Goal: Transaction & Acquisition: Book appointment/travel/reservation

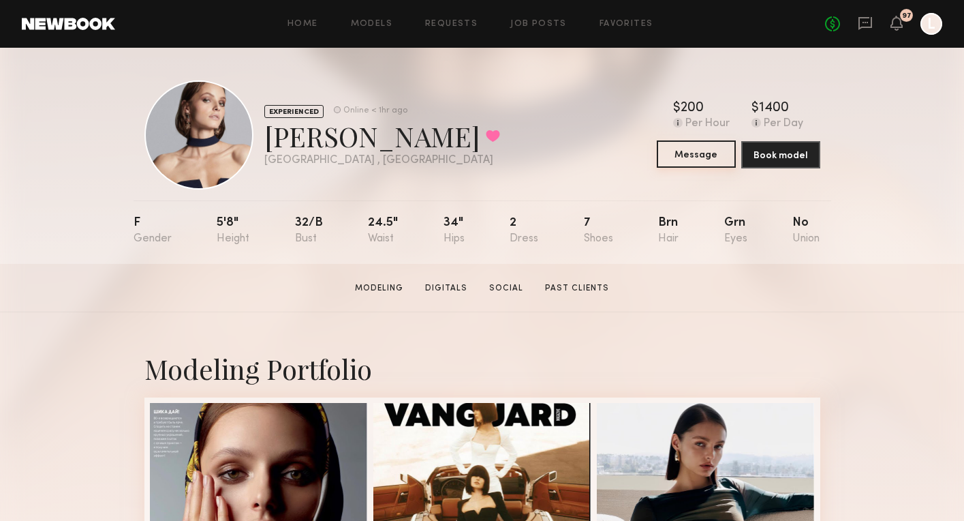
click at [707, 157] on button "Message" at bounding box center [696, 153] width 79 height 27
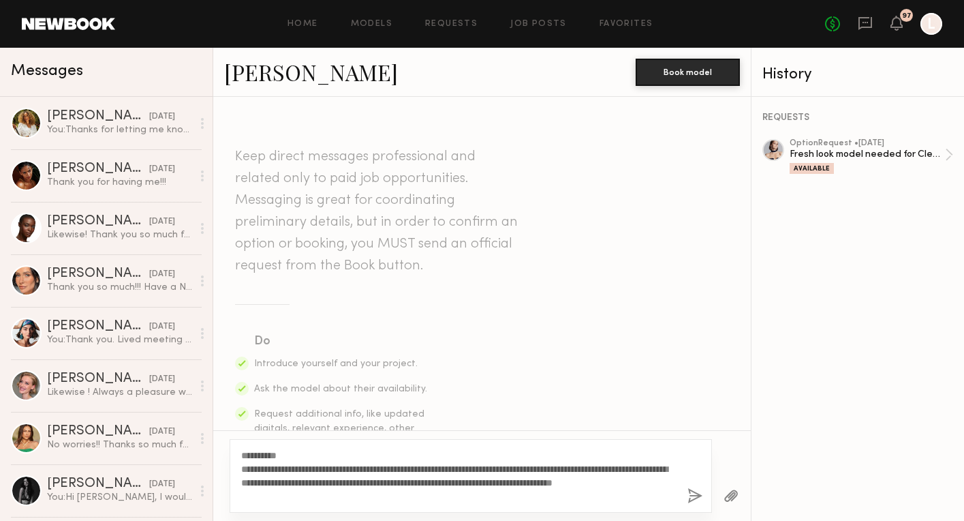
click at [729, 492] on button "button" at bounding box center [731, 496] width 15 height 17
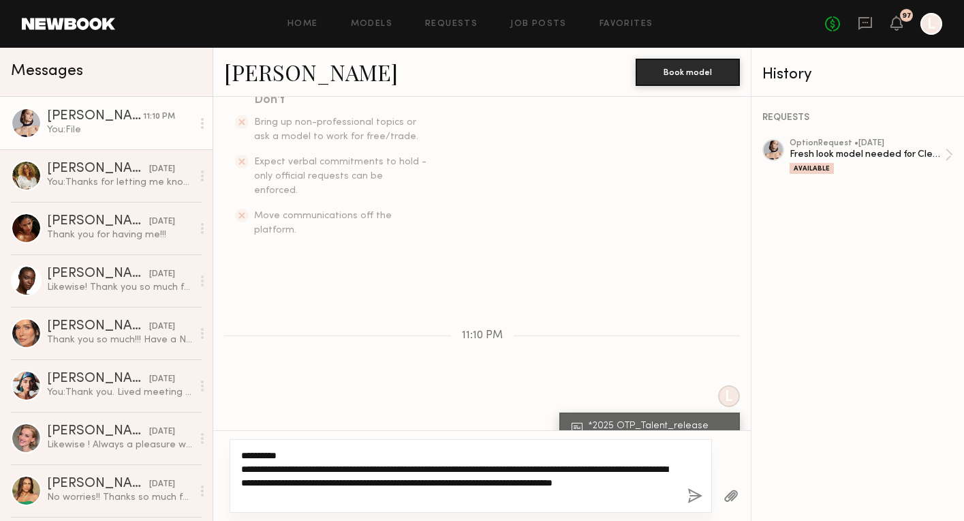
click at [286, 496] on textarea "**********" at bounding box center [459, 476] width 436 height 55
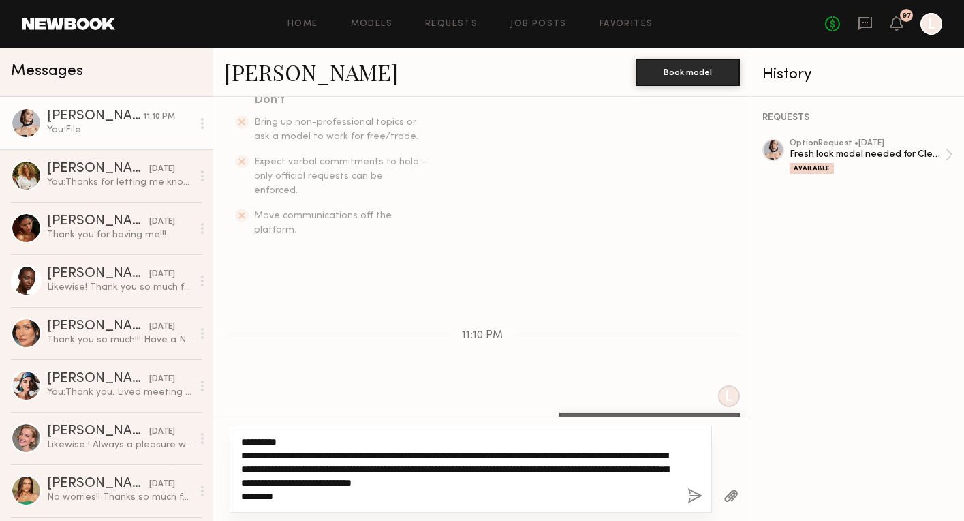
type textarea "**********"
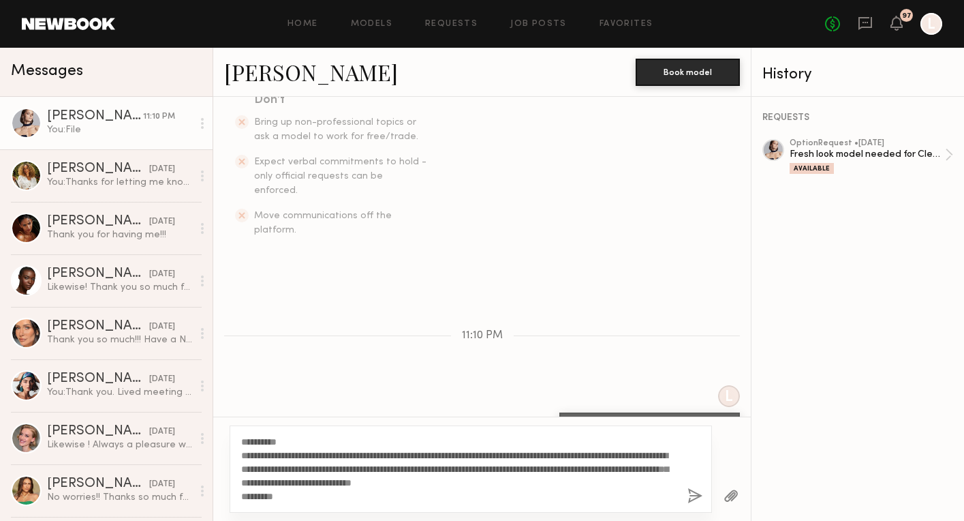
click at [692, 499] on button "button" at bounding box center [695, 496] width 15 height 17
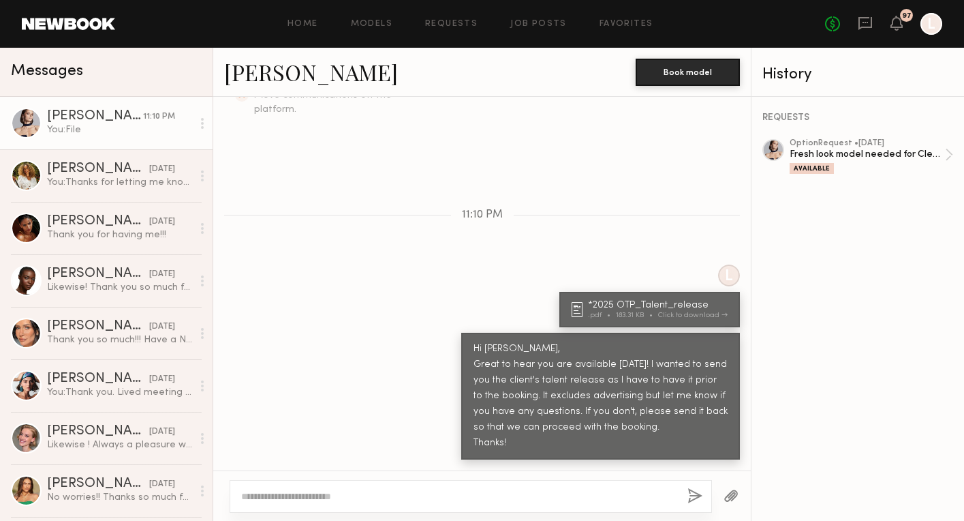
scroll to position [468, 0]
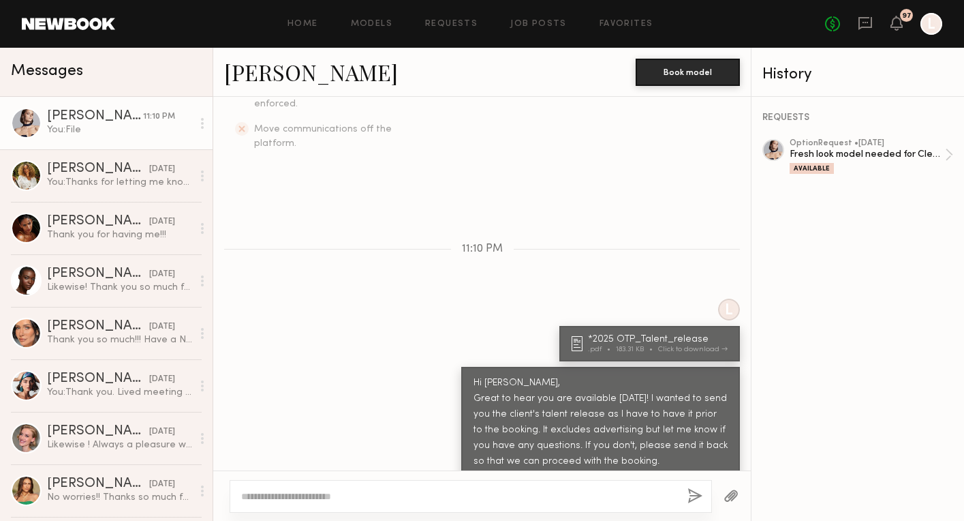
click at [371, 18] on div "Home Models Requests Job Posts Favorites Sign Out No fees up to $5,000 97 L" at bounding box center [528, 24] width 827 height 22
click at [371, 22] on link "Models" at bounding box center [372, 24] width 42 height 9
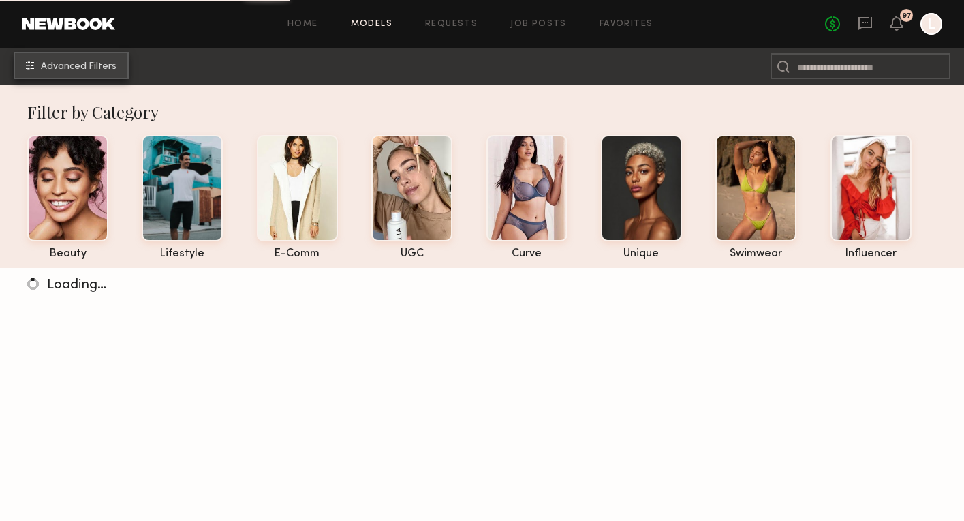
click at [34, 62] on common-icon "undefined" at bounding box center [30, 65] width 8 height 8
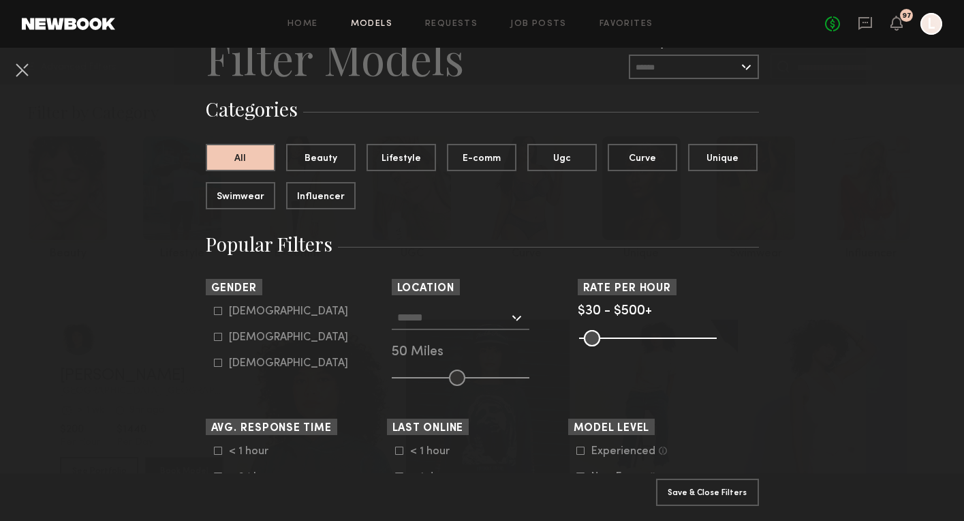
scroll to position [86, 0]
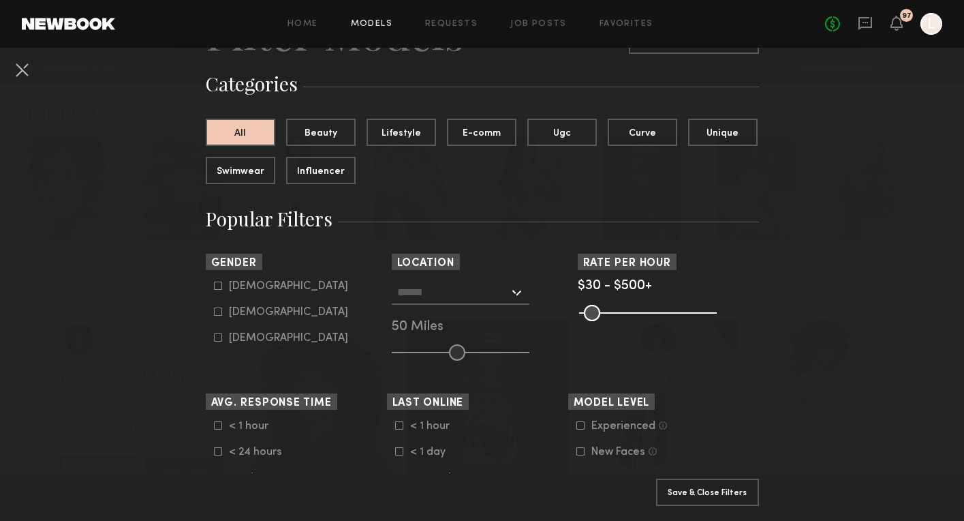
click at [517, 294] on div at bounding box center [461, 292] width 138 height 25
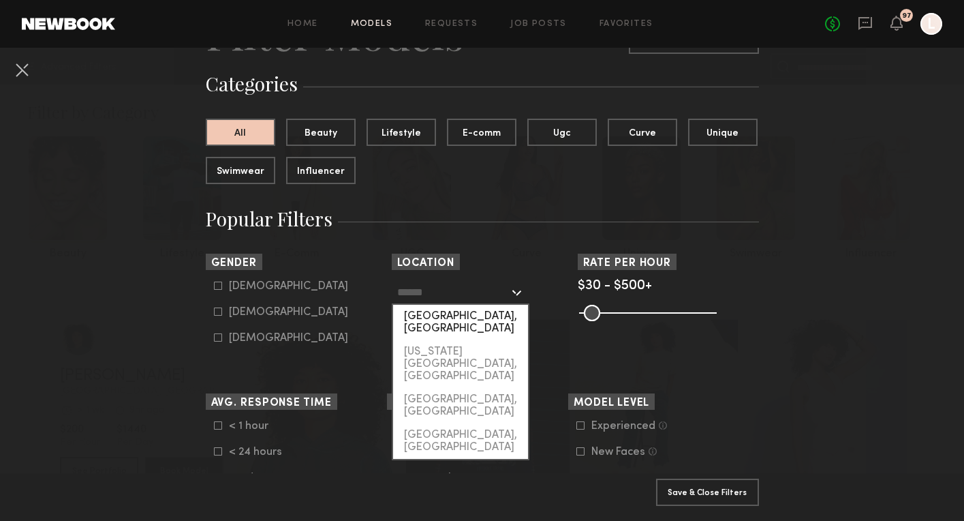
click at [497, 312] on div "[GEOGRAPHIC_DATA], [GEOGRAPHIC_DATA]" at bounding box center [460, 322] width 135 height 35
type input "**********"
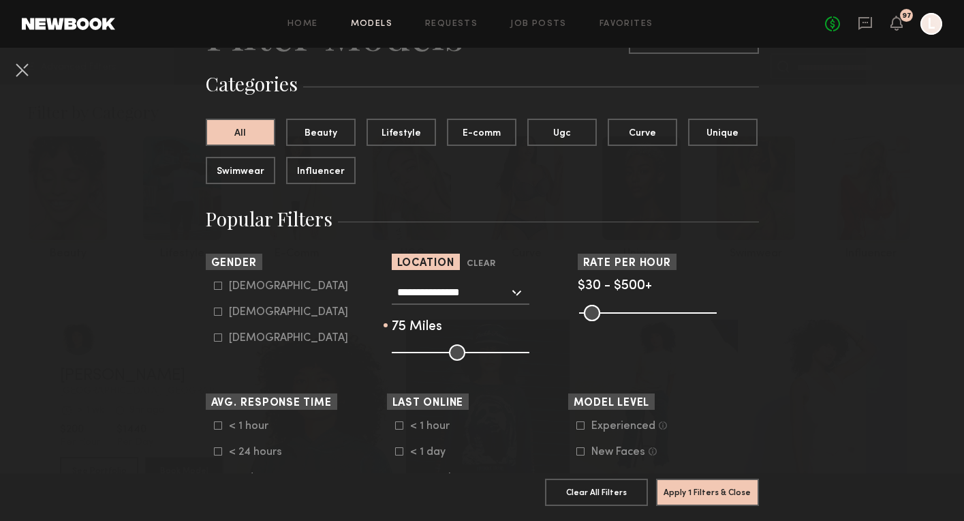
drag, startPoint x: 455, startPoint y: 348, endPoint x: 487, endPoint y: 346, distance: 32.8
type input "**"
click at [487, 346] on input "range" at bounding box center [461, 352] width 138 height 16
click at [217, 309] on icon at bounding box center [218, 311] width 8 height 8
type input "**"
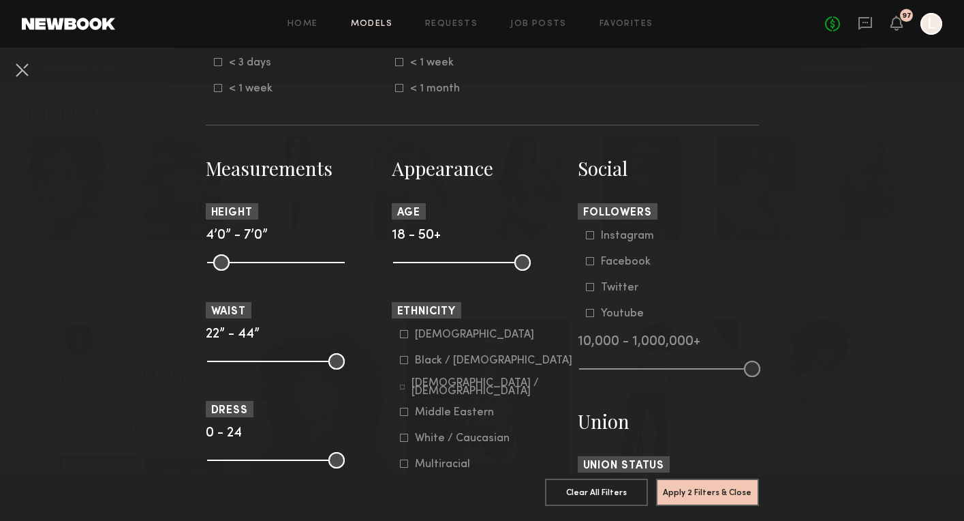
scroll to position [503, 0]
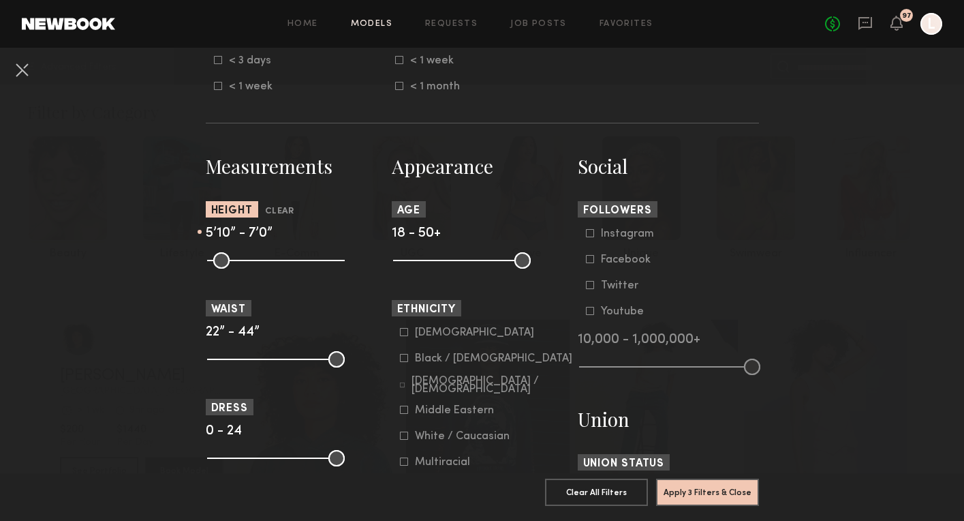
drag, startPoint x: 216, startPoint y: 256, endPoint x: 288, endPoint y: 257, distance: 71.6
type input "**"
click at [288, 257] on input "range" at bounding box center [276, 260] width 138 height 16
drag, startPoint x: 337, startPoint y: 457, endPoint x: 259, endPoint y: 449, distance: 78.1
type input "*"
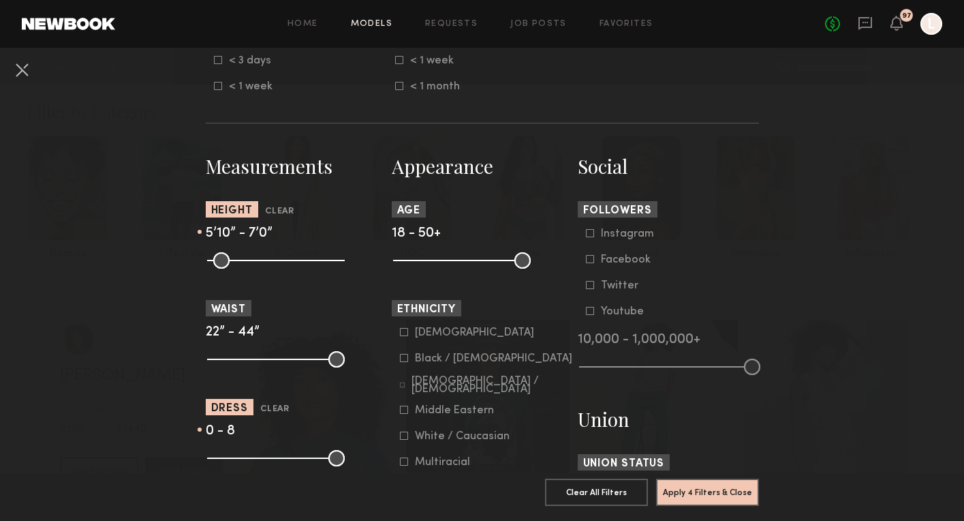
click at [259, 449] on common-range-minmax at bounding box center [275, 457] width 138 height 16
click at [681, 496] on button "Apply 4 Filters & Close" at bounding box center [707, 491] width 103 height 27
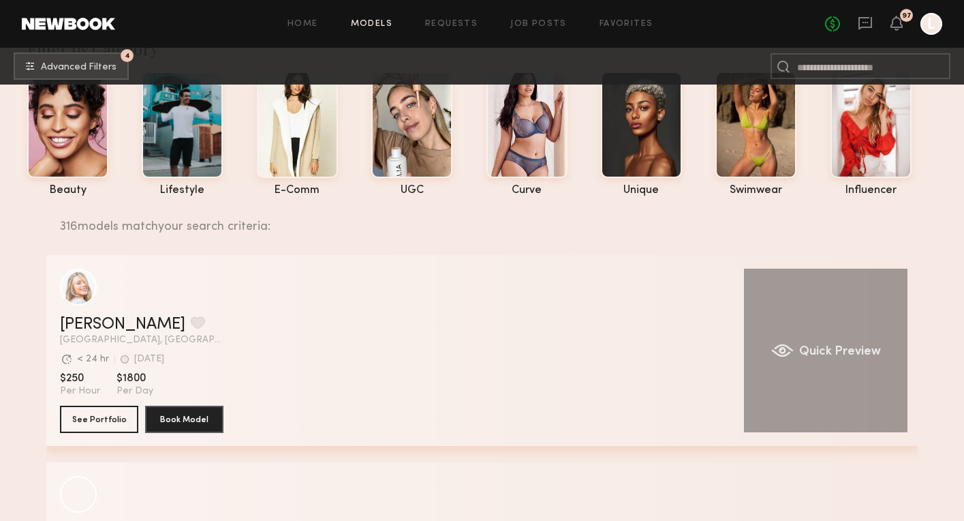
scroll to position [64, 0]
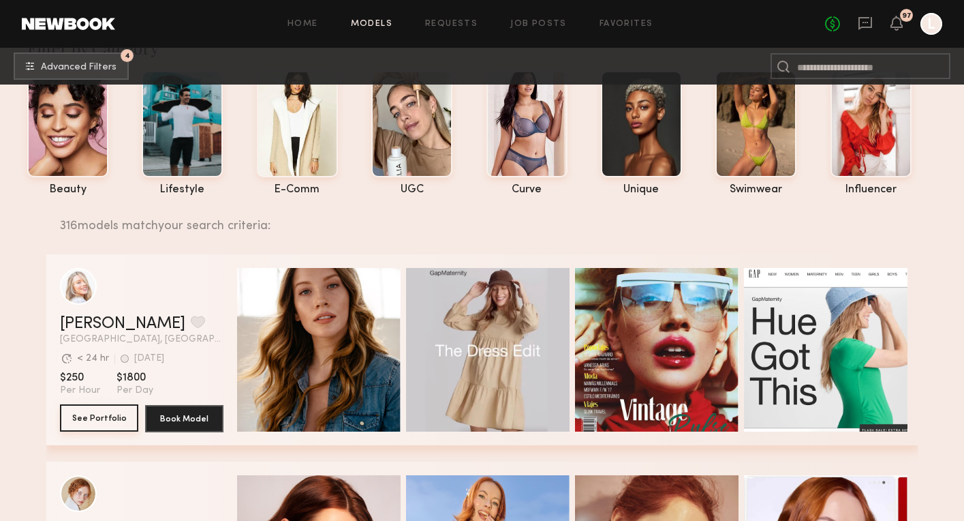
click at [102, 413] on button "See Portfolio" at bounding box center [99, 417] width 78 height 27
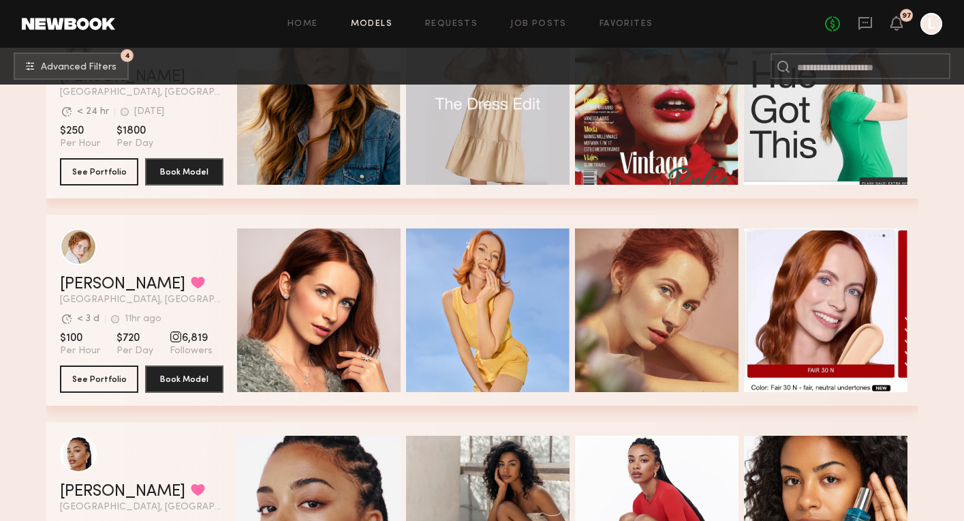
scroll to position [322, 0]
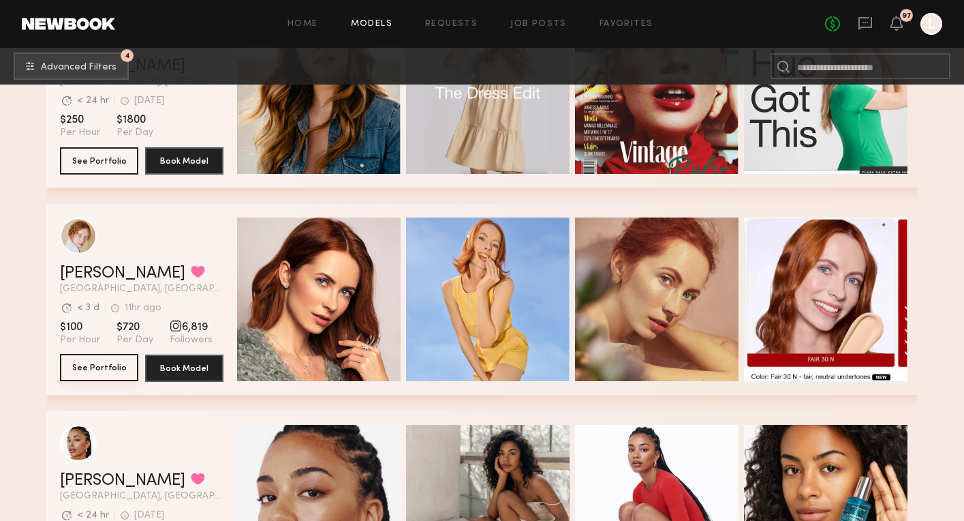
click at [88, 363] on button "See Portfolio" at bounding box center [99, 367] width 78 height 27
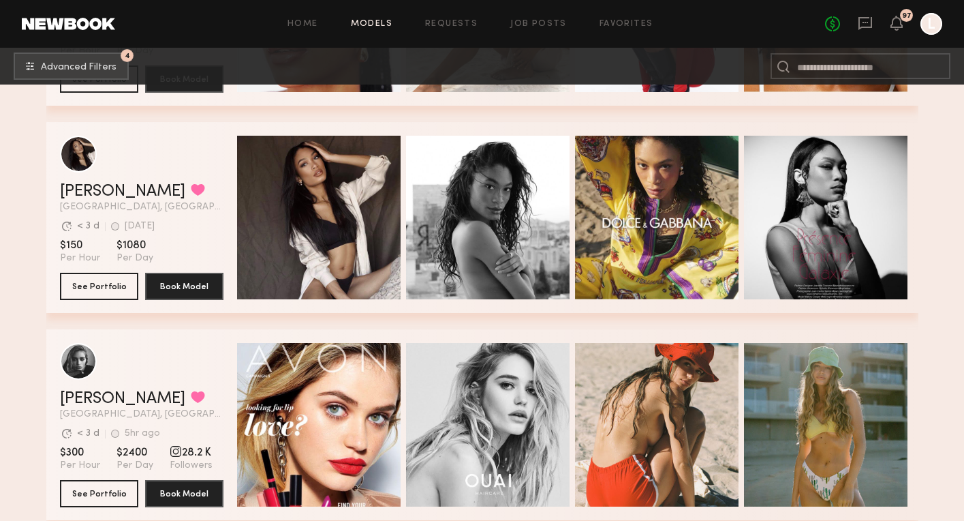
scroll to position [821, 0]
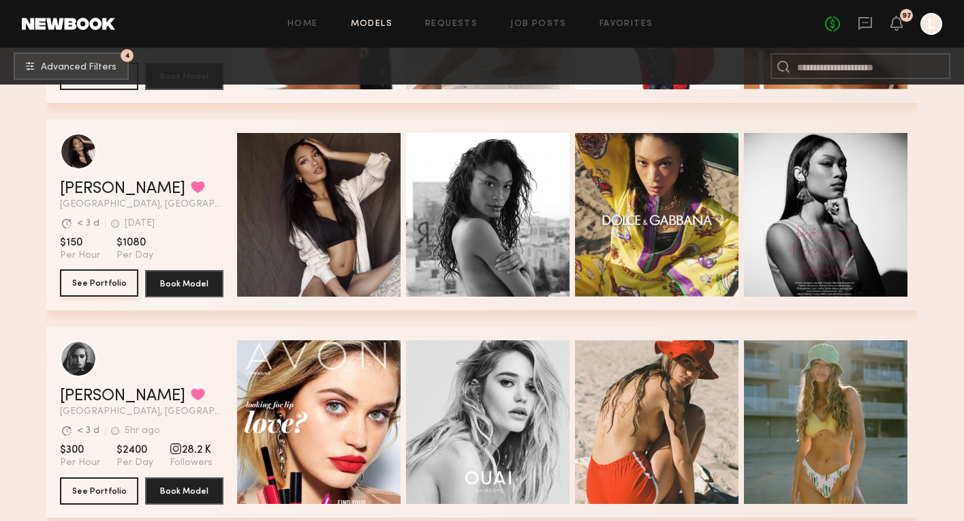
click at [101, 276] on button "See Portfolio" at bounding box center [99, 282] width 78 height 27
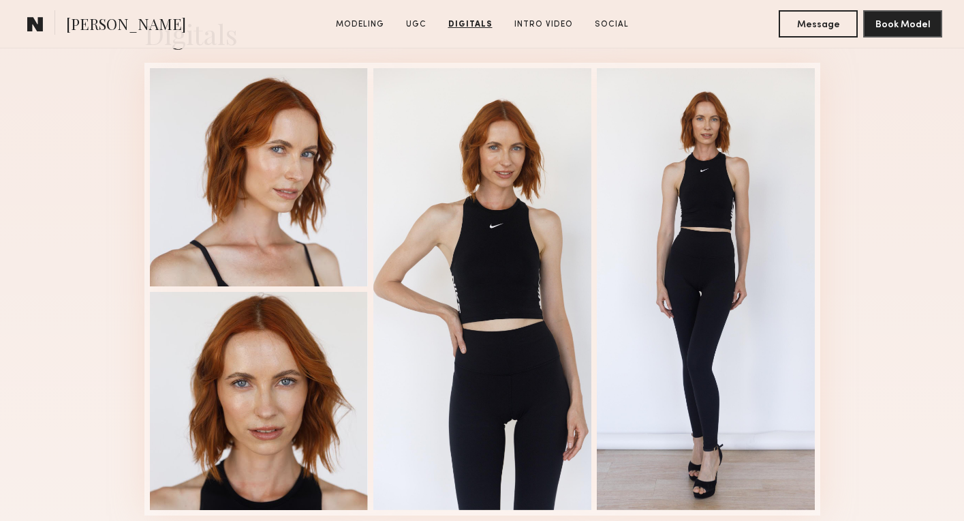
scroll to position [2962, 0]
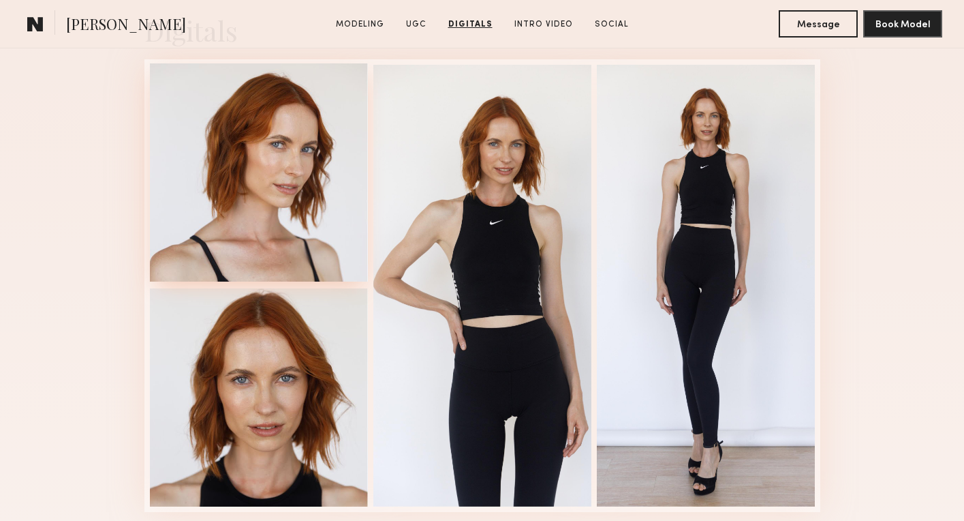
click at [246, 231] on div at bounding box center [259, 172] width 218 height 218
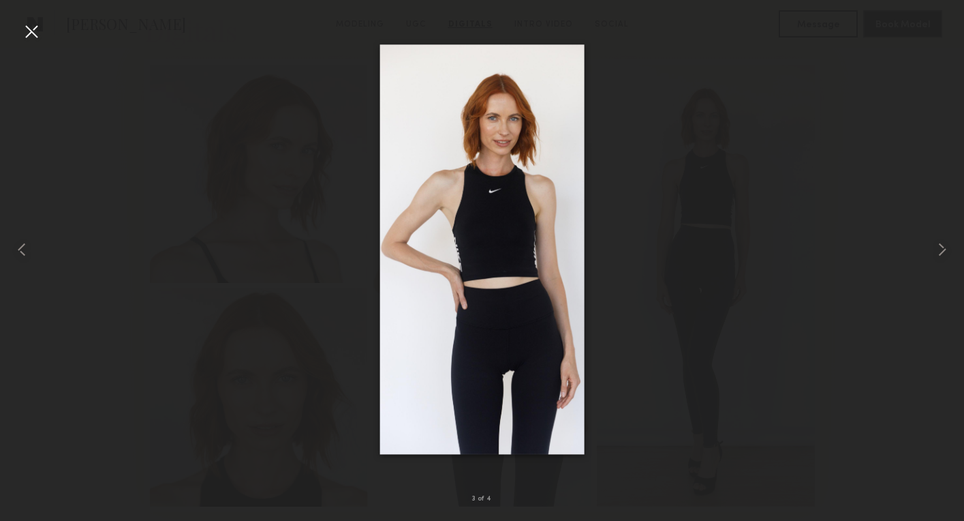
click at [27, 33] on div at bounding box center [31, 31] width 22 height 22
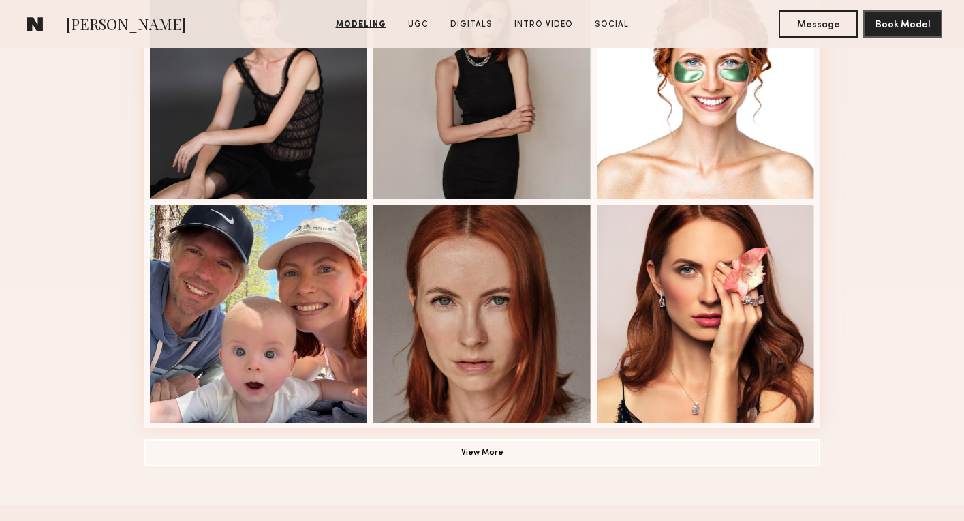
scroll to position [870, 0]
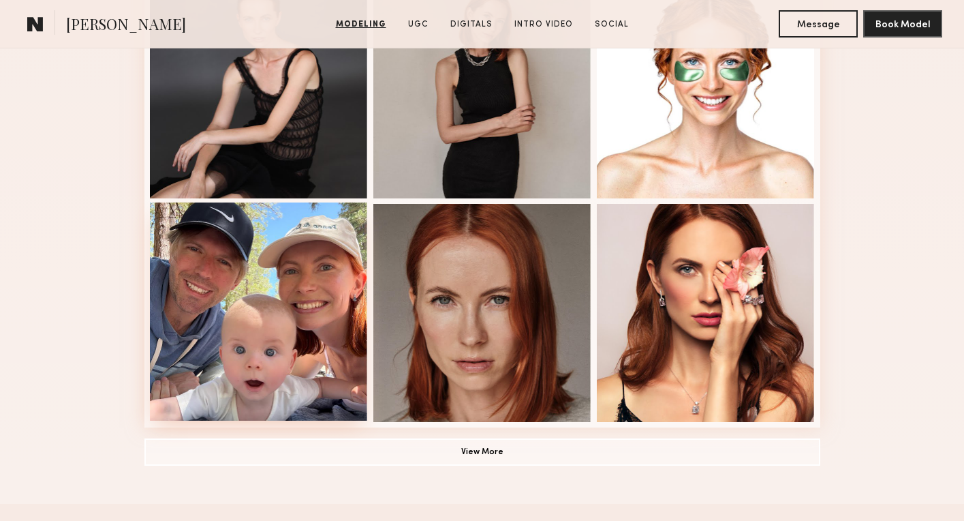
click at [222, 249] on div at bounding box center [259, 311] width 218 height 218
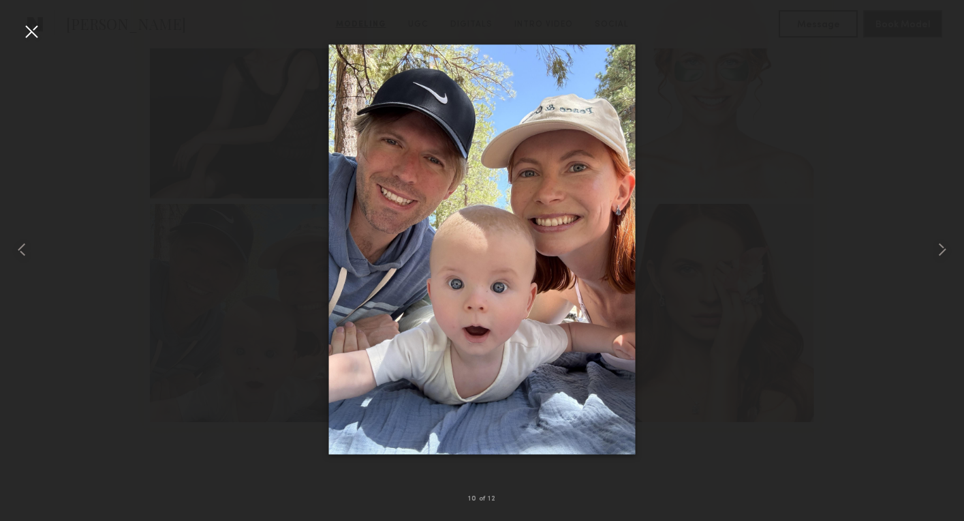
click at [33, 33] on div at bounding box center [31, 31] width 22 height 22
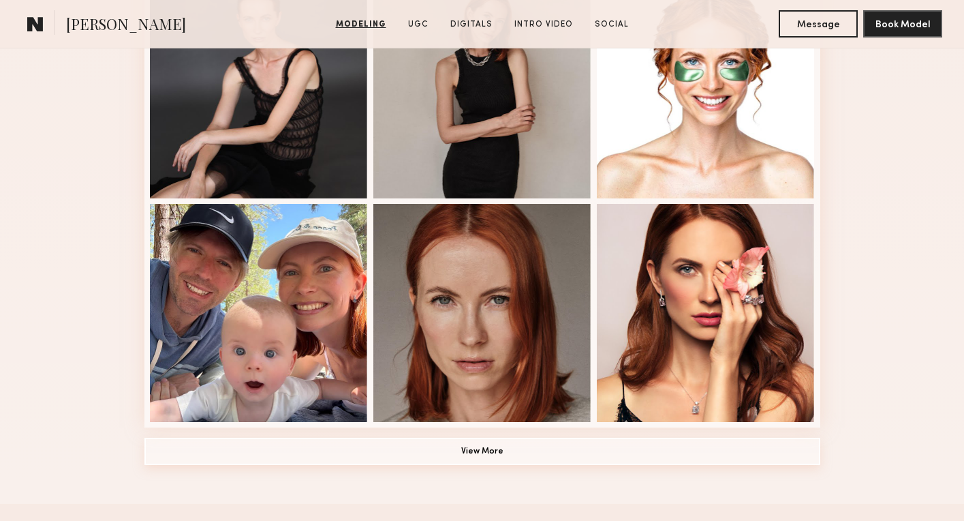
click at [351, 444] on button "View More" at bounding box center [483, 451] width 676 height 27
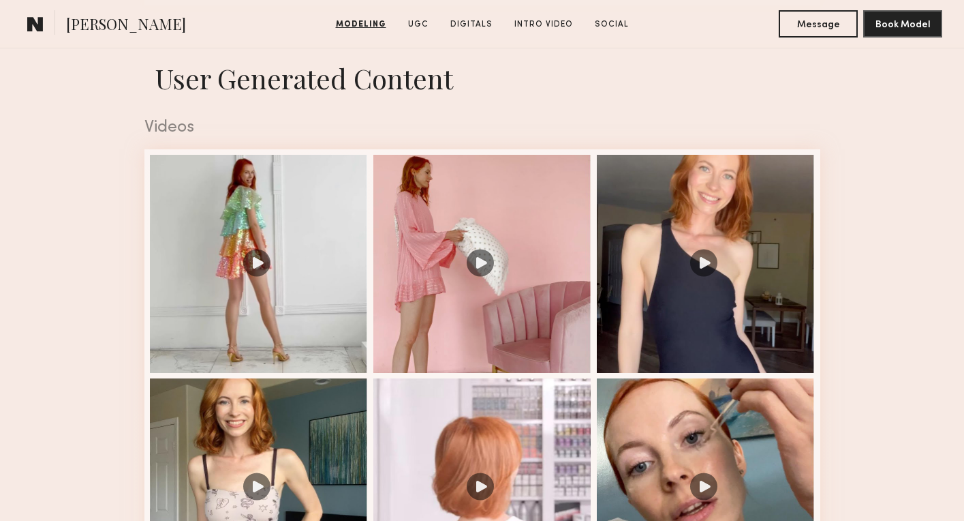
scroll to position [2262, 0]
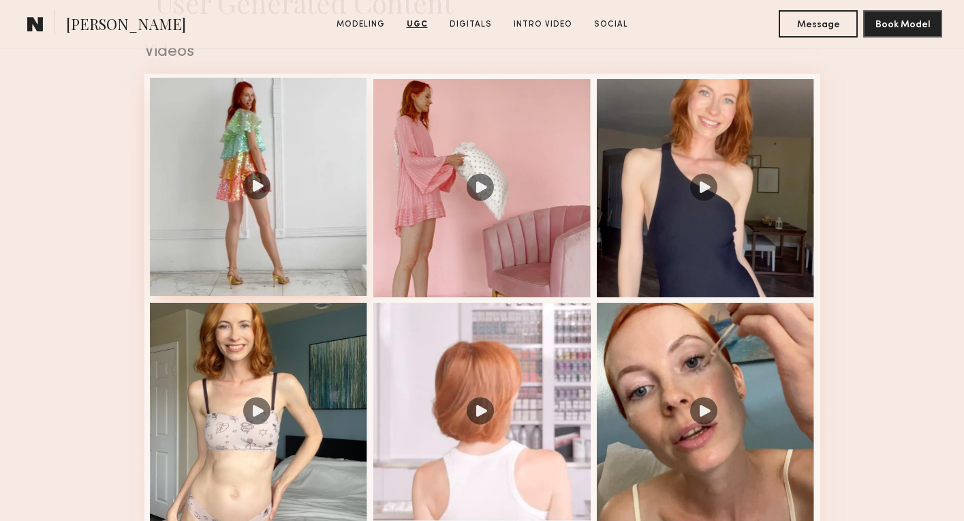
click at [301, 242] on div at bounding box center [259, 187] width 218 height 218
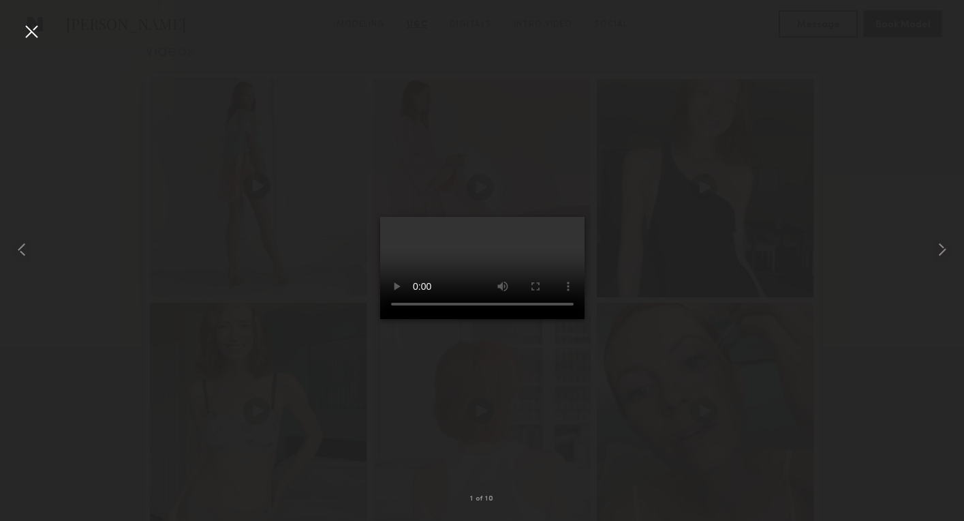
click at [301, 242] on nb-model-profile-ugc-videos-container "Videos 1 of 10" at bounding box center [483, 511] width 698 height 971
click at [945, 251] on common-icon at bounding box center [943, 250] width 22 height 22
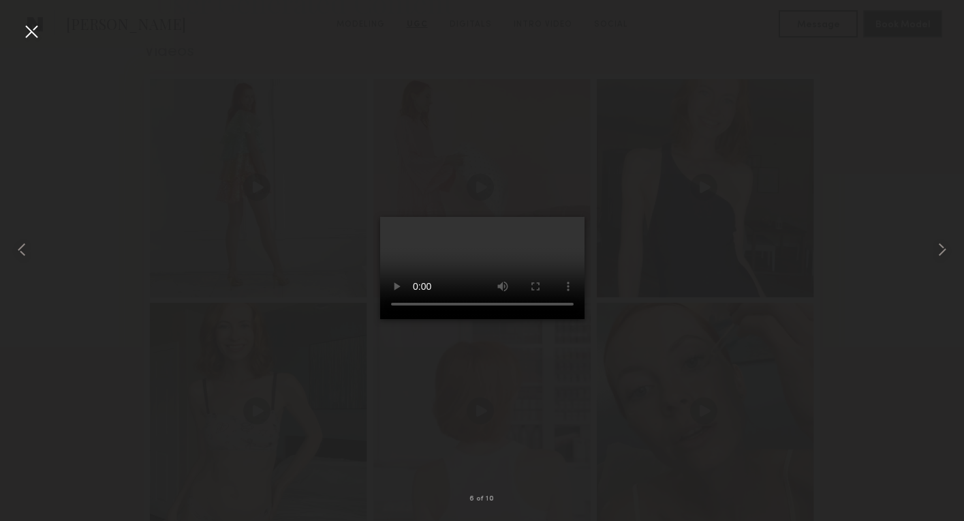
click at [575, 217] on video at bounding box center [482, 268] width 204 height 102
click at [384, 319] on video at bounding box center [482, 268] width 204 height 102
click at [383, 319] on video at bounding box center [482, 268] width 204 height 102
click at [578, 217] on video at bounding box center [482, 268] width 204 height 102
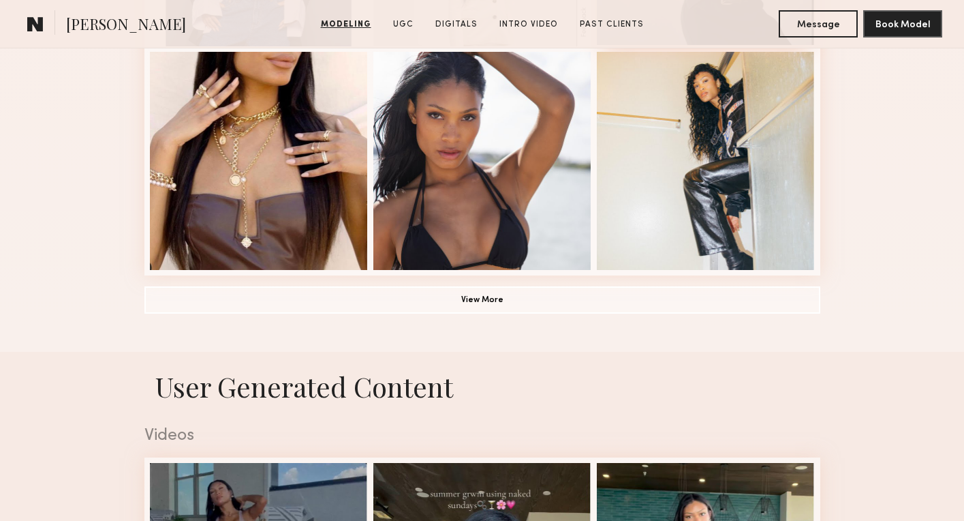
scroll to position [1022, 0]
click at [504, 307] on button "View More" at bounding box center [483, 299] width 676 height 27
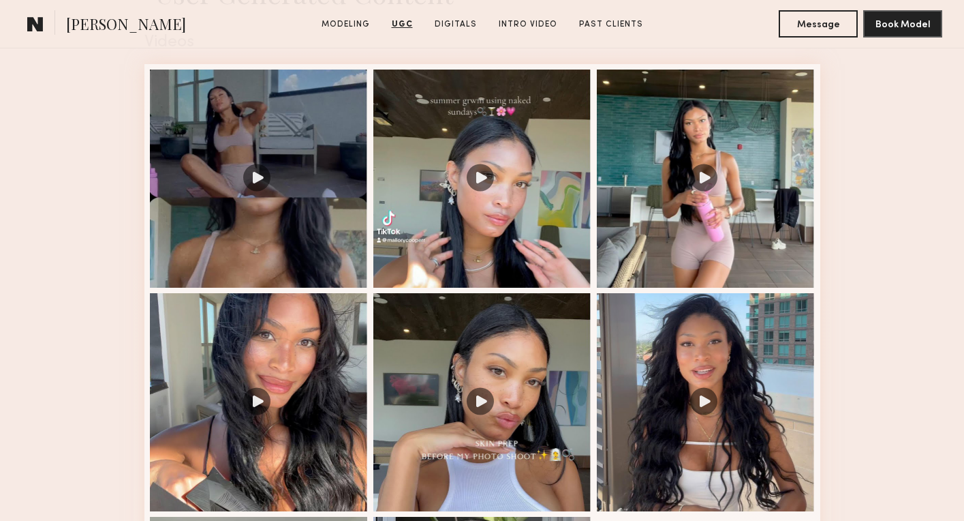
scroll to position [2279, 0]
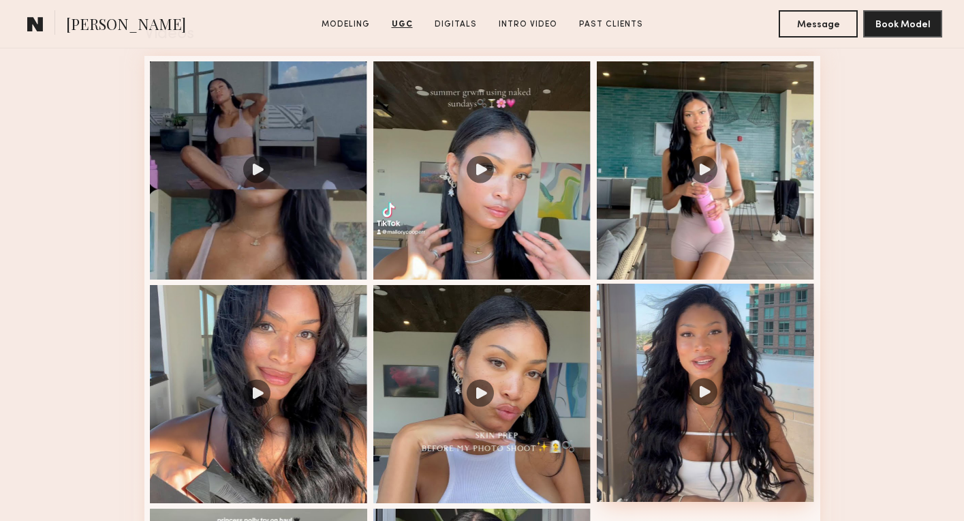
click at [668, 360] on div at bounding box center [706, 393] width 218 height 218
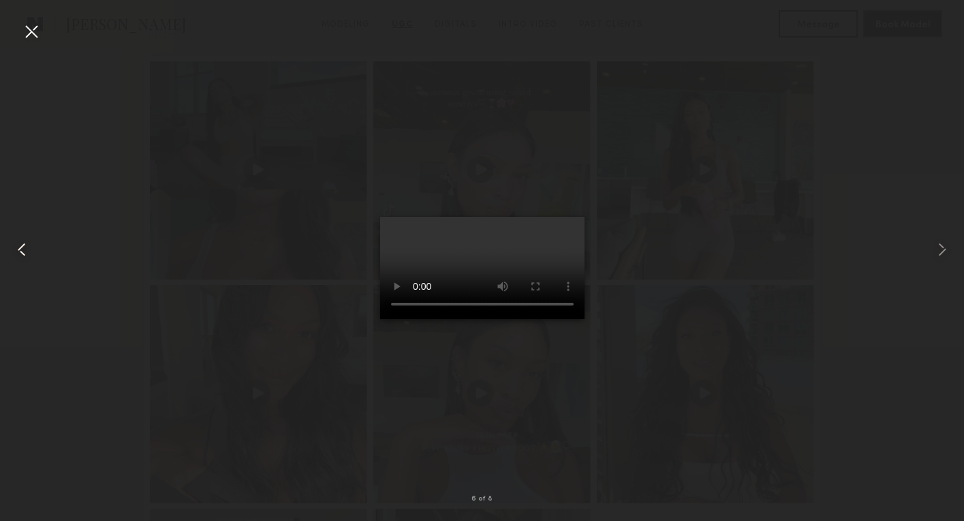
click at [22, 246] on common-icon at bounding box center [22, 250] width 22 height 22
click at [575, 217] on video at bounding box center [482, 268] width 204 height 102
click at [947, 250] on common-icon at bounding box center [943, 250] width 22 height 22
click at [943, 249] on common-icon at bounding box center [943, 250] width 22 height 22
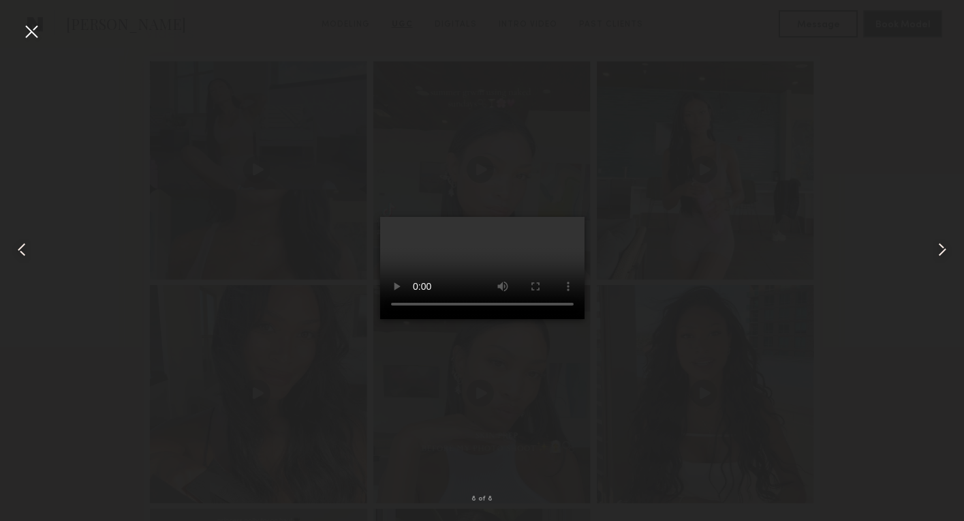
click at [943, 250] on common-icon at bounding box center [943, 250] width 22 height 22
click at [941, 250] on common-icon at bounding box center [943, 250] width 22 height 22
click at [941, 251] on common-icon at bounding box center [943, 250] width 22 height 22
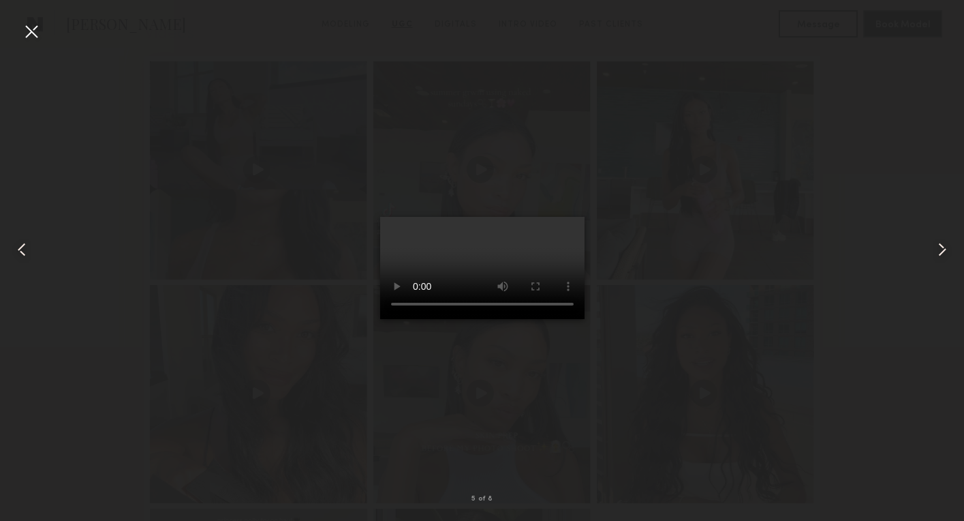
click at [941, 251] on common-icon at bounding box center [943, 250] width 22 height 22
click at [25, 31] on div at bounding box center [31, 31] width 22 height 22
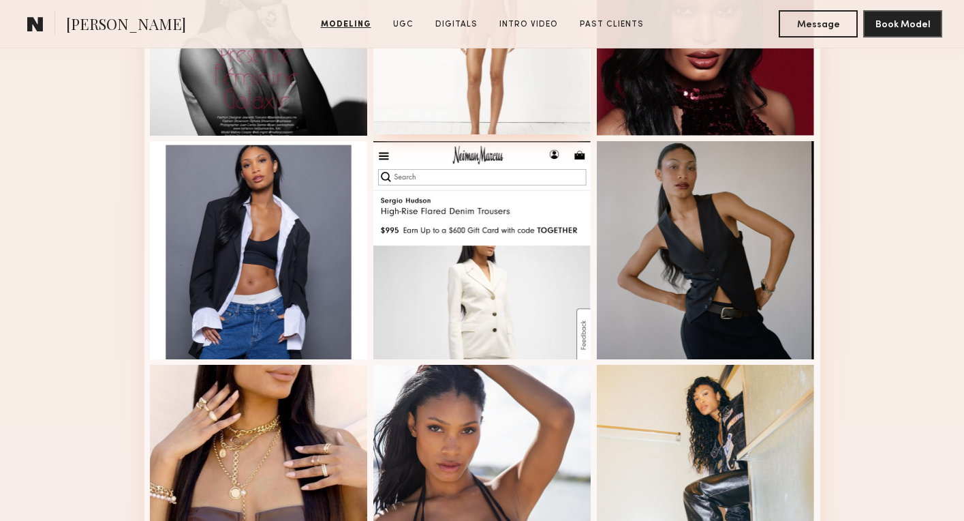
scroll to position [802, 0]
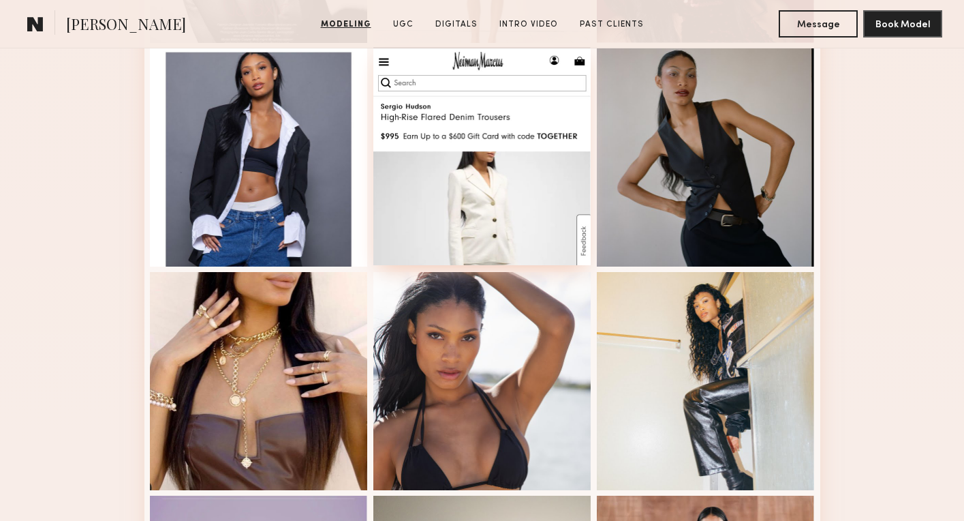
click at [496, 141] on div at bounding box center [483, 156] width 218 height 218
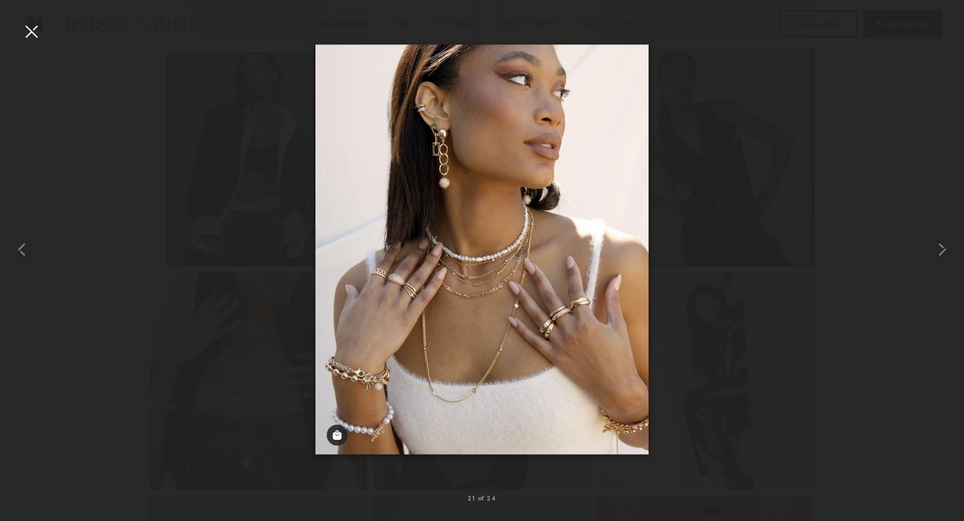
click at [32, 32] on div at bounding box center [31, 31] width 22 height 22
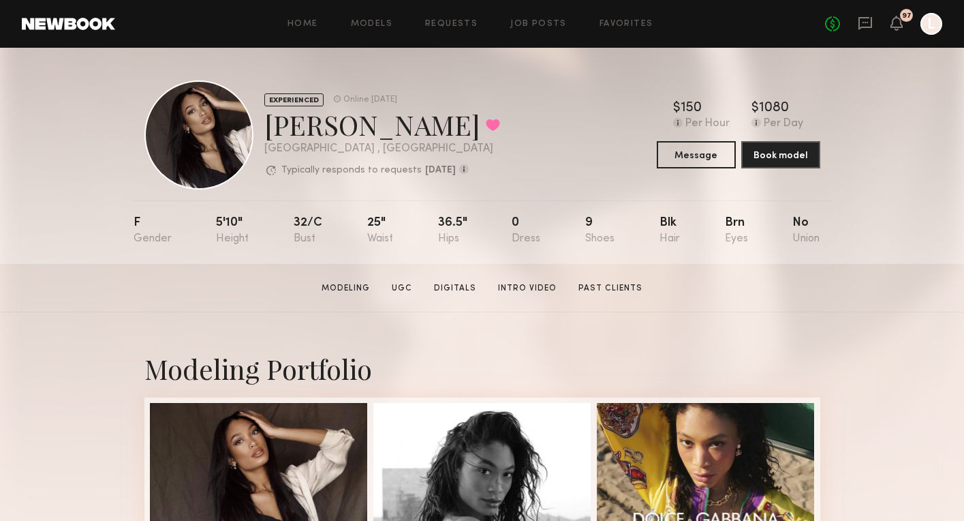
scroll to position [0, 0]
click at [545, 20] on link "Job Posts" at bounding box center [539, 24] width 57 height 9
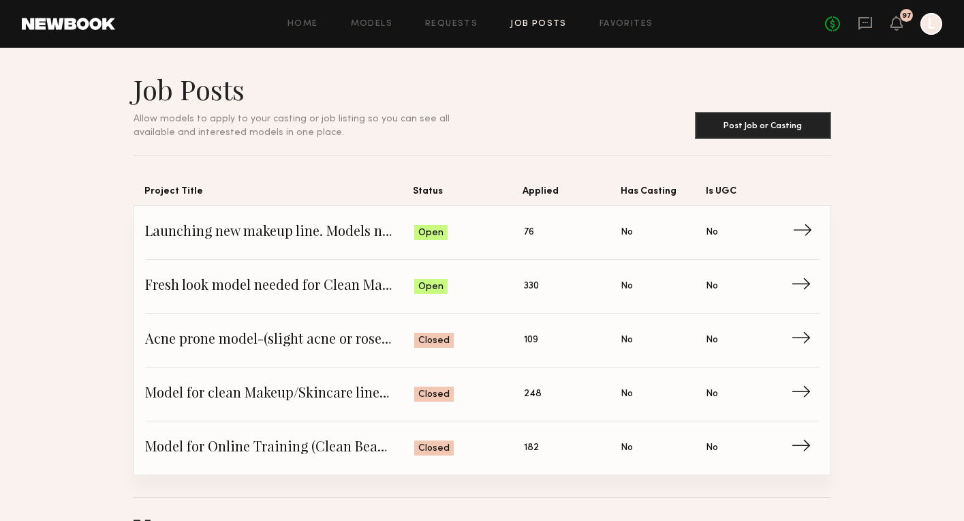
click at [532, 234] on span "76" at bounding box center [529, 232] width 10 height 15
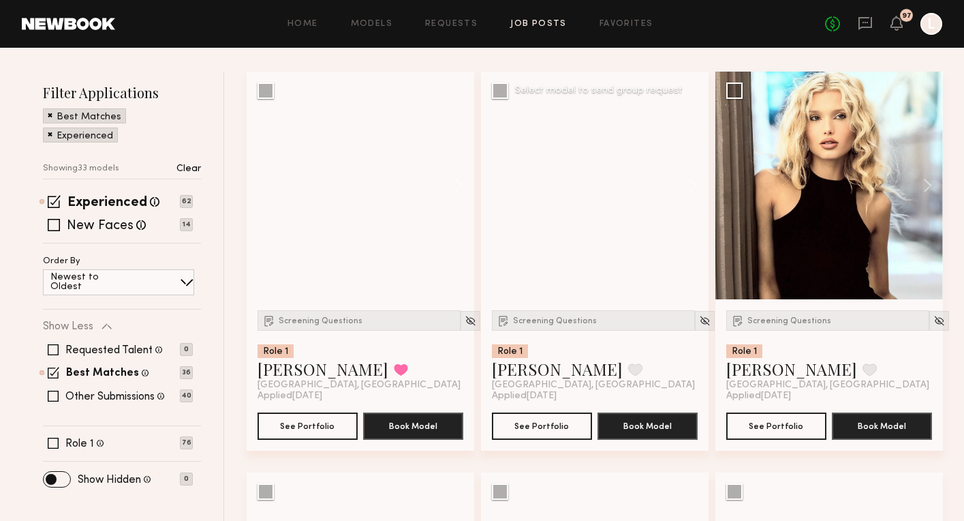
scroll to position [247, 0]
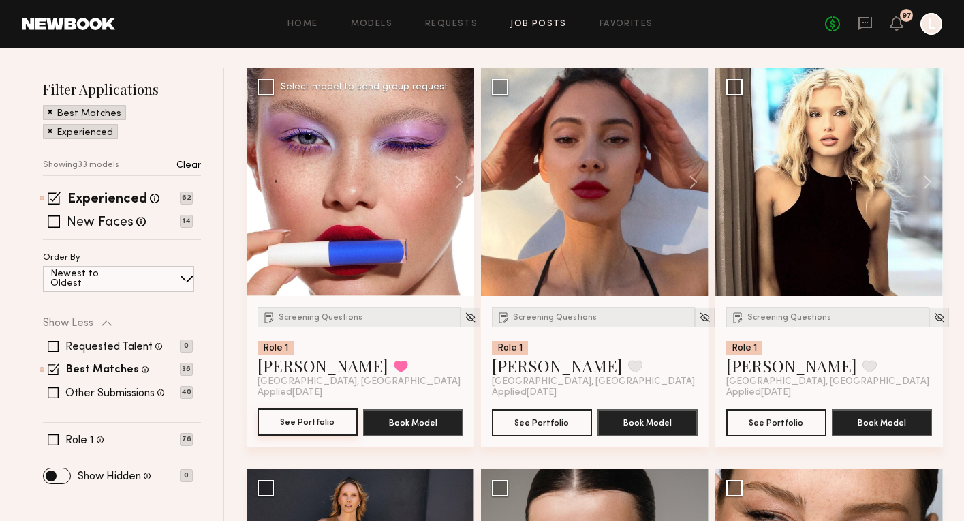
click at [317, 421] on button "See Portfolio" at bounding box center [308, 421] width 100 height 27
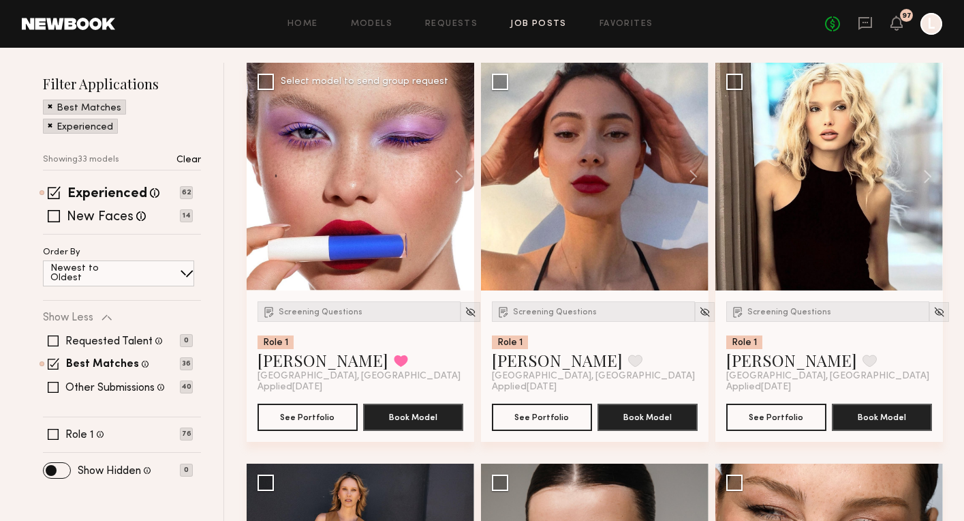
scroll to position [253, 0]
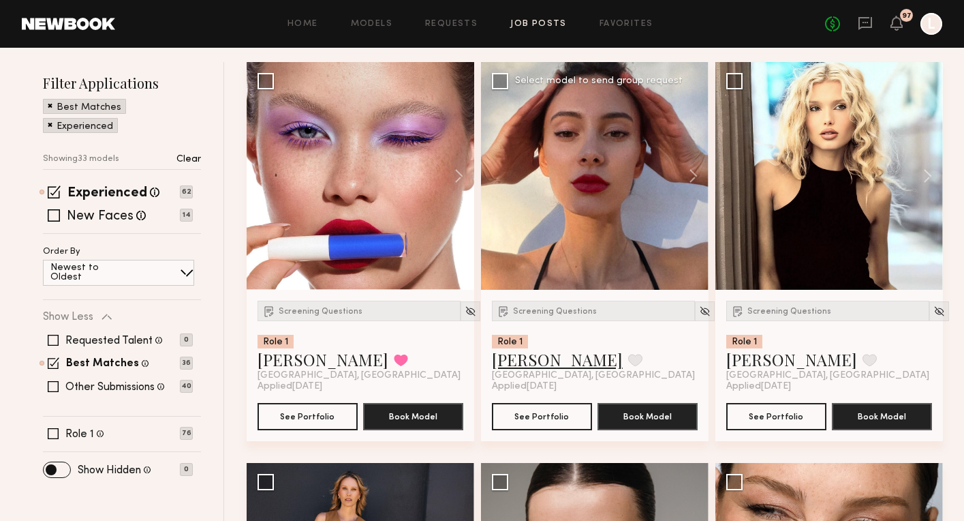
click at [521, 359] on link "[PERSON_NAME]" at bounding box center [557, 359] width 131 height 22
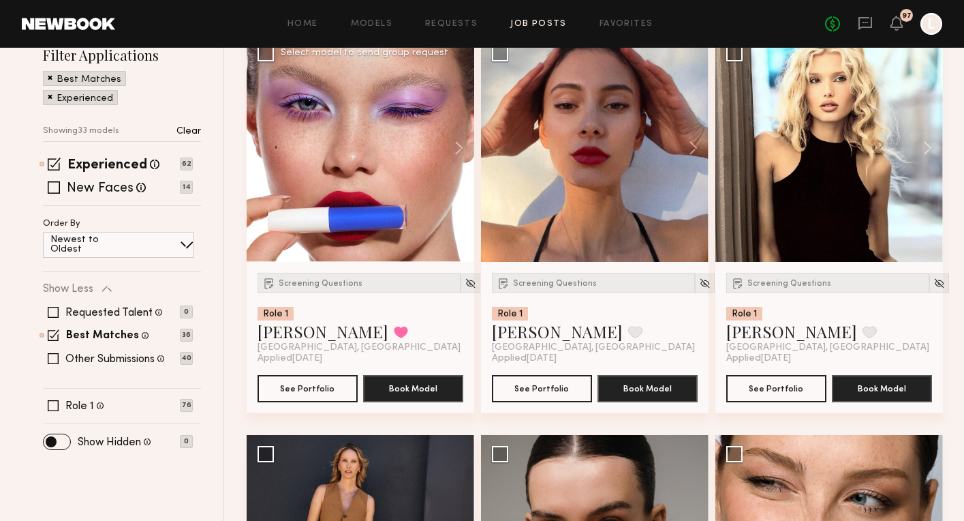
scroll to position [282, 0]
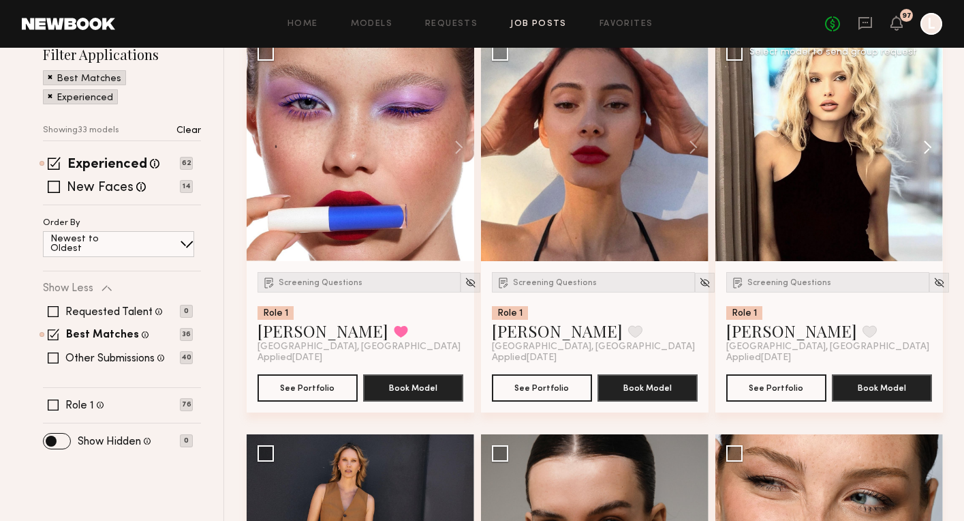
click at [930, 147] on button at bounding box center [922, 147] width 44 height 228
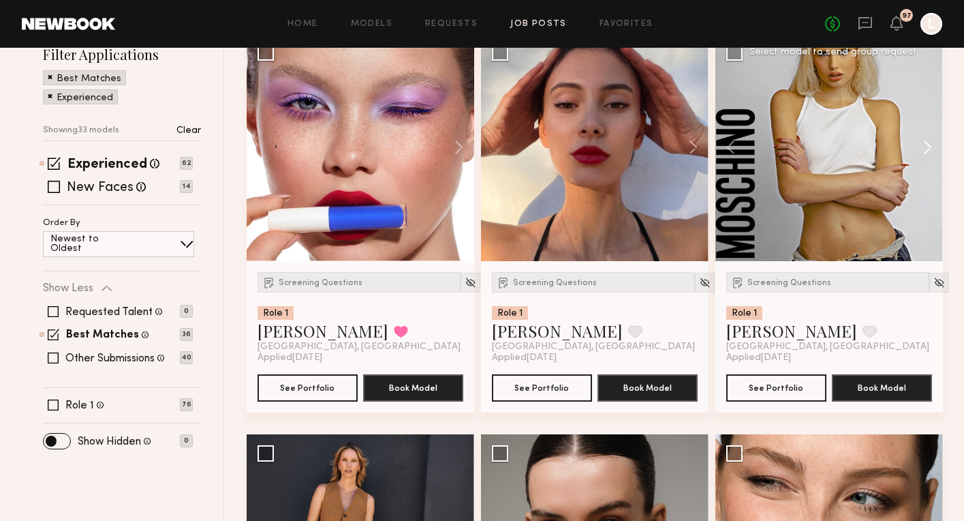
click at [930, 147] on button at bounding box center [922, 147] width 44 height 228
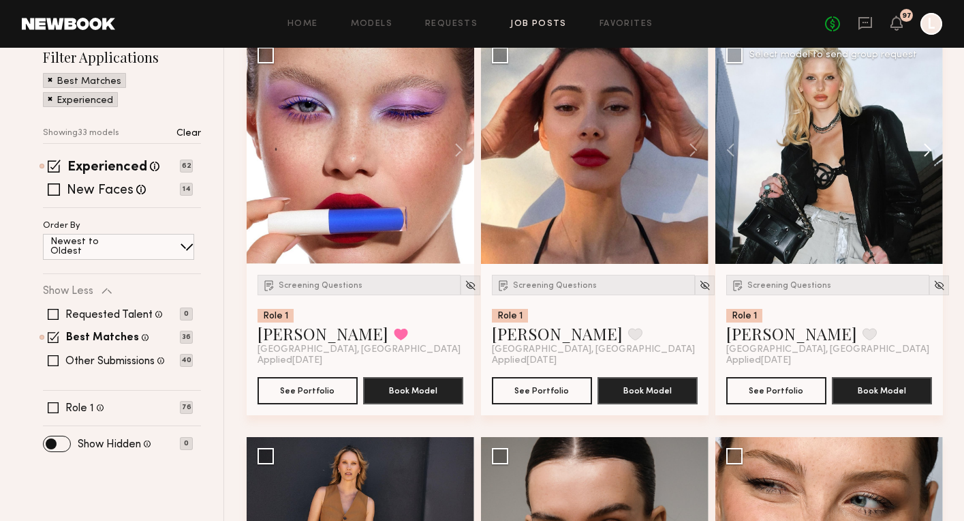
scroll to position [273, 0]
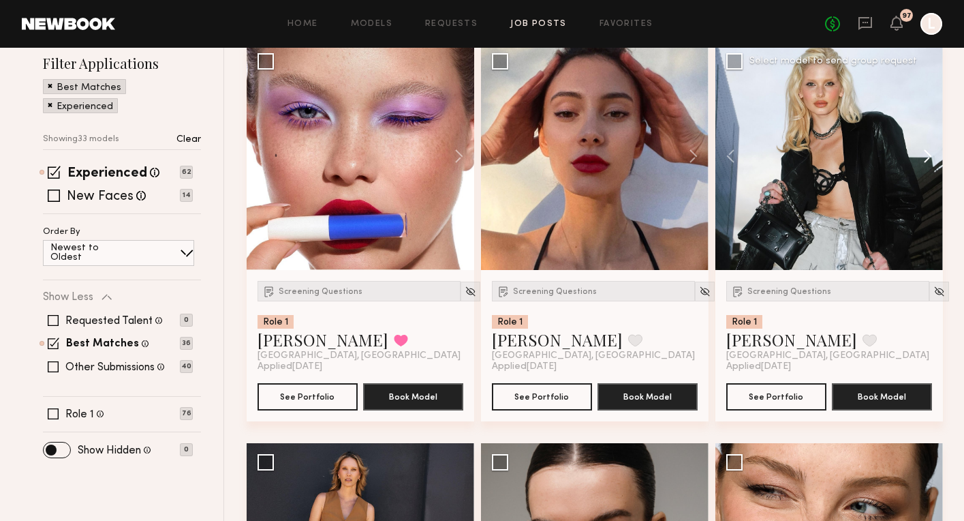
click at [928, 155] on button at bounding box center [922, 156] width 44 height 228
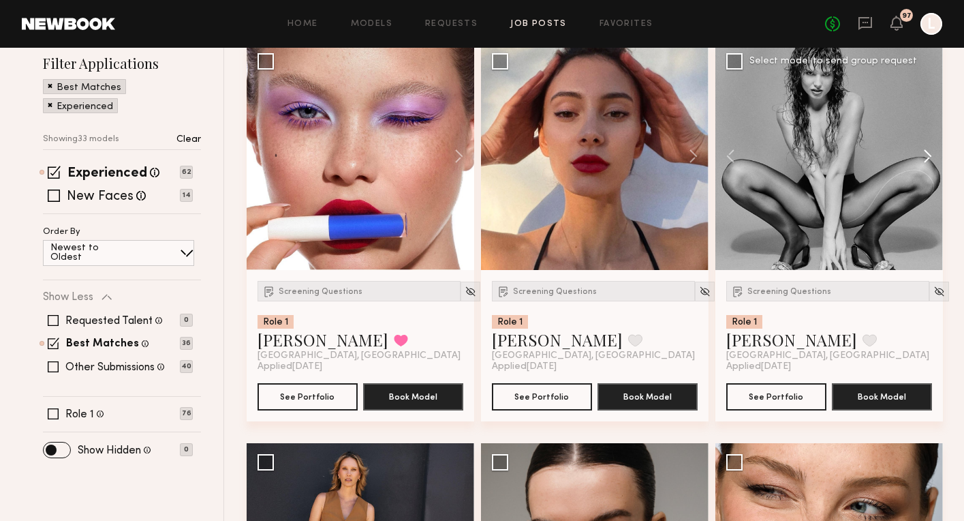
click at [928, 155] on button at bounding box center [922, 156] width 44 height 228
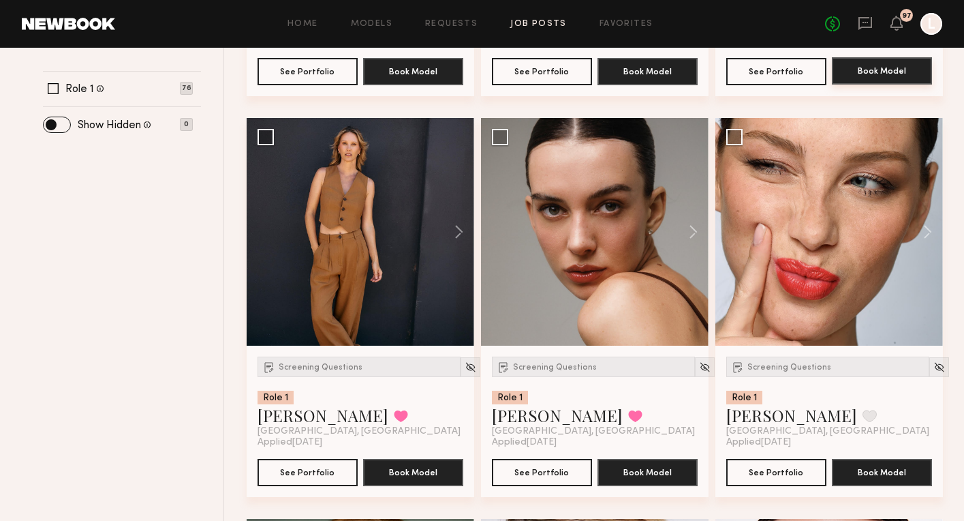
scroll to position [600, 0]
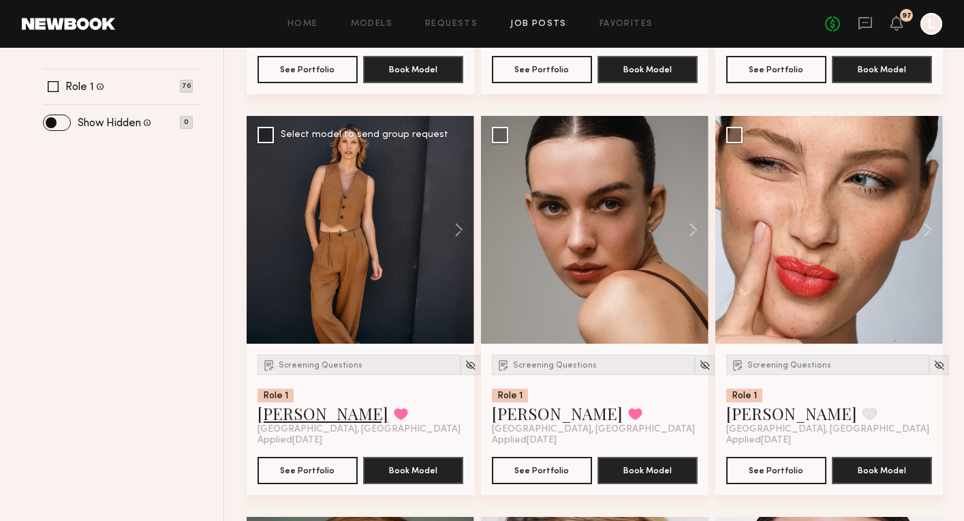
click at [301, 412] on link "[PERSON_NAME]" at bounding box center [323, 413] width 131 height 22
click at [536, 470] on button "See Portfolio" at bounding box center [542, 469] width 100 height 27
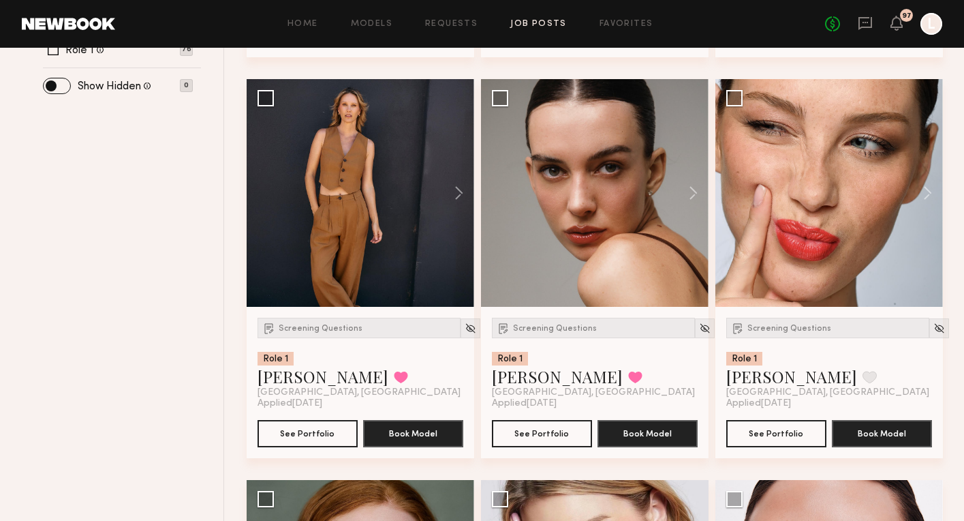
scroll to position [640, 0]
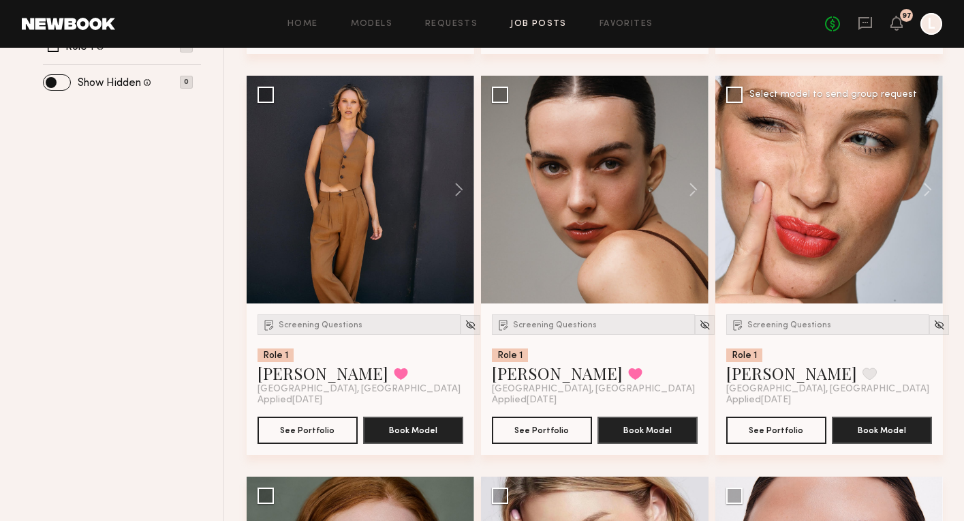
click at [809, 241] on div at bounding box center [830, 190] width 228 height 228
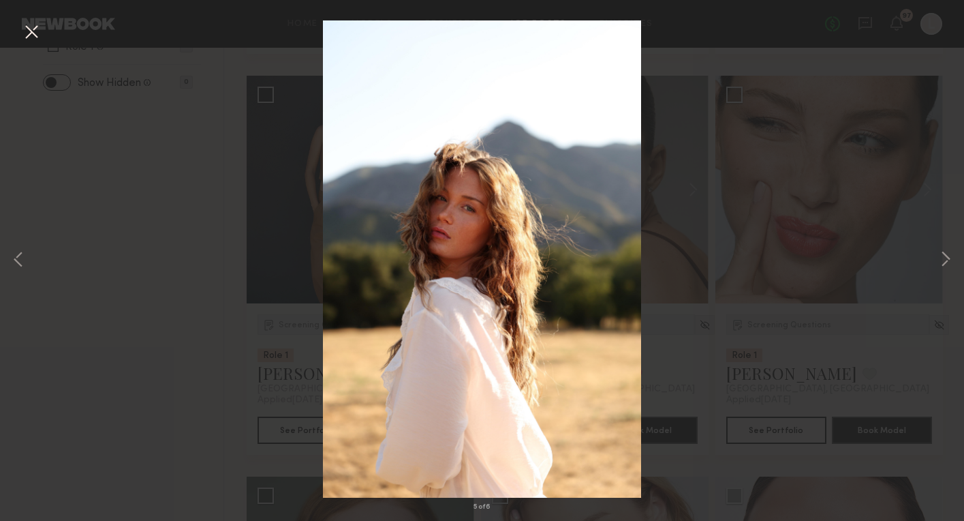
click at [264, 279] on div "5 of 6" at bounding box center [482, 260] width 964 height 521
click at [37, 33] on button at bounding box center [31, 32] width 22 height 25
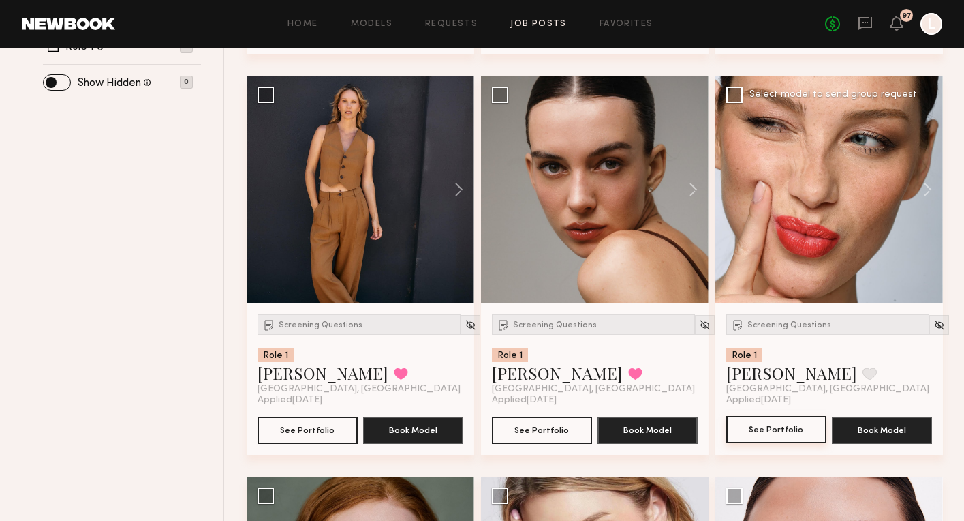
click at [782, 432] on button "See Portfolio" at bounding box center [777, 429] width 100 height 27
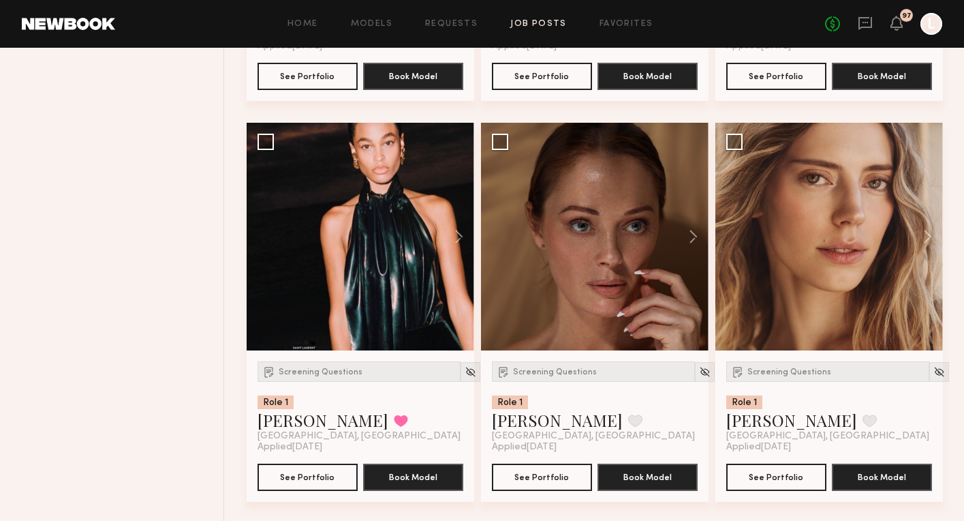
scroll to position [1395, 0]
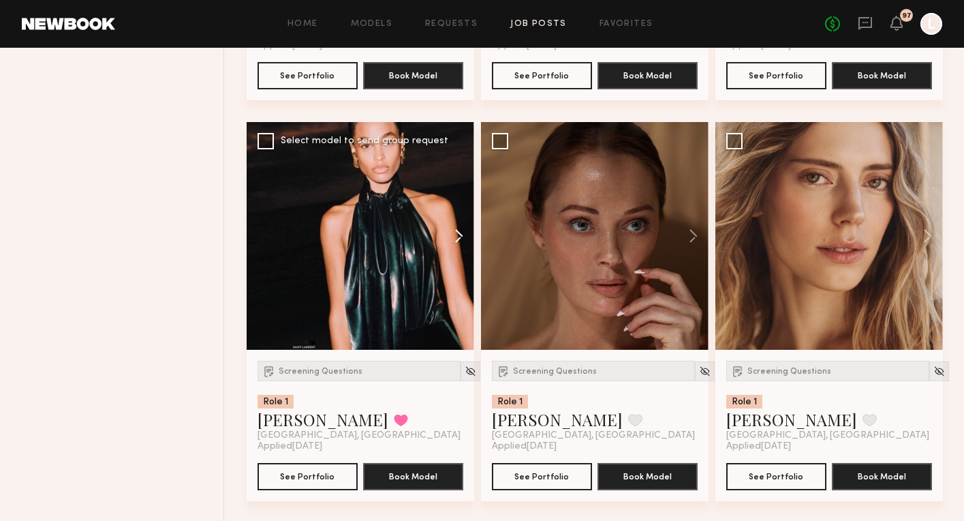
click at [458, 232] on button at bounding box center [453, 236] width 44 height 228
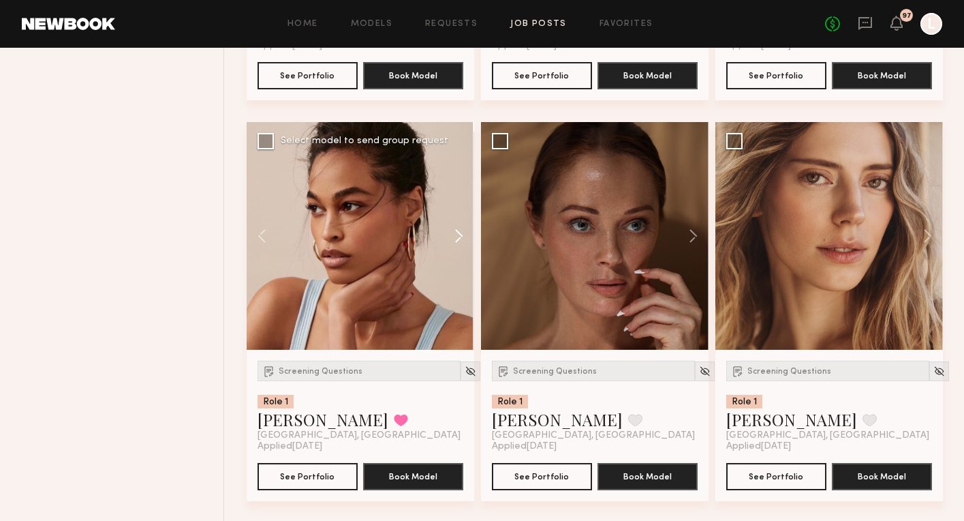
click at [458, 232] on button at bounding box center [453, 236] width 44 height 228
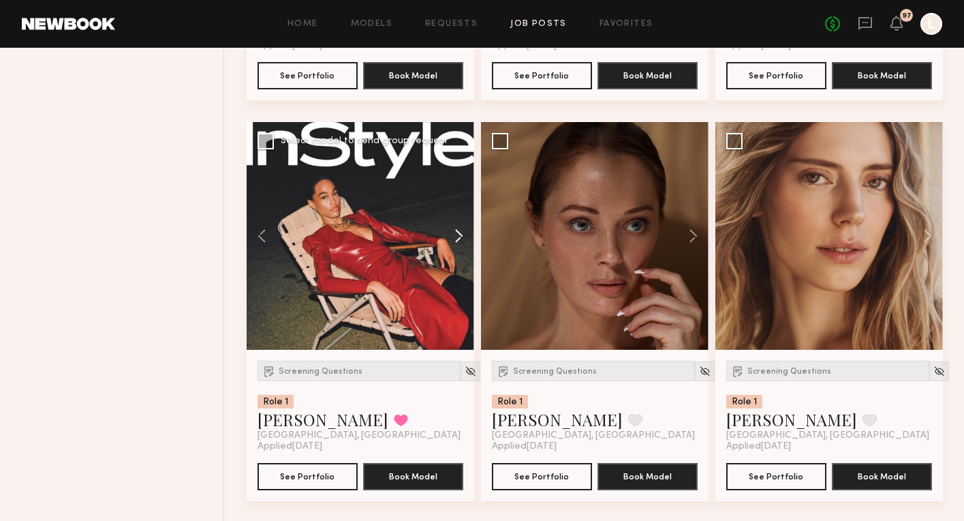
click at [458, 232] on button at bounding box center [453, 236] width 44 height 228
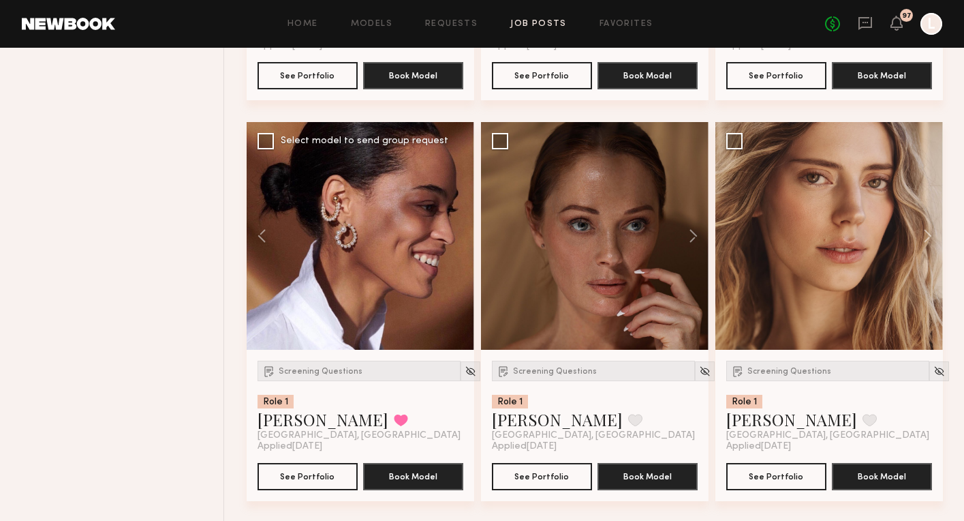
click at [457, 232] on div at bounding box center [361, 236] width 228 height 228
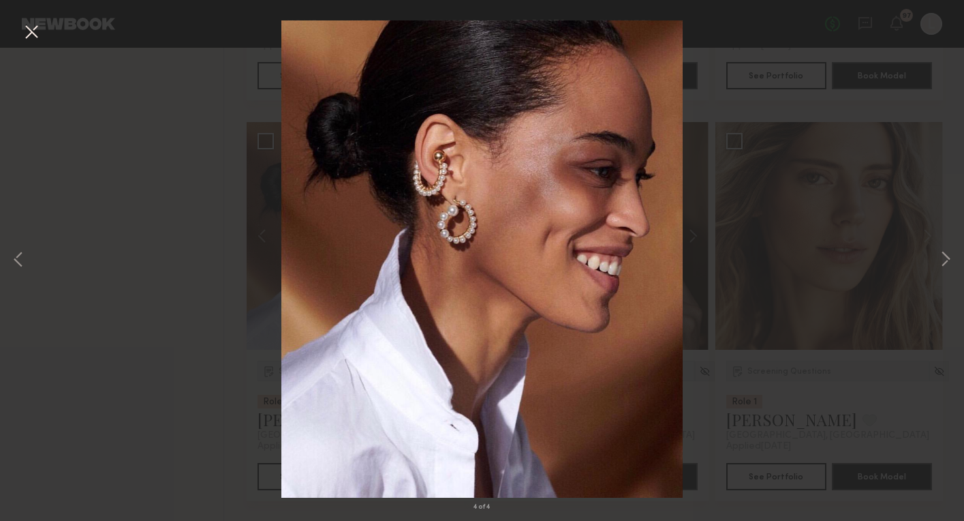
click at [200, 162] on div "4 of 4" at bounding box center [482, 260] width 964 height 521
click at [29, 31] on button at bounding box center [31, 32] width 22 height 25
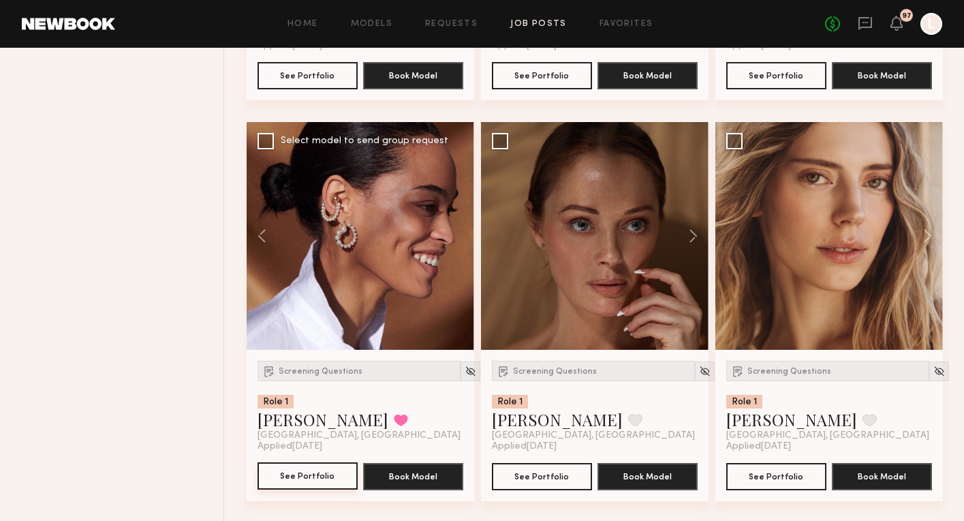
click at [284, 472] on button "See Portfolio" at bounding box center [308, 475] width 100 height 27
click at [538, 470] on button "See Portfolio" at bounding box center [542, 475] width 100 height 27
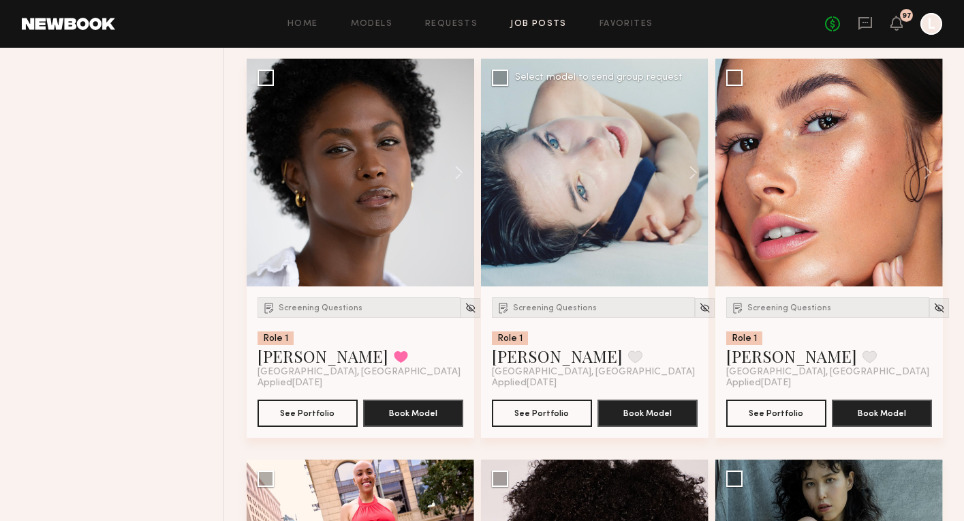
scroll to position [1862, 0]
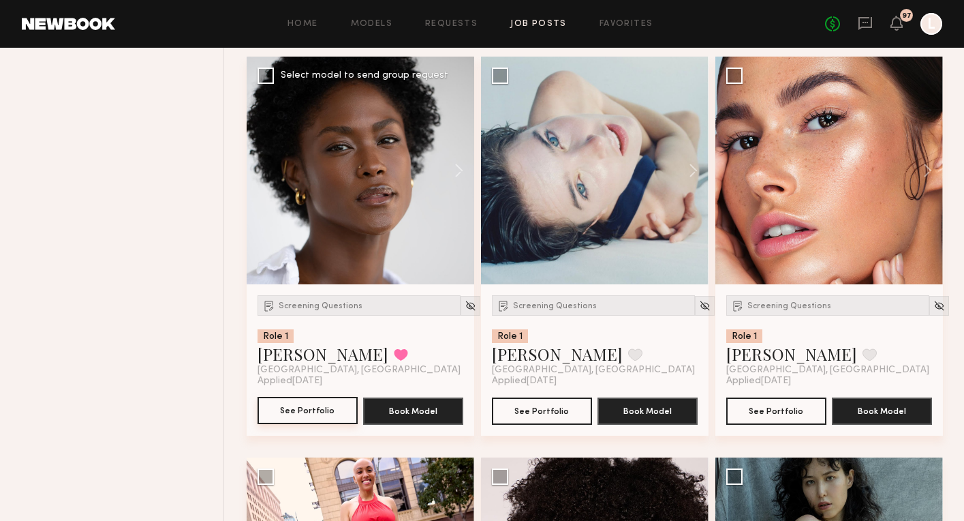
click at [309, 410] on button "See Portfolio" at bounding box center [308, 410] width 100 height 27
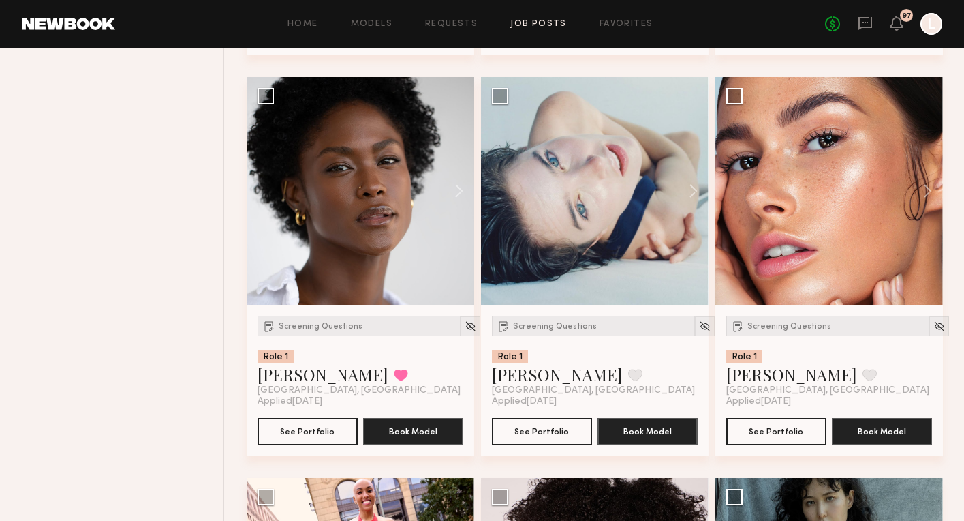
scroll to position [1806, 0]
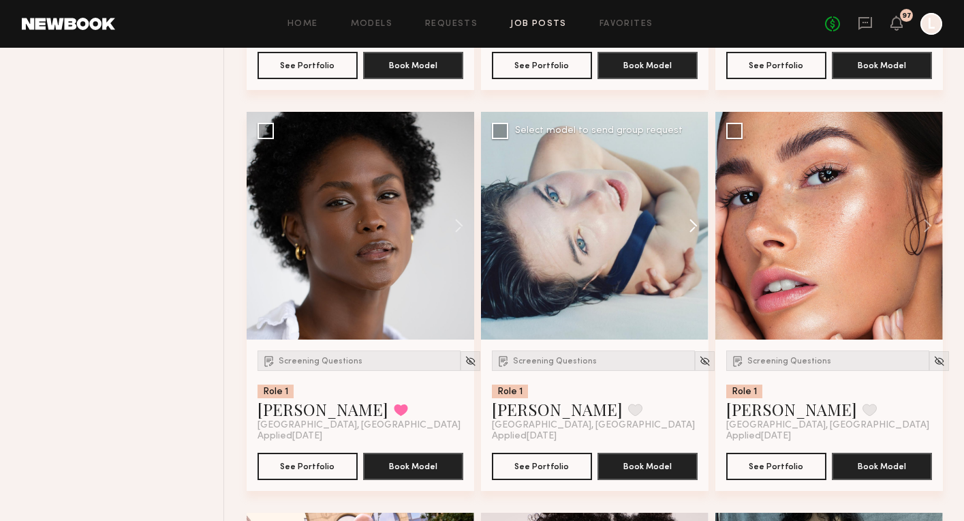
click at [693, 227] on button at bounding box center [687, 226] width 44 height 228
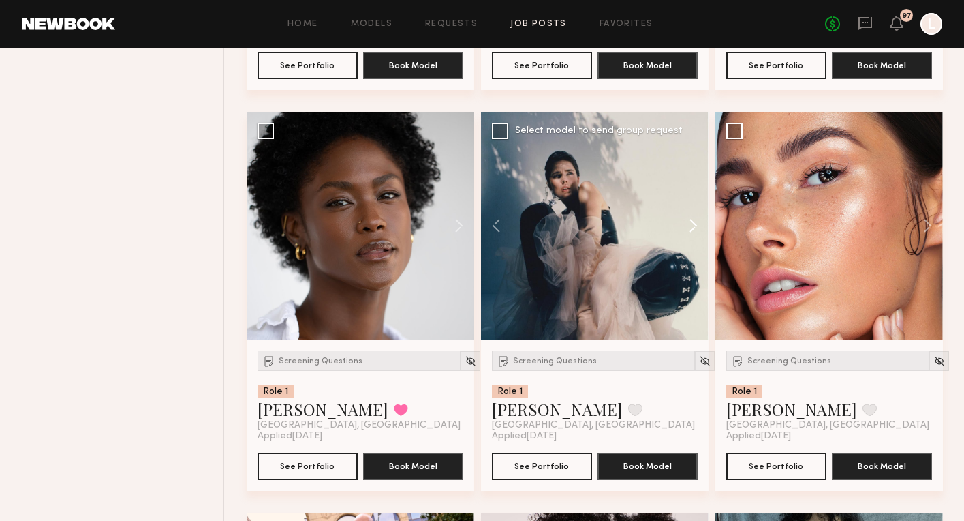
click at [693, 227] on button at bounding box center [687, 226] width 44 height 228
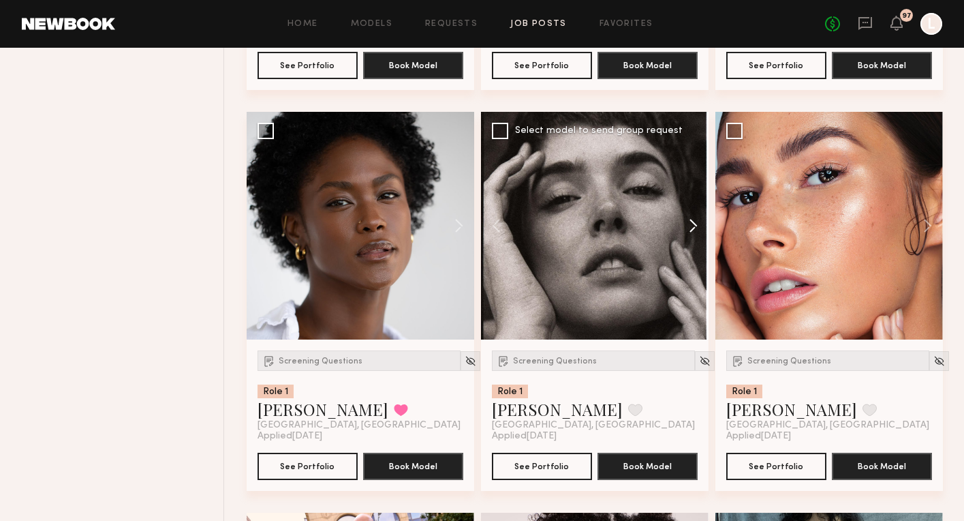
click at [693, 227] on button at bounding box center [687, 226] width 44 height 228
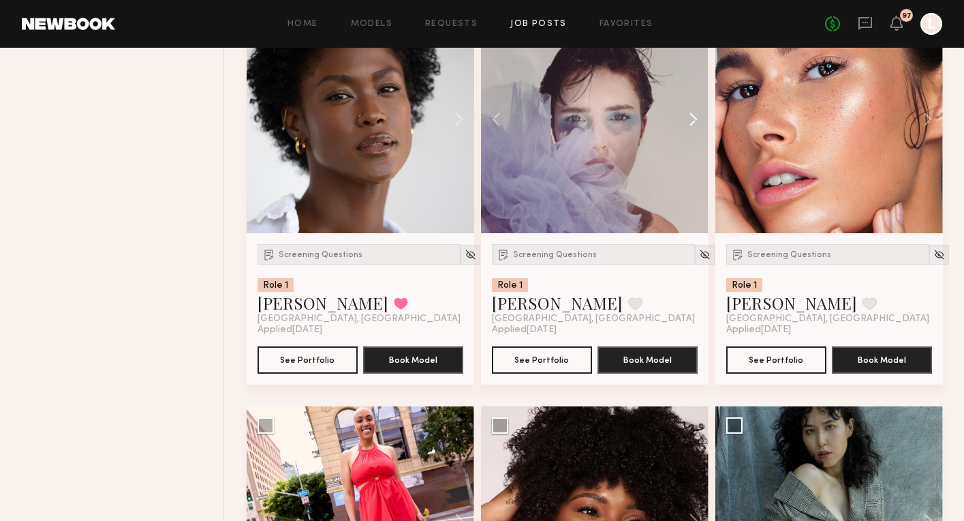
scroll to position [1903, 0]
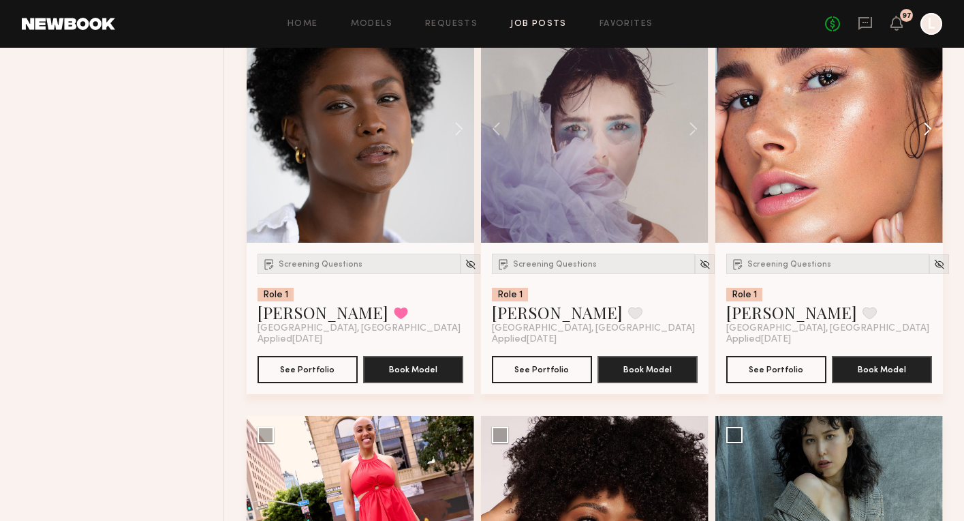
click at [927, 130] on button at bounding box center [922, 129] width 44 height 228
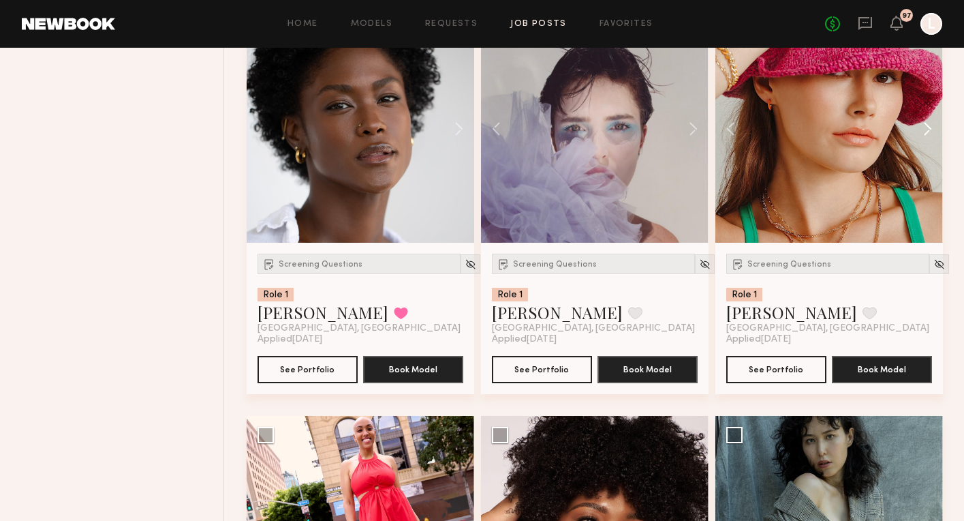
click at [927, 130] on button at bounding box center [922, 129] width 44 height 228
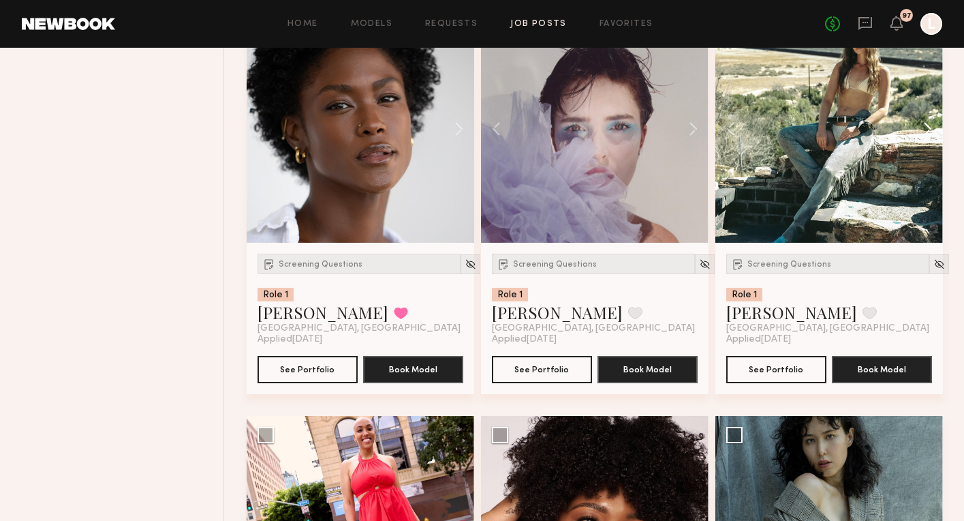
click at [927, 130] on button at bounding box center [922, 129] width 44 height 228
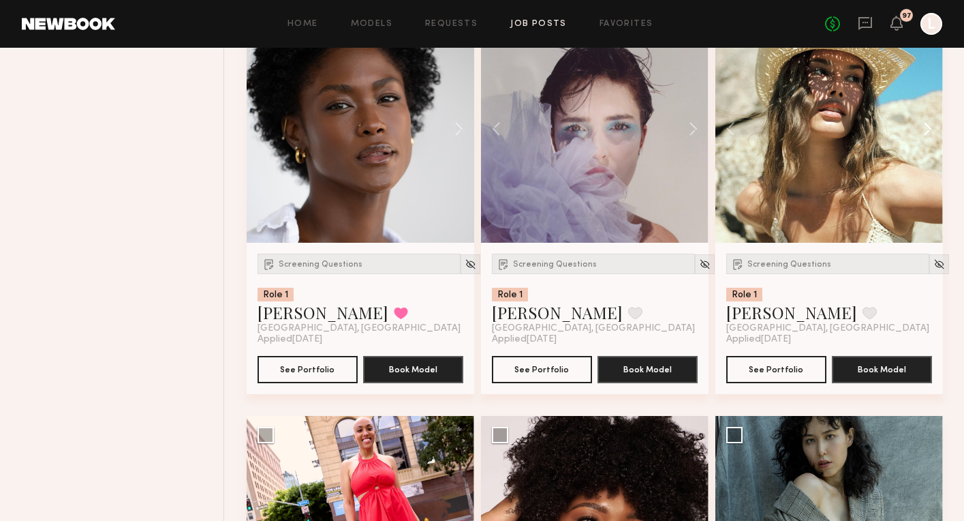
click at [927, 130] on button at bounding box center [922, 129] width 44 height 228
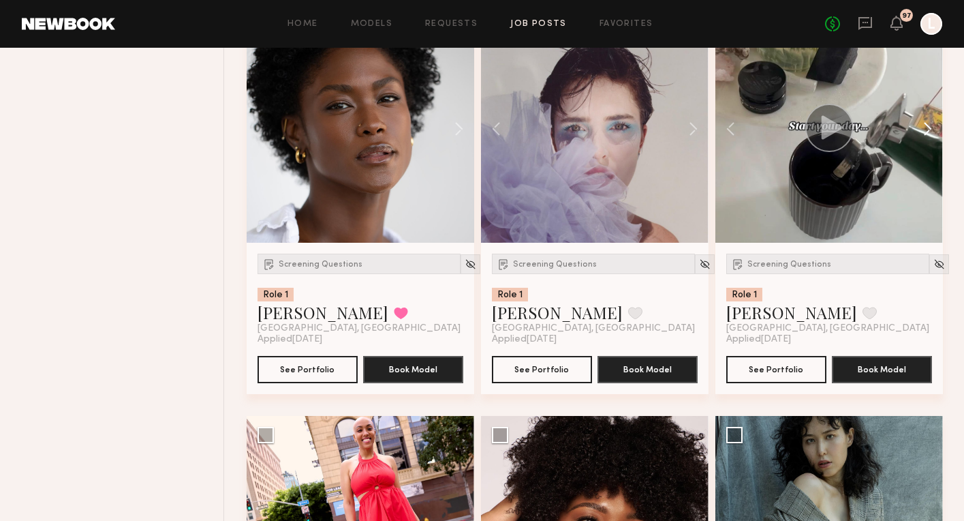
click at [927, 130] on button at bounding box center [922, 129] width 44 height 228
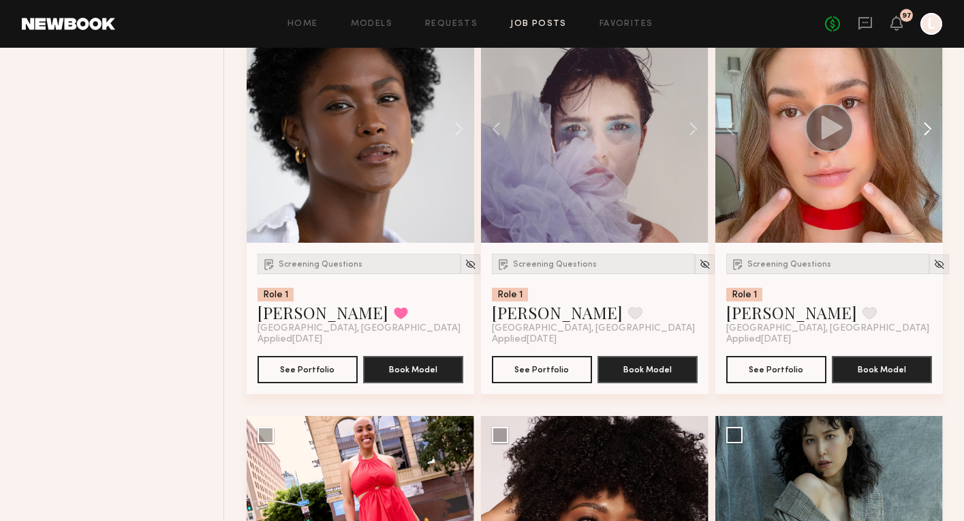
click at [927, 130] on button at bounding box center [922, 129] width 44 height 228
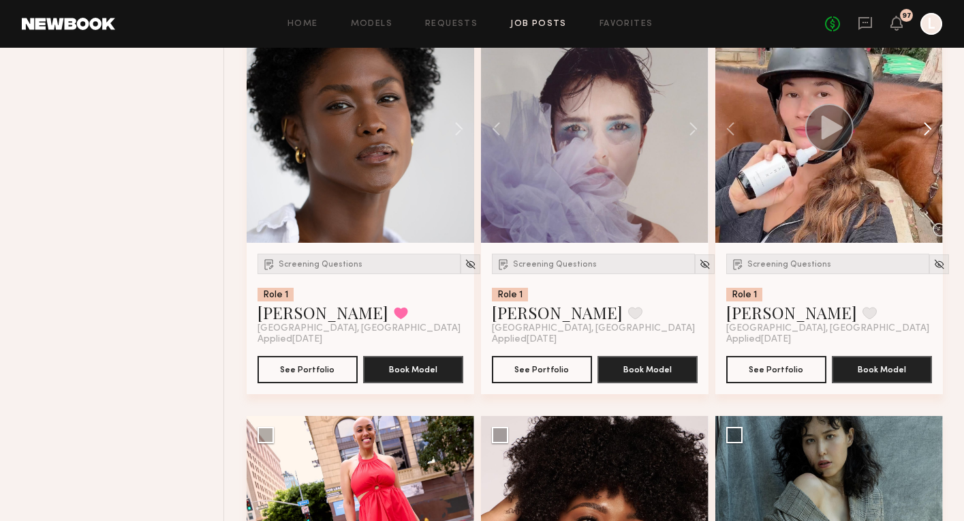
click at [927, 130] on button at bounding box center [922, 129] width 44 height 228
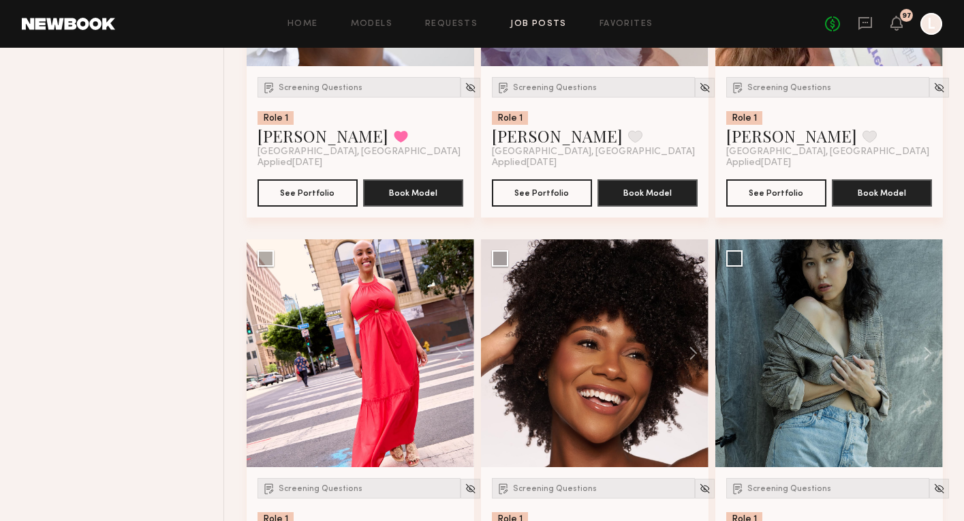
scroll to position [2181, 0]
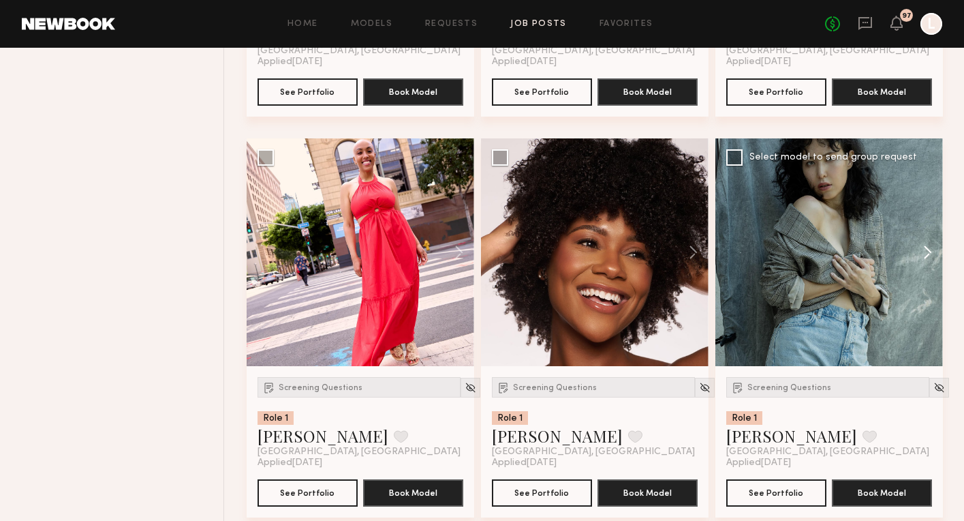
click at [928, 252] on button at bounding box center [922, 252] width 44 height 228
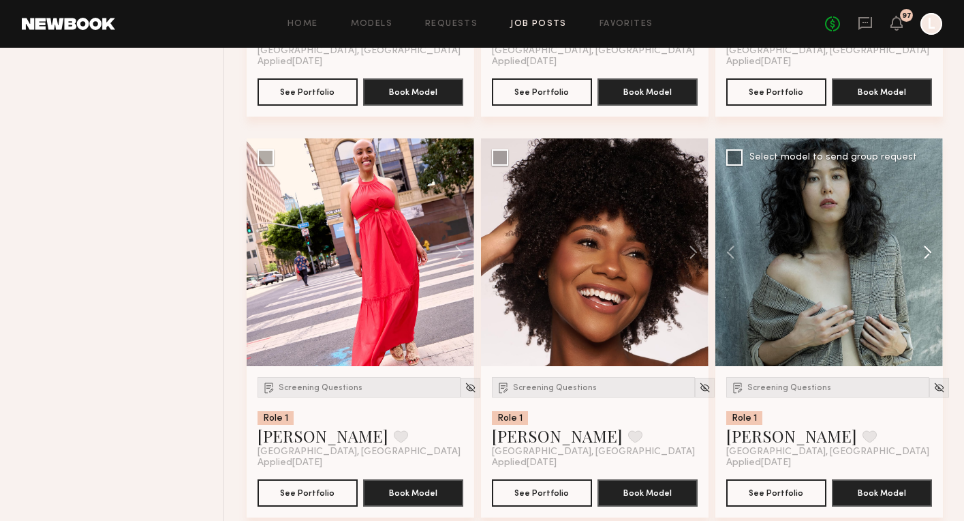
click at [928, 252] on button at bounding box center [922, 252] width 44 height 228
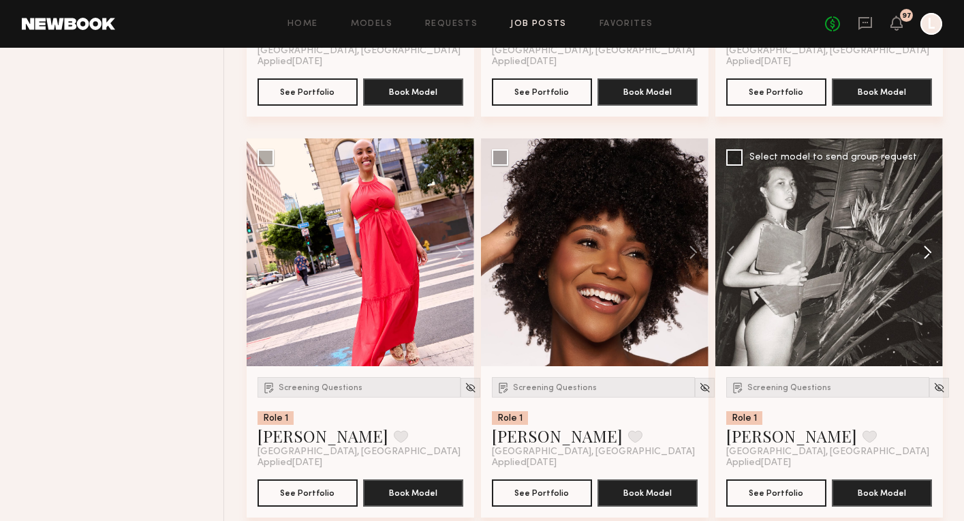
click at [928, 252] on button at bounding box center [922, 252] width 44 height 228
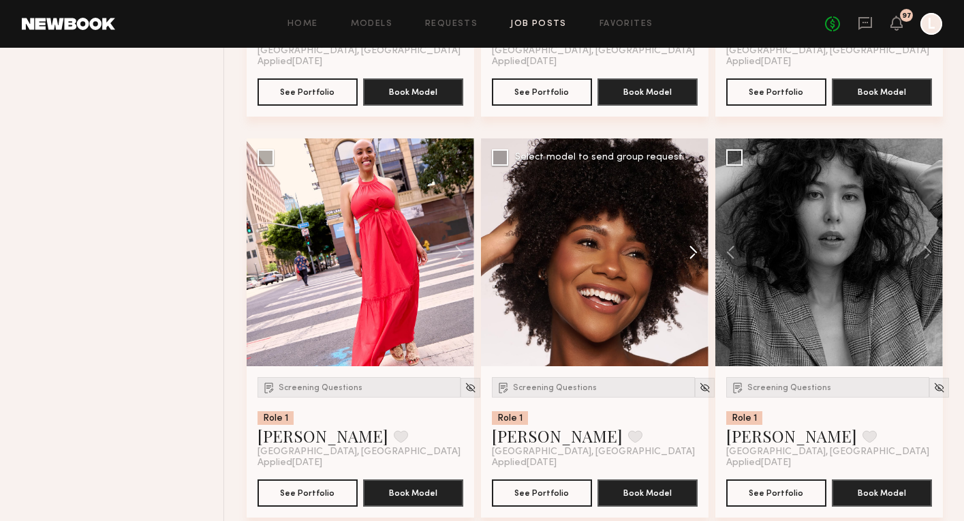
click at [690, 252] on button at bounding box center [687, 252] width 44 height 228
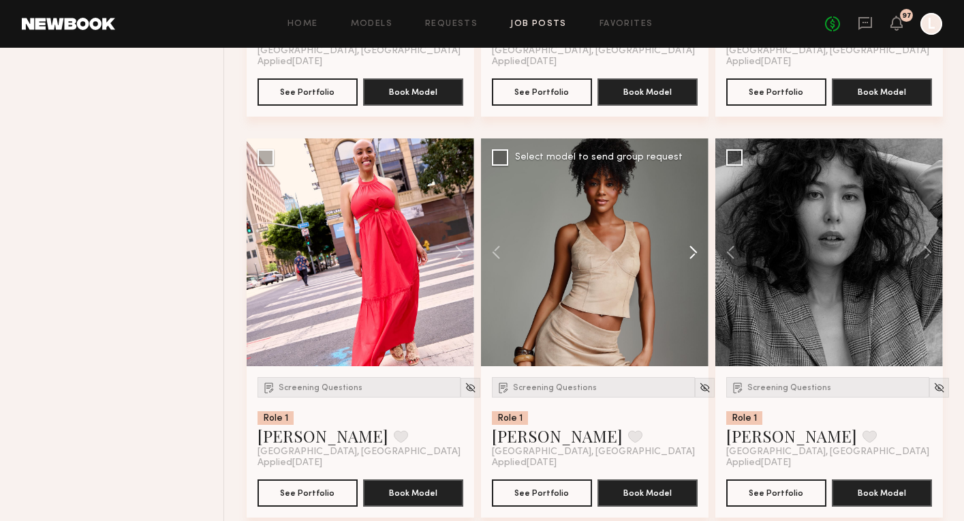
click at [690, 252] on button at bounding box center [687, 252] width 44 height 228
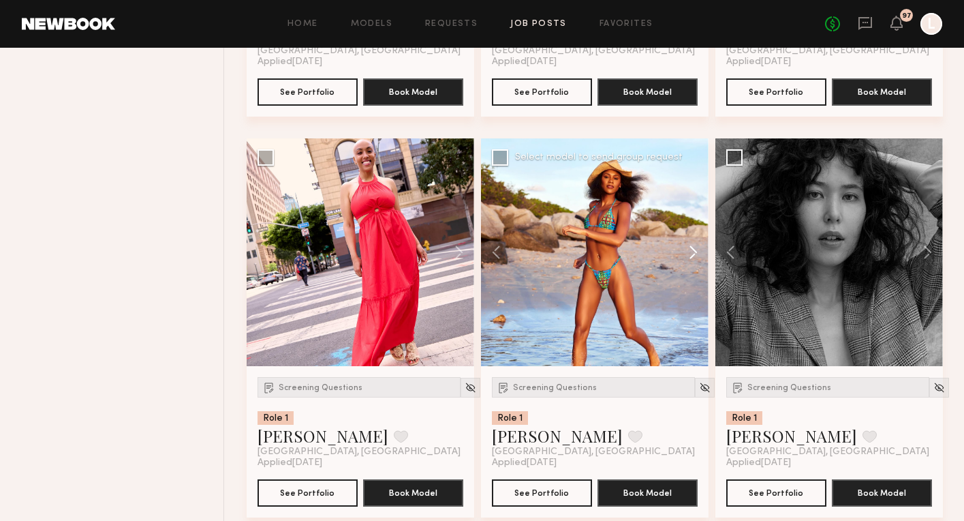
click at [690, 252] on button at bounding box center [687, 252] width 44 height 228
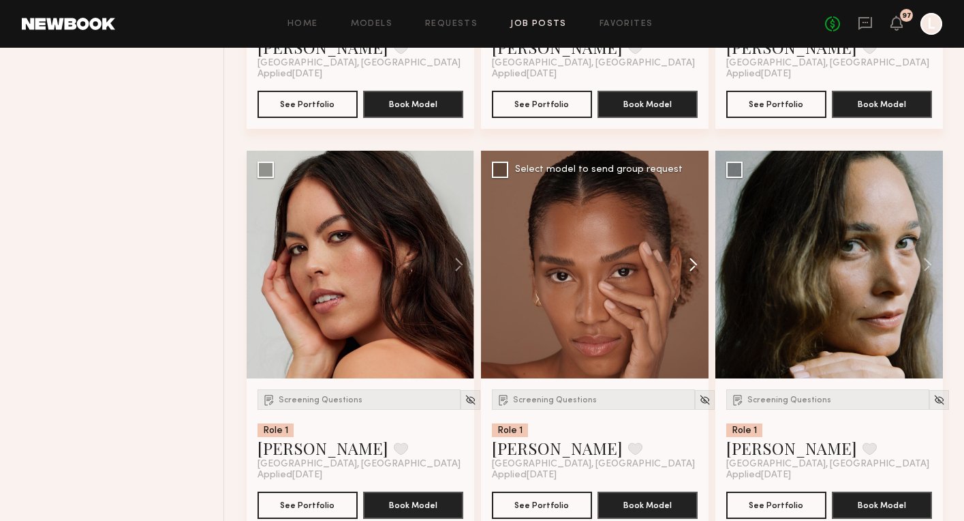
scroll to position [2569, 0]
click at [692, 265] on button at bounding box center [687, 265] width 44 height 228
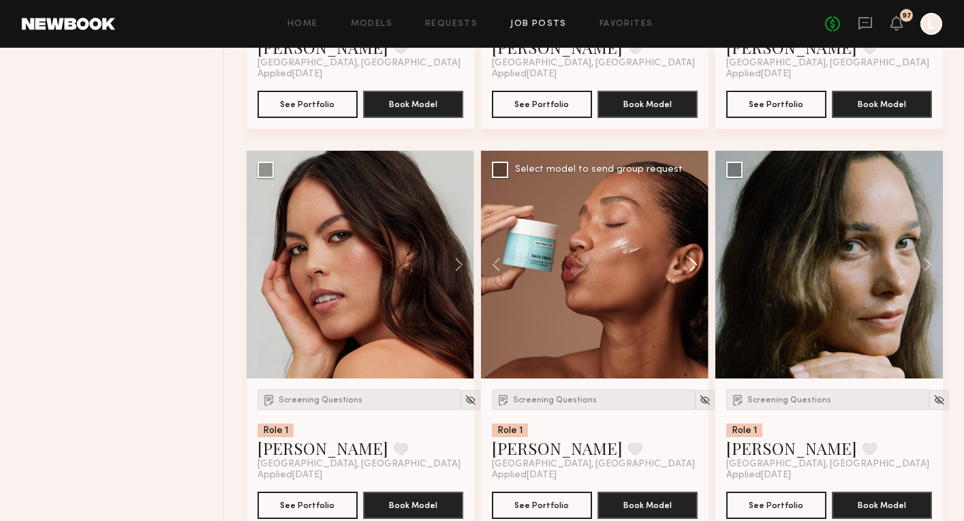
click at [692, 265] on button at bounding box center [687, 265] width 44 height 228
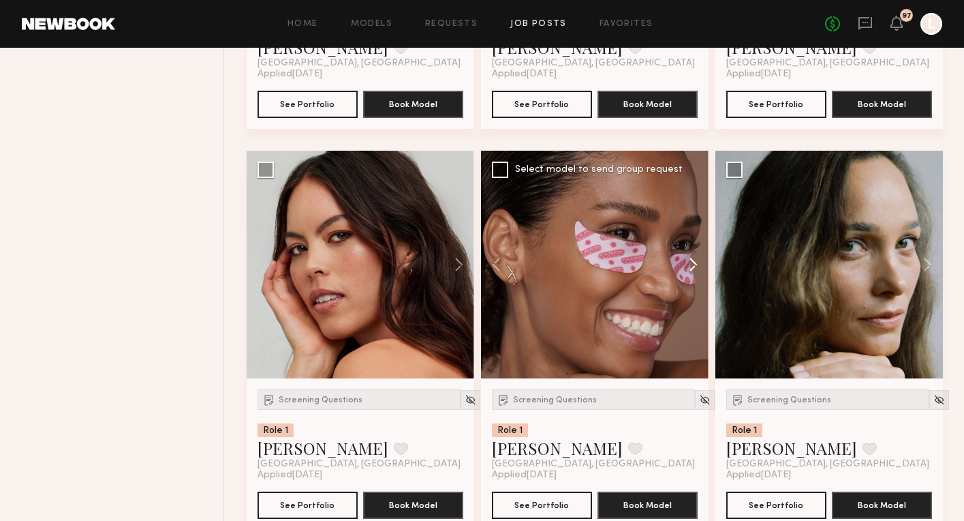
click at [692, 265] on button at bounding box center [687, 265] width 44 height 228
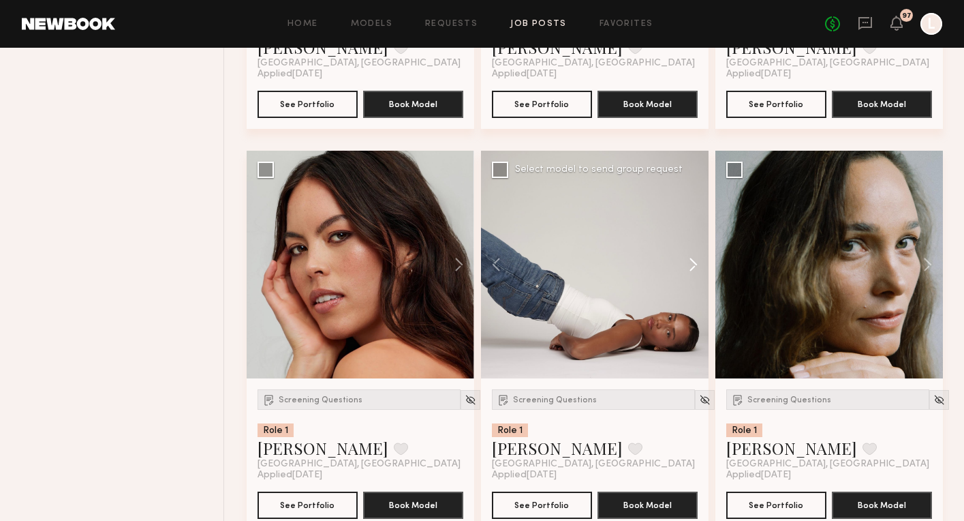
click at [692, 265] on button at bounding box center [687, 265] width 44 height 228
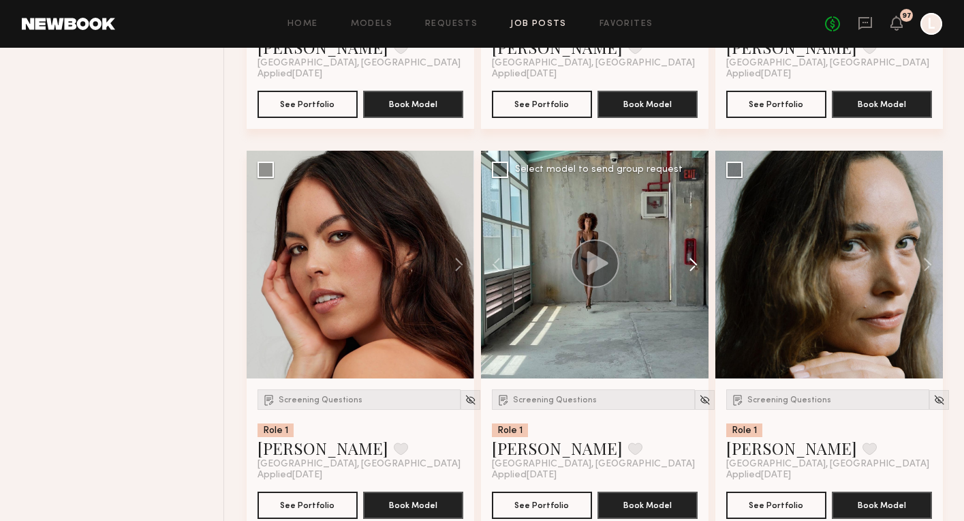
click at [692, 265] on button at bounding box center [687, 265] width 44 height 228
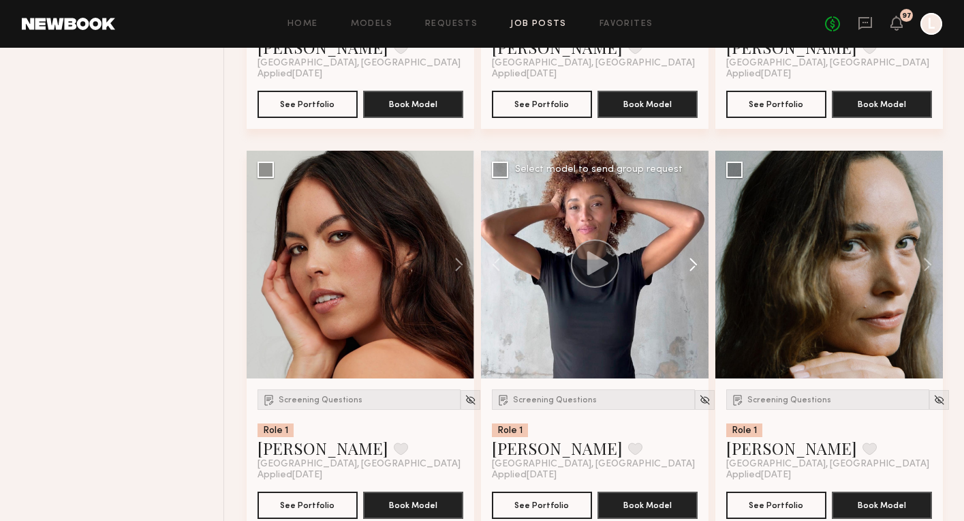
click at [692, 265] on button at bounding box center [687, 265] width 44 height 228
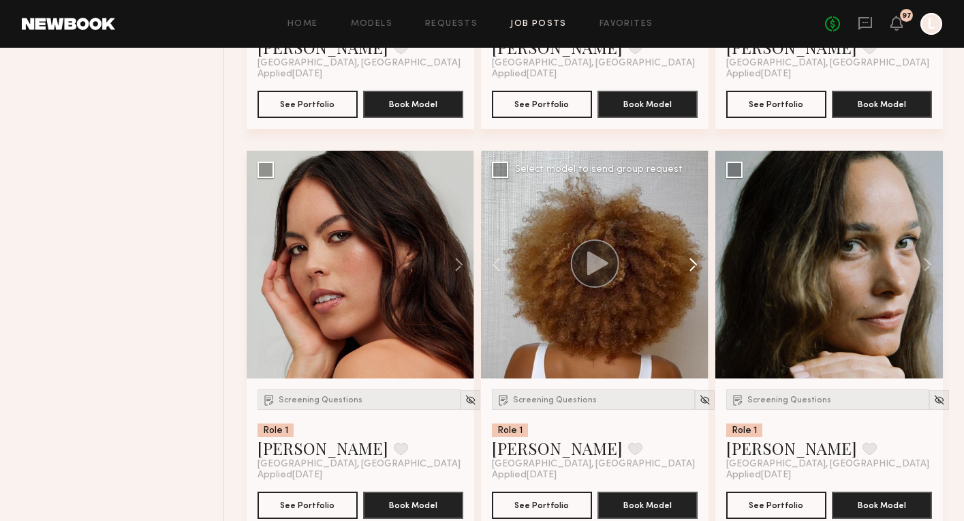
click at [692, 265] on button at bounding box center [687, 265] width 44 height 228
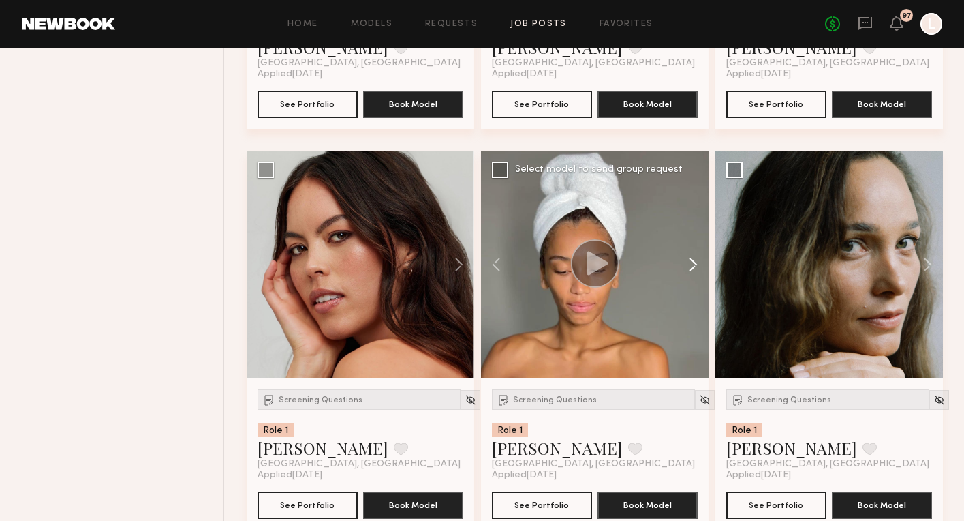
click at [692, 265] on button at bounding box center [687, 265] width 44 height 228
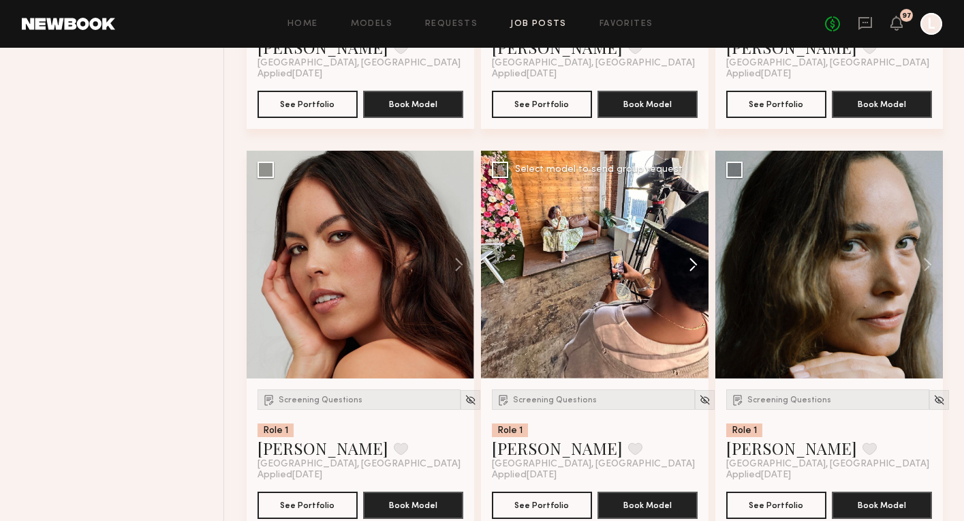
click at [692, 265] on button at bounding box center [687, 265] width 44 height 228
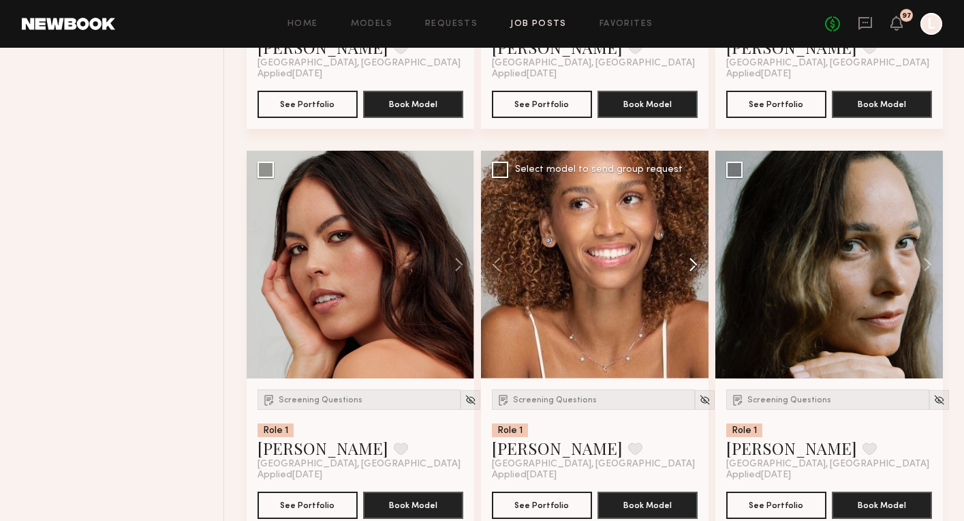
click at [692, 265] on button at bounding box center [687, 265] width 44 height 228
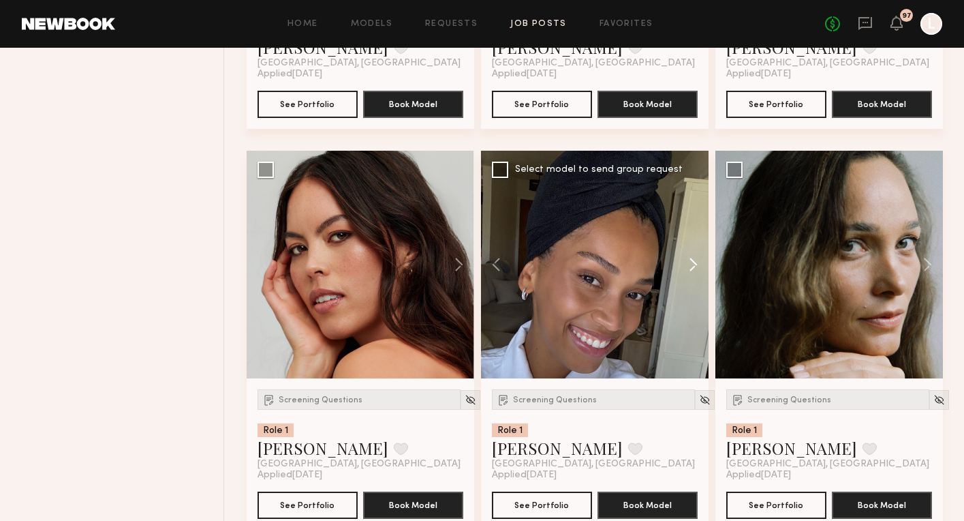
click at [692, 265] on button at bounding box center [687, 265] width 44 height 228
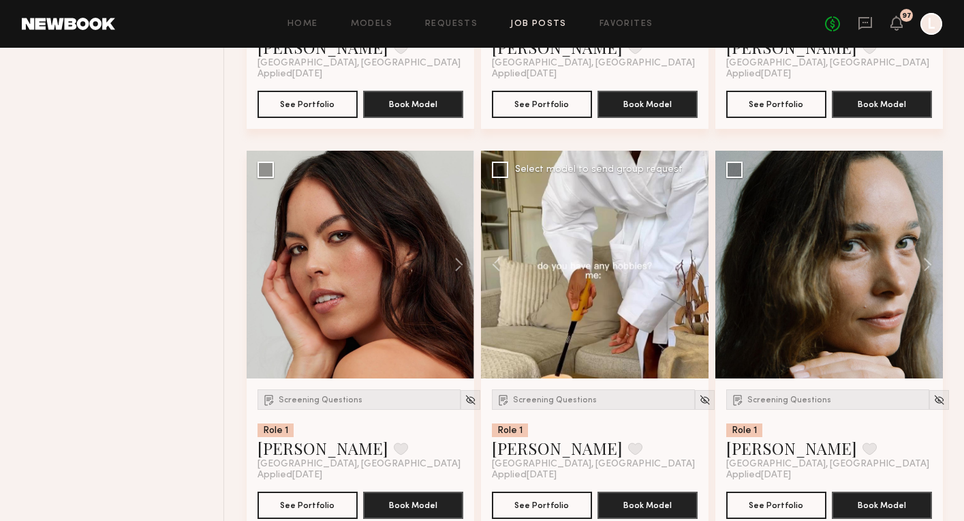
click at [692, 265] on div at bounding box center [595, 265] width 228 height 228
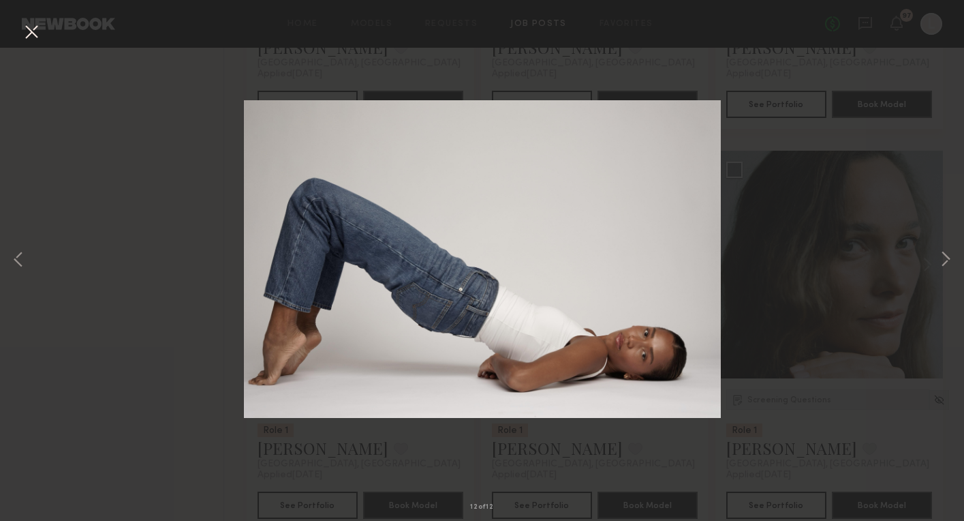
click at [33, 31] on button at bounding box center [31, 32] width 22 height 25
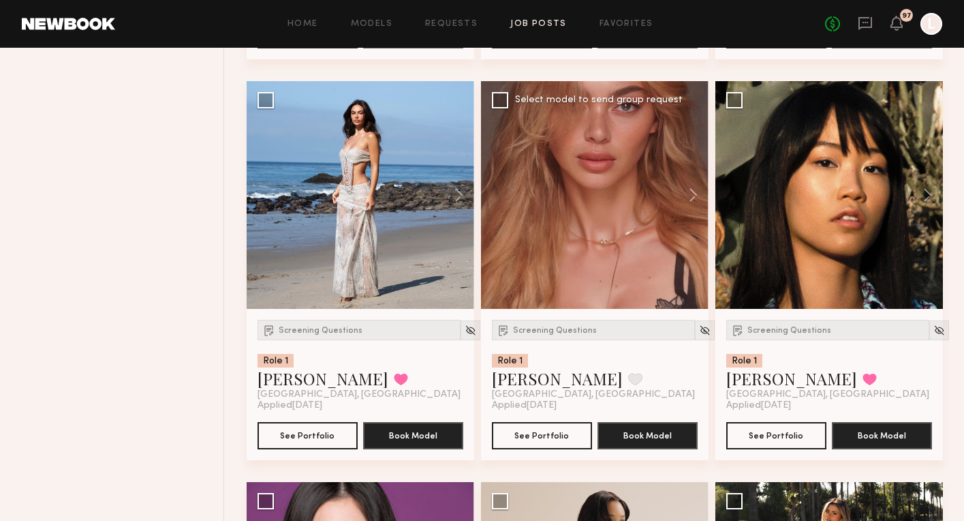
scroll to position [3440, 0]
click at [690, 196] on button at bounding box center [687, 195] width 44 height 228
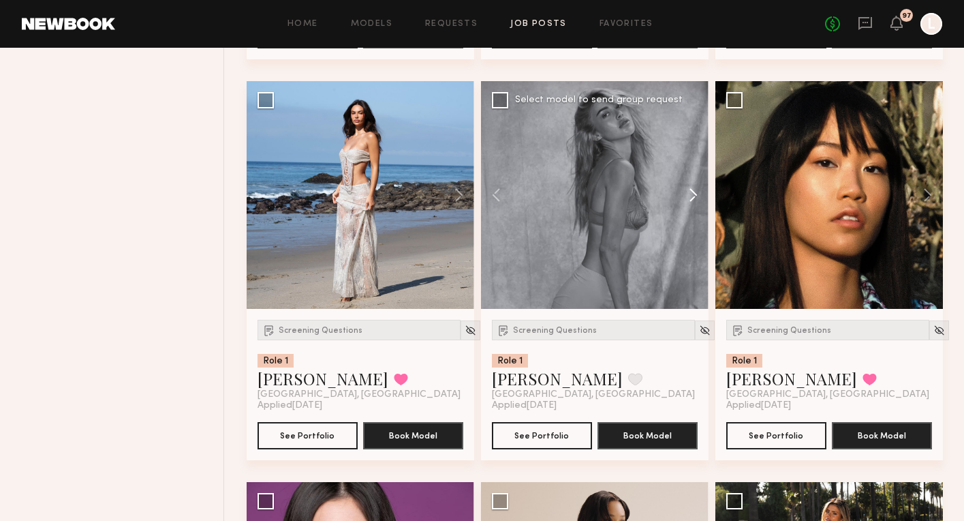
click at [690, 196] on button at bounding box center [687, 195] width 44 height 228
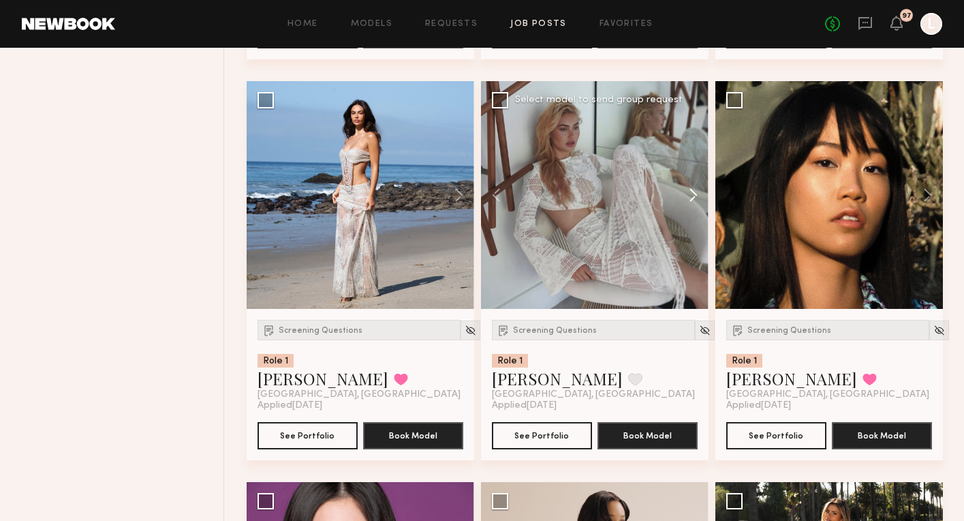
click at [690, 196] on button at bounding box center [687, 195] width 44 height 228
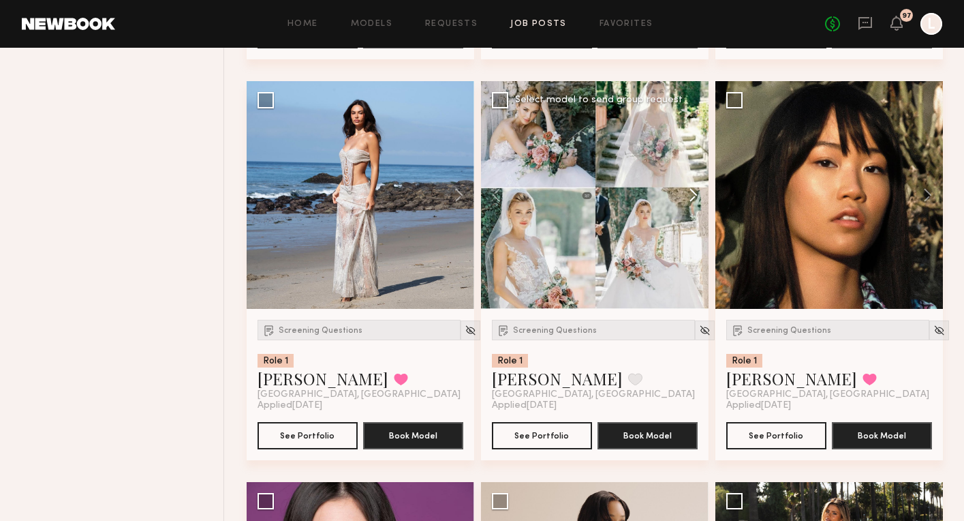
click at [690, 196] on button at bounding box center [687, 195] width 44 height 228
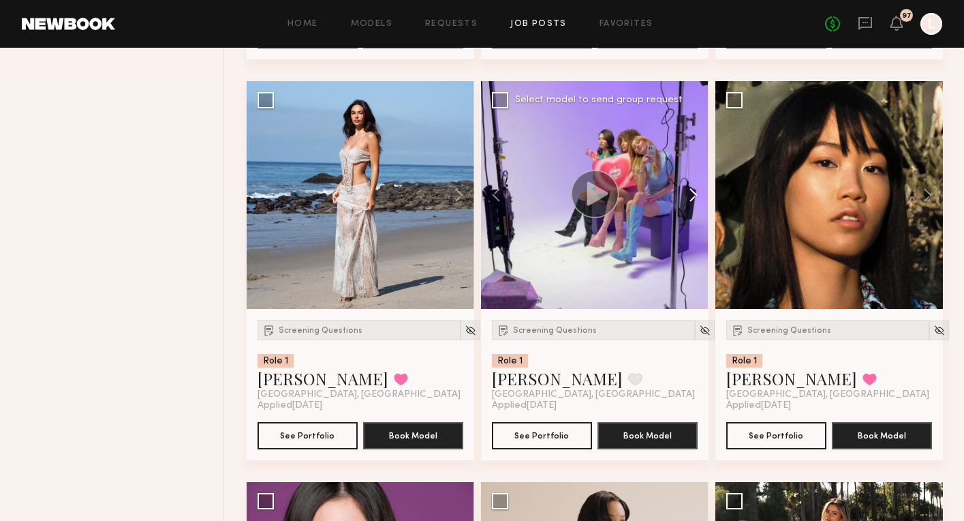
click at [690, 196] on button at bounding box center [687, 195] width 44 height 228
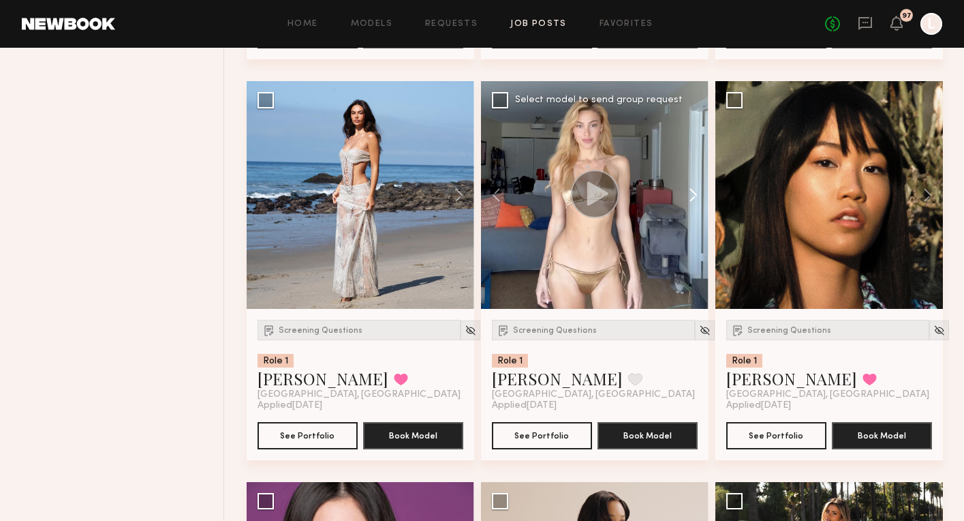
click at [690, 196] on button at bounding box center [687, 195] width 44 height 228
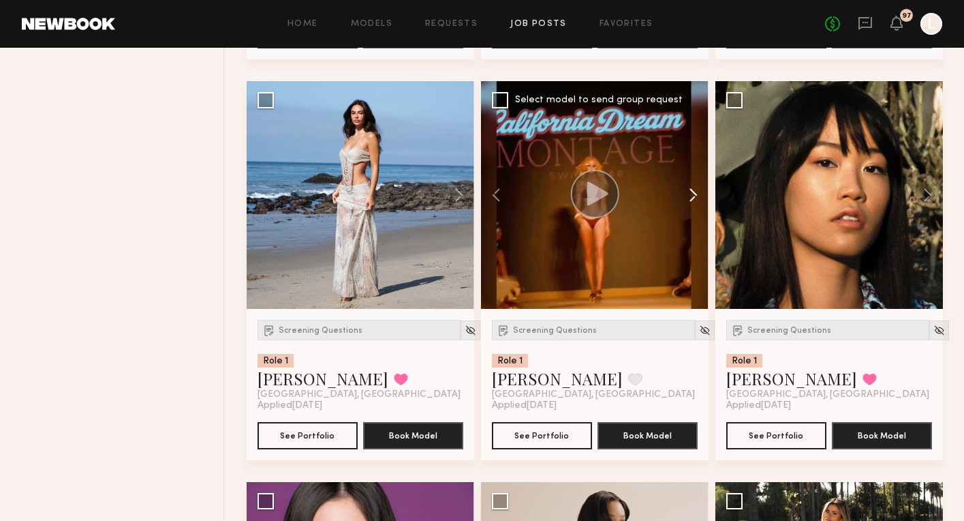
click at [690, 196] on button at bounding box center [687, 195] width 44 height 228
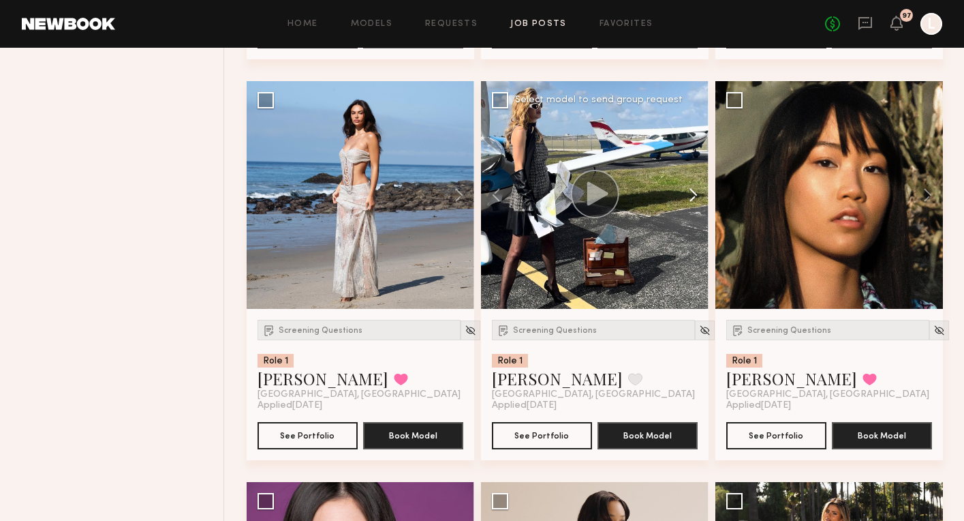
click at [690, 196] on button at bounding box center [687, 195] width 44 height 228
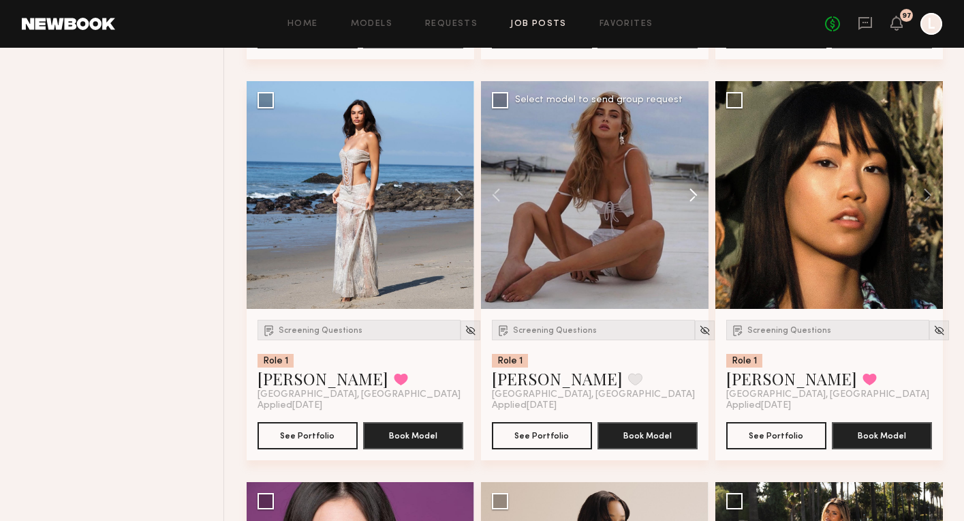
click at [690, 196] on button at bounding box center [687, 195] width 44 height 228
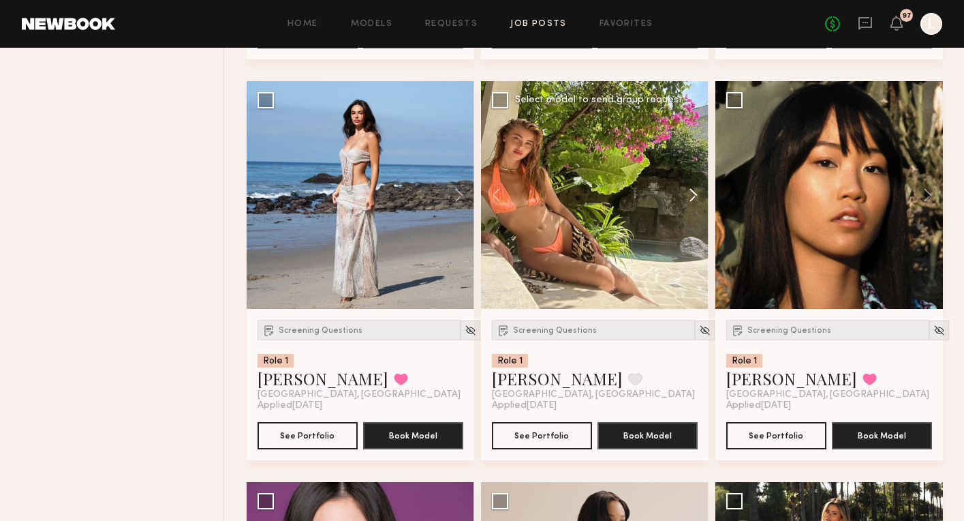
click at [690, 196] on button at bounding box center [687, 195] width 44 height 228
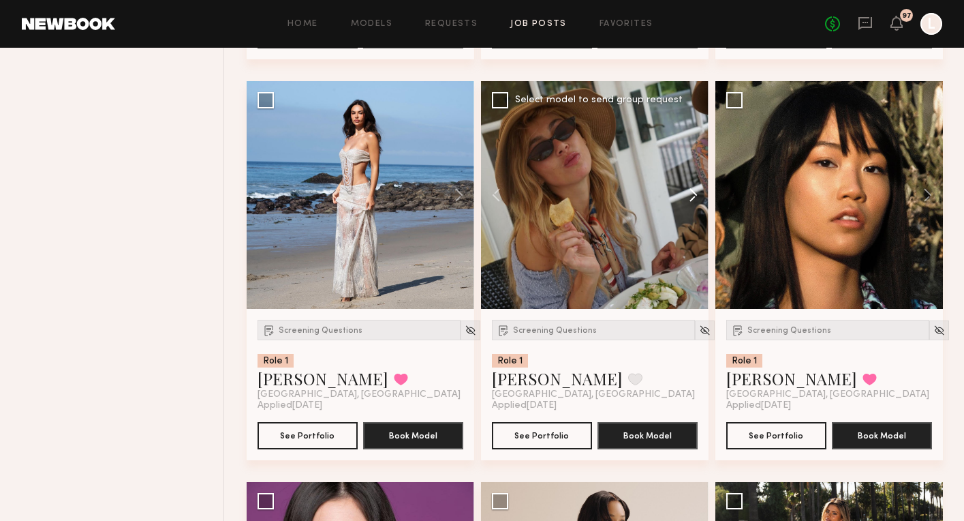
click at [690, 196] on button at bounding box center [687, 195] width 44 height 228
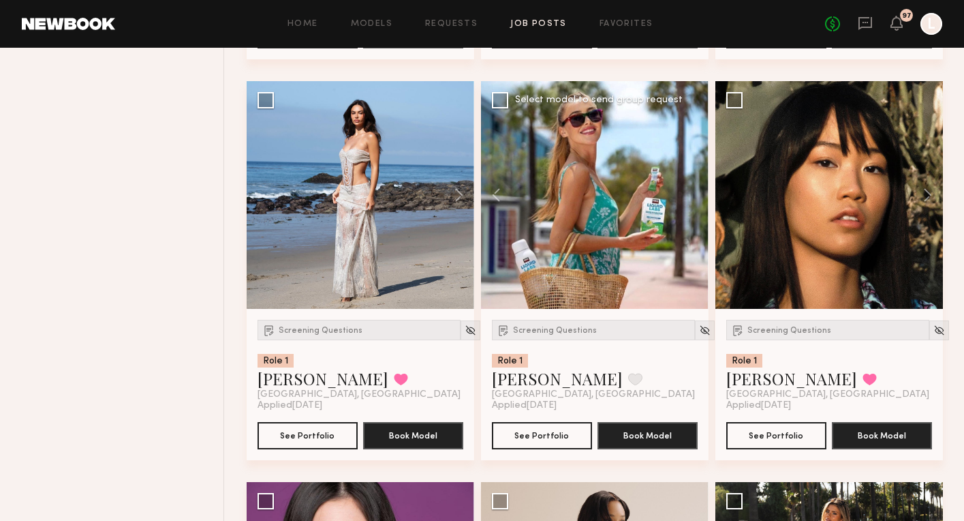
click at [690, 196] on div at bounding box center [595, 195] width 228 height 228
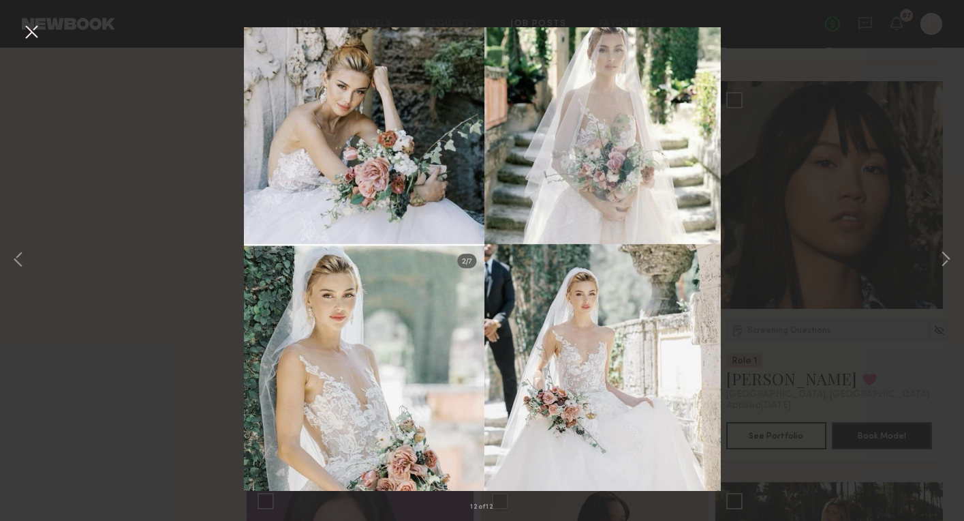
click at [817, 172] on div "12 of 12" at bounding box center [482, 260] width 964 height 521
click at [31, 32] on button at bounding box center [31, 32] width 22 height 25
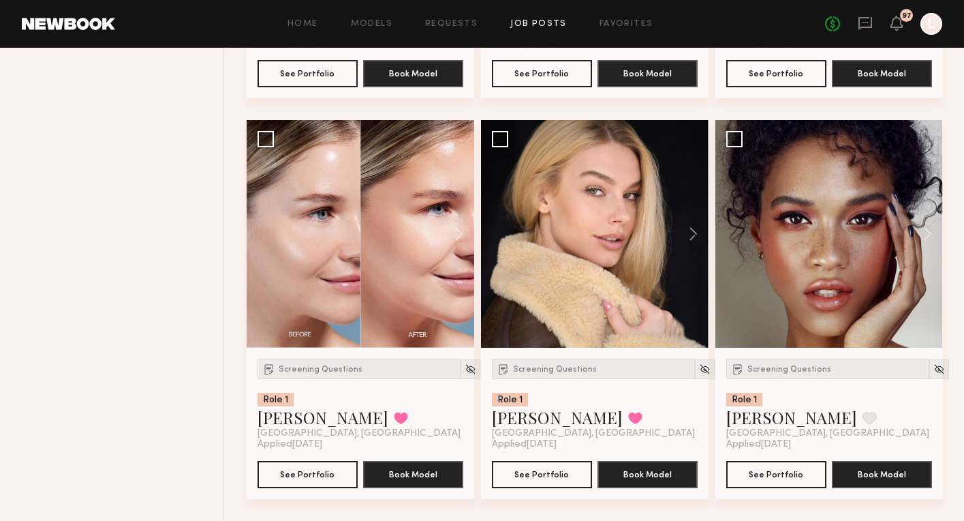
scroll to position [4203, 0]
click at [926, 235] on button at bounding box center [922, 234] width 44 height 228
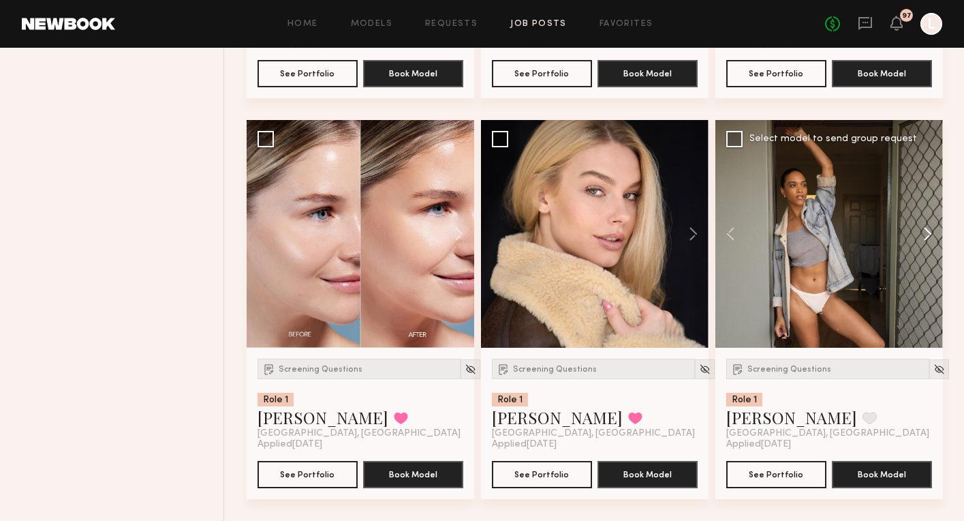
click at [926, 235] on button at bounding box center [922, 234] width 44 height 228
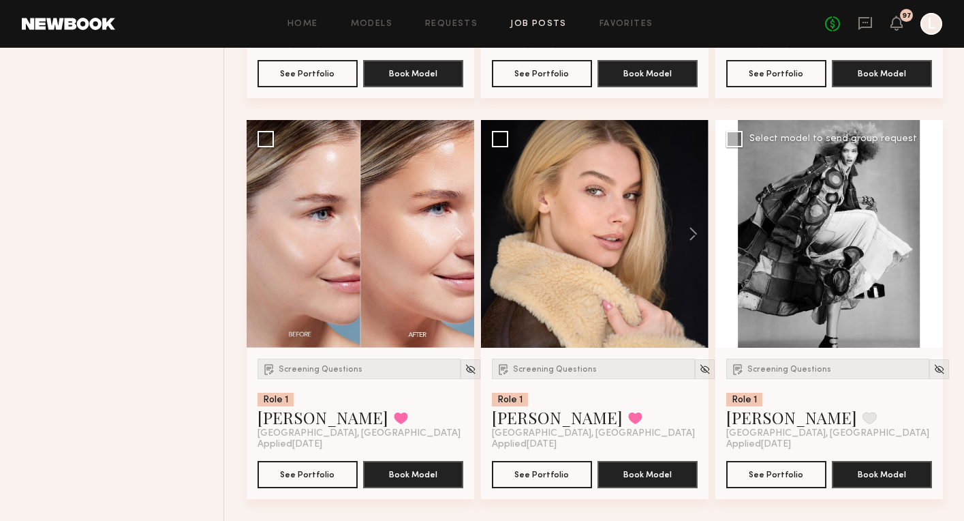
click at [926, 235] on button at bounding box center [922, 234] width 44 height 228
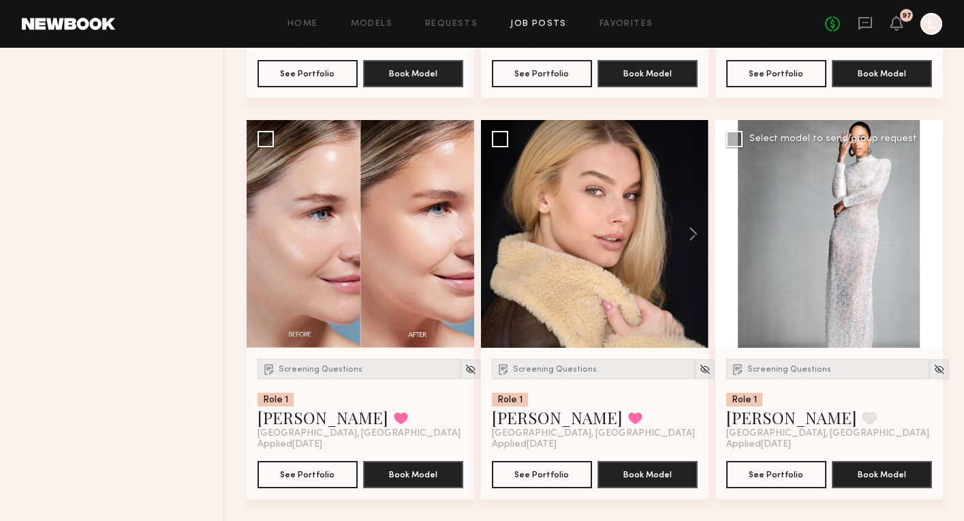
click at [926, 235] on button at bounding box center [922, 234] width 44 height 228
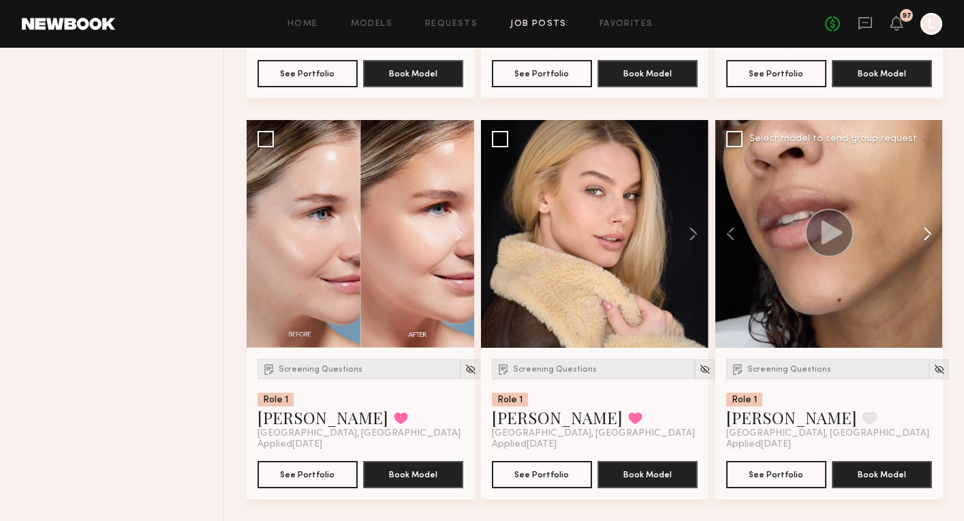
click at [926, 235] on button at bounding box center [922, 234] width 44 height 228
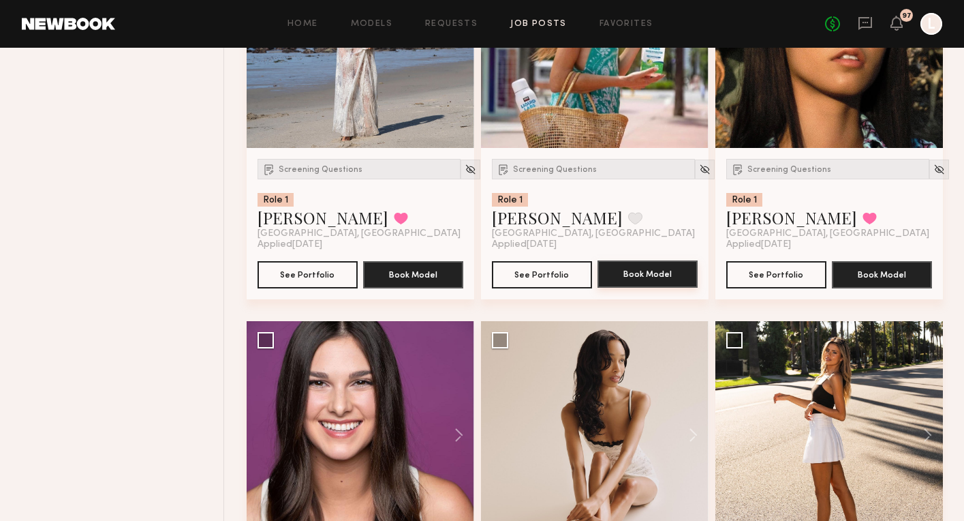
scroll to position [3469, 0]
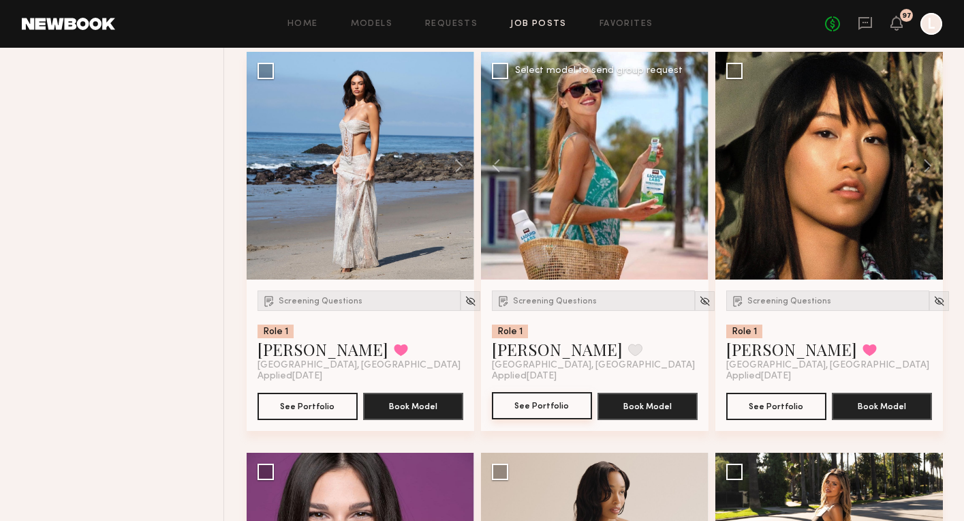
click at [538, 408] on button "See Portfolio" at bounding box center [542, 405] width 100 height 27
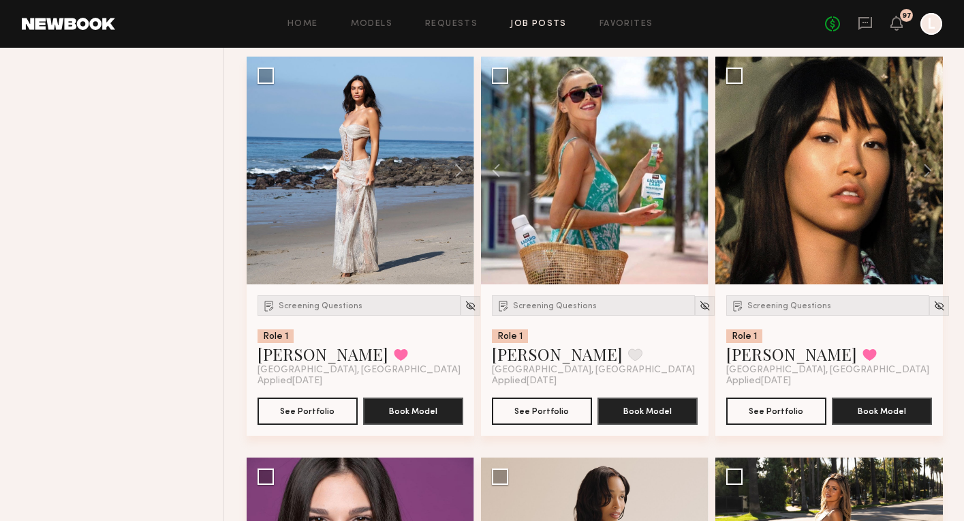
scroll to position [3457, 0]
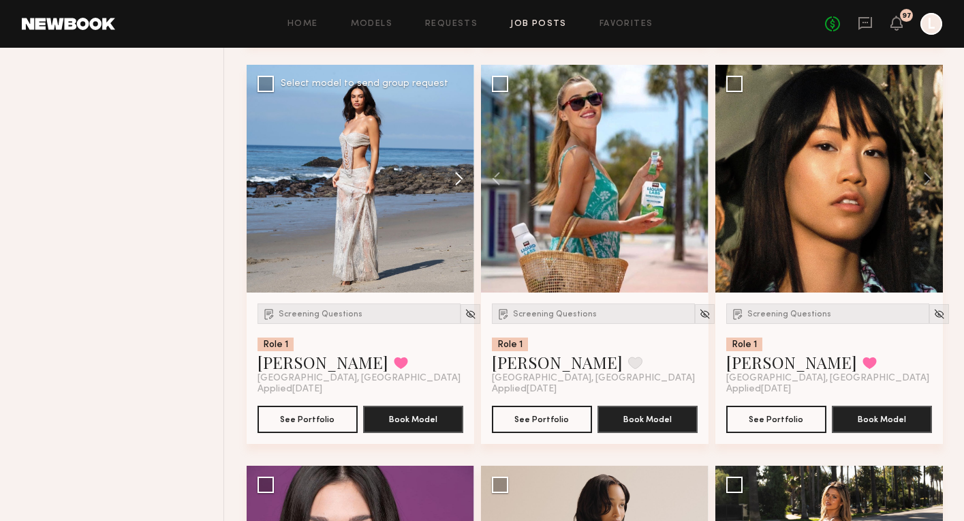
click at [458, 175] on button at bounding box center [453, 179] width 44 height 228
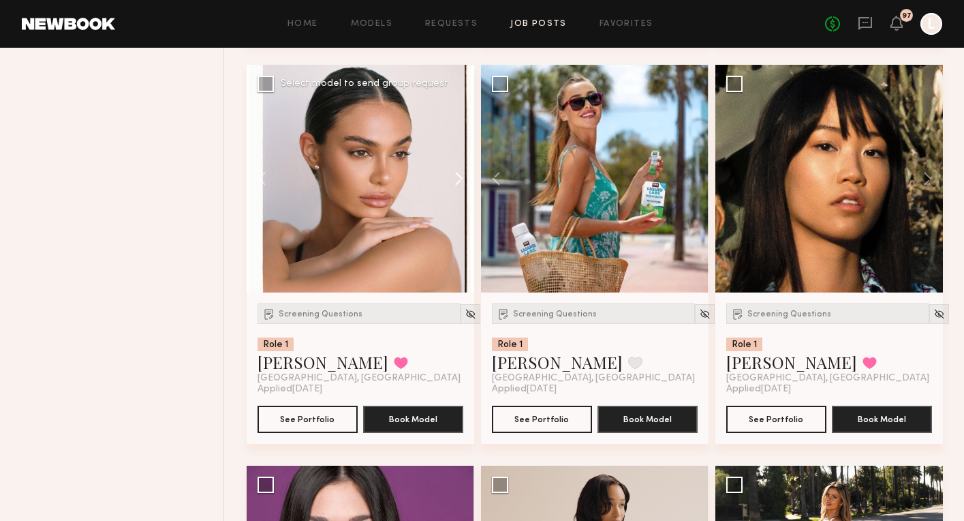
click at [458, 175] on button at bounding box center [453, 179] width 44 height 228
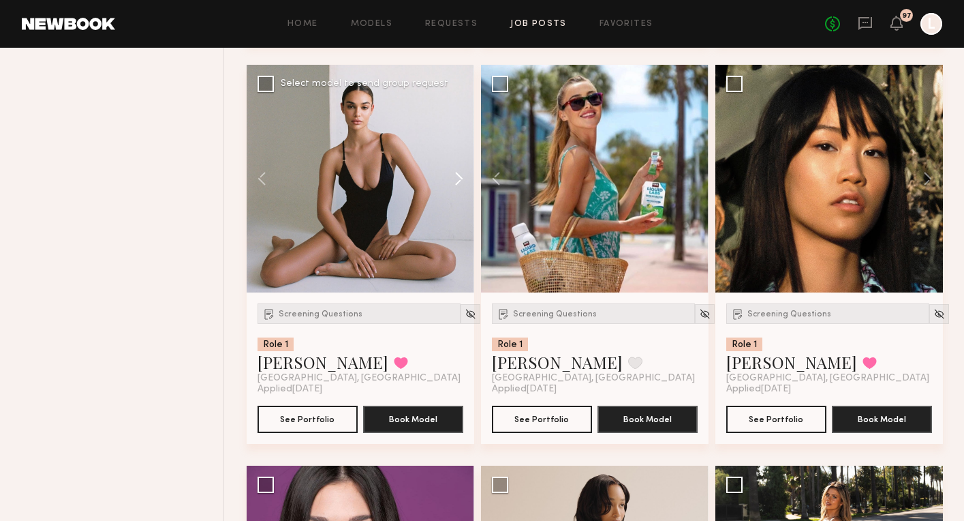
click at [458, 175] on button at bounding box center [453, 179] width 44 height 228
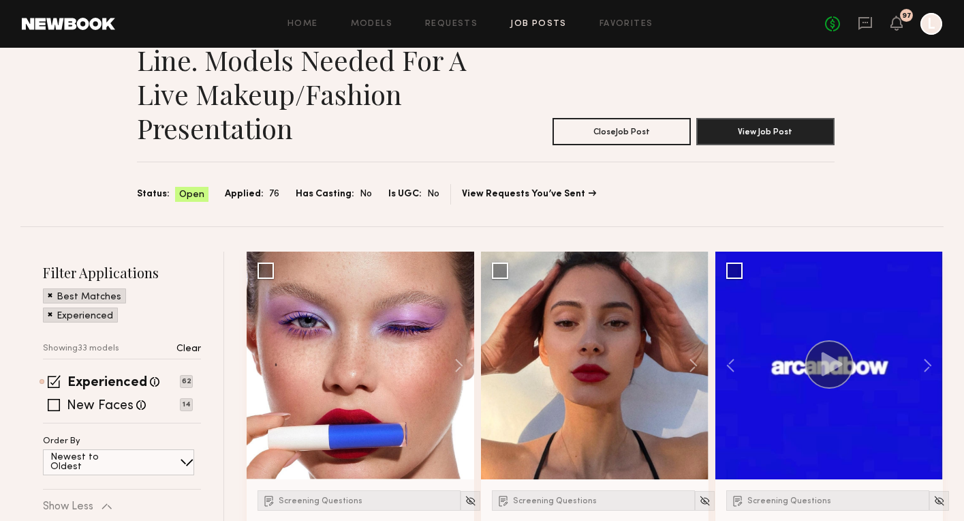
scroll to position [76, 0]
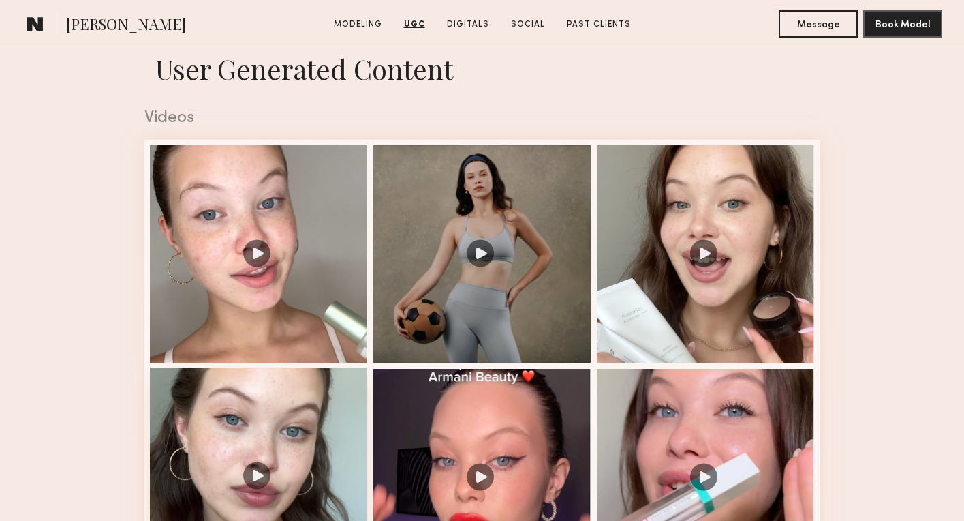
scroll to position [1341, 0]
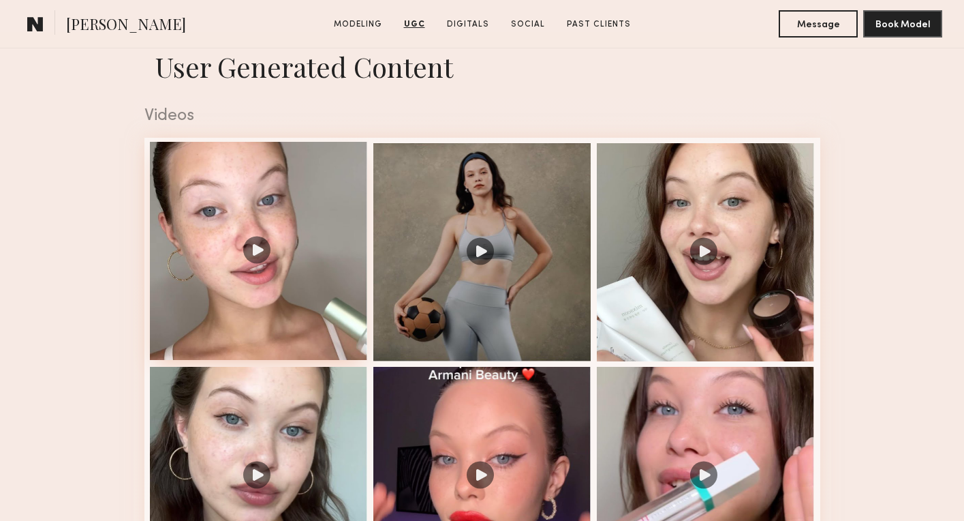
click at [205, 270] on div at bounding box center [259, 251] width 218 height 218
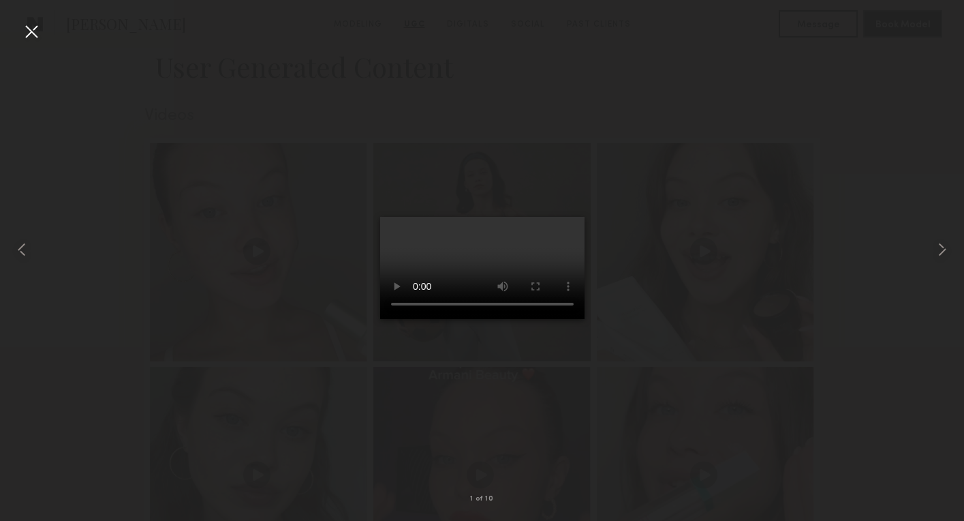
click at [578, 217] on video at bounding box center [482, 268] width 204 height 102
click at [380, 319] on video at bounding box center [482, 268] width 204 height 102
click at [585, 319] on video at bounding box center [482, 268] width 204 height 102
click at [382, 319] on video at bounding box center [482, 268] width 204 height 102
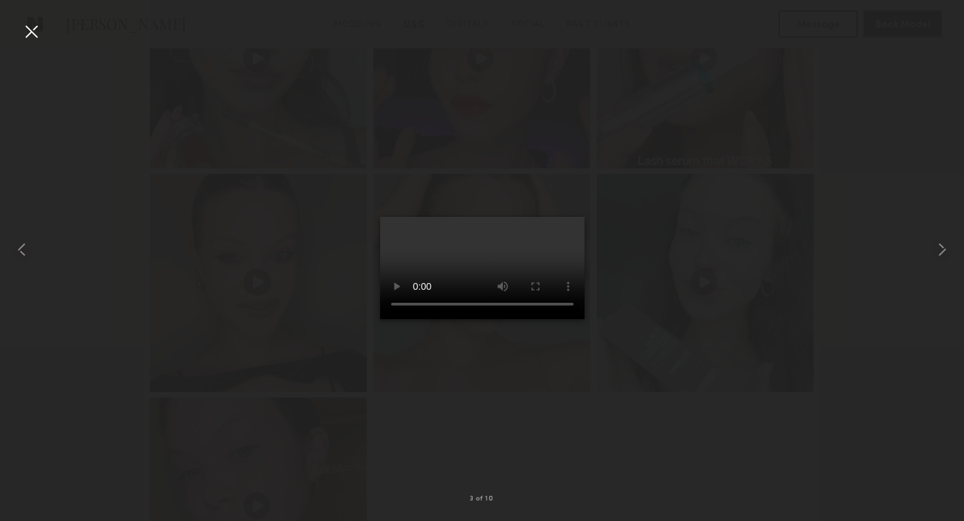
click at [577, 217] on video at bounding box center [482, 268] width 204 height 102
click at [489, 269] on video at bounding box center [482, 268] width 204 height 102
click at [477, 265] on video at bounding box center [482, 268] width 204 height 102
click at [478, 260] on video at bounding box center [482, 268] width 204 height 102
click at [557, 217] on video at bounding box center [482, 268] width 204 height 102
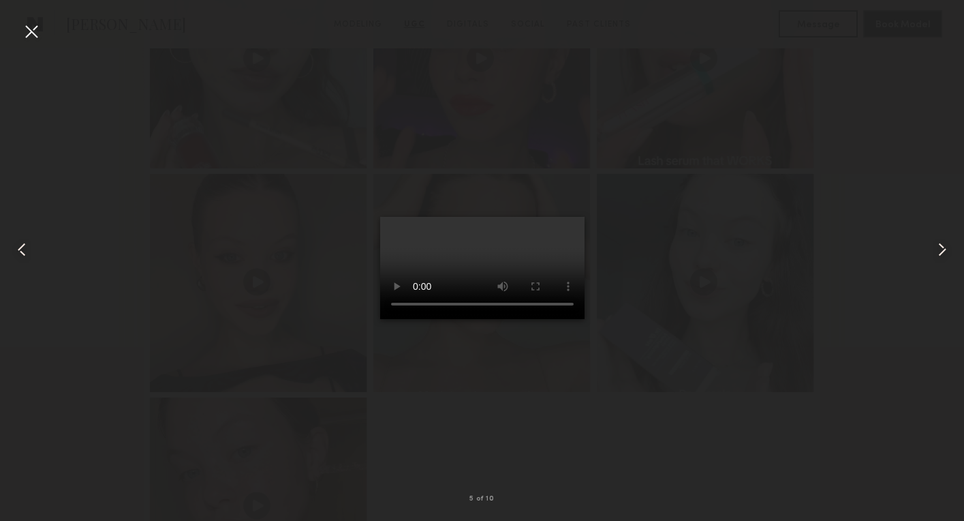
click at [386, 319] on video at bounding box center [482, 268] width 204 height 102
click at [576, 217] on video at bounding box center [482, 268] width 204 height 102
click at [34, 30] on div at bounding box center [31, 31] width 22 height 22
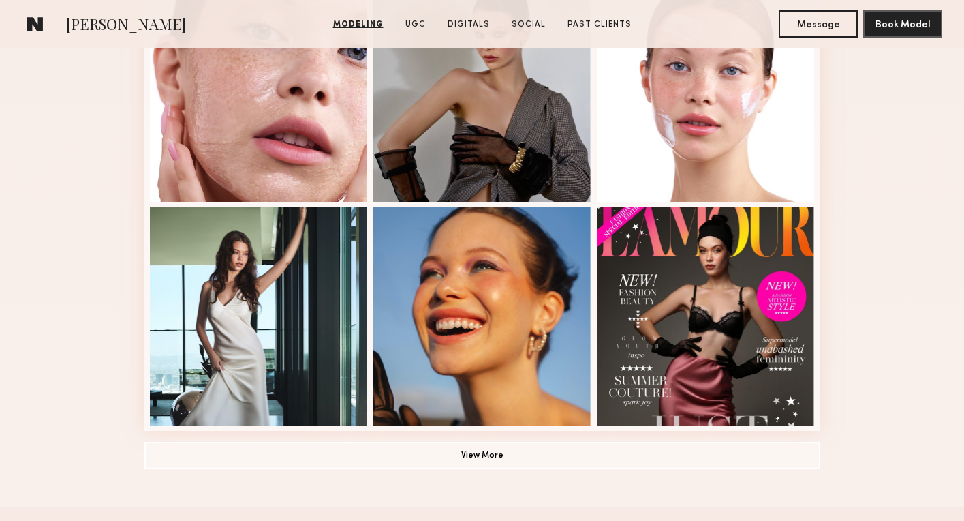
scroll to position [882, 0]
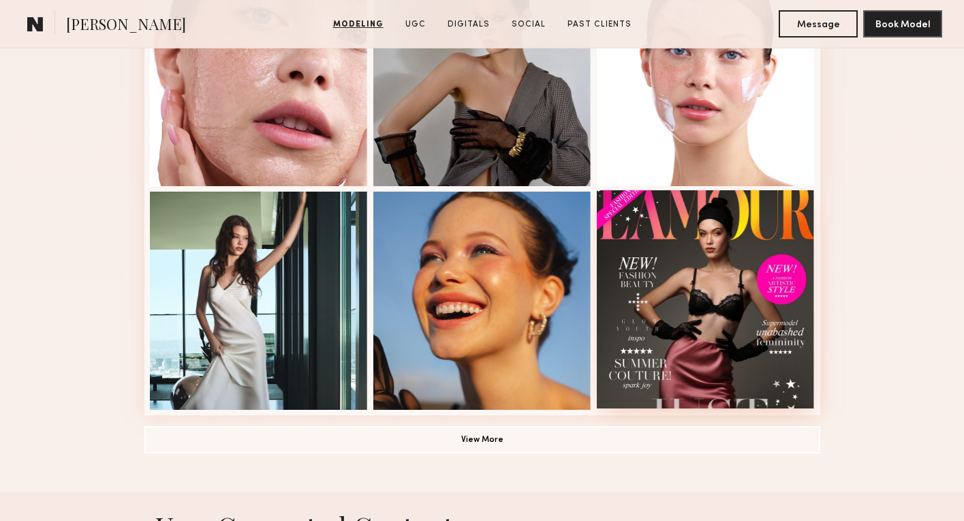
click at [723, 305] on div at bounding box center [706, 299] width 218 height 218
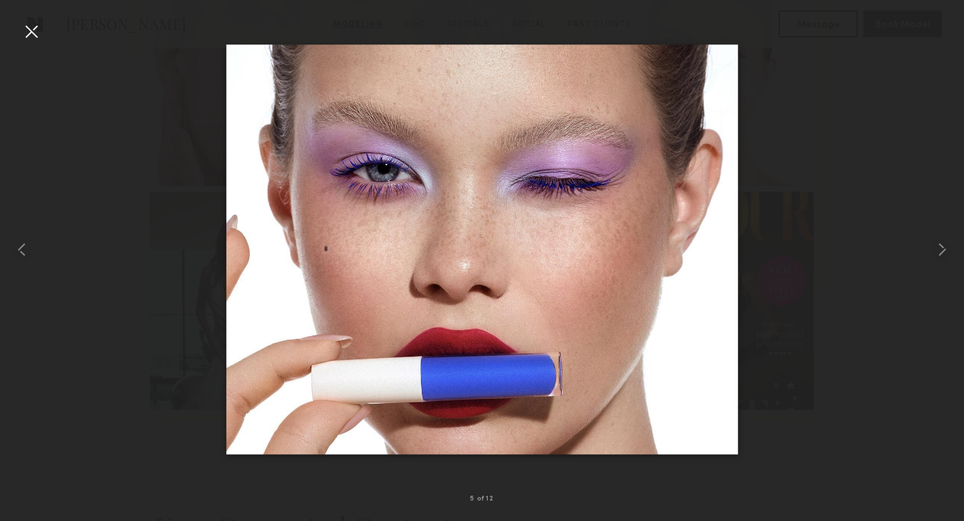
click at [852, 222] on div at bounding box center [482, 249] width 964 height 455
click at [31, 27] on div at bounding box center [31, 31] width 22 height 22
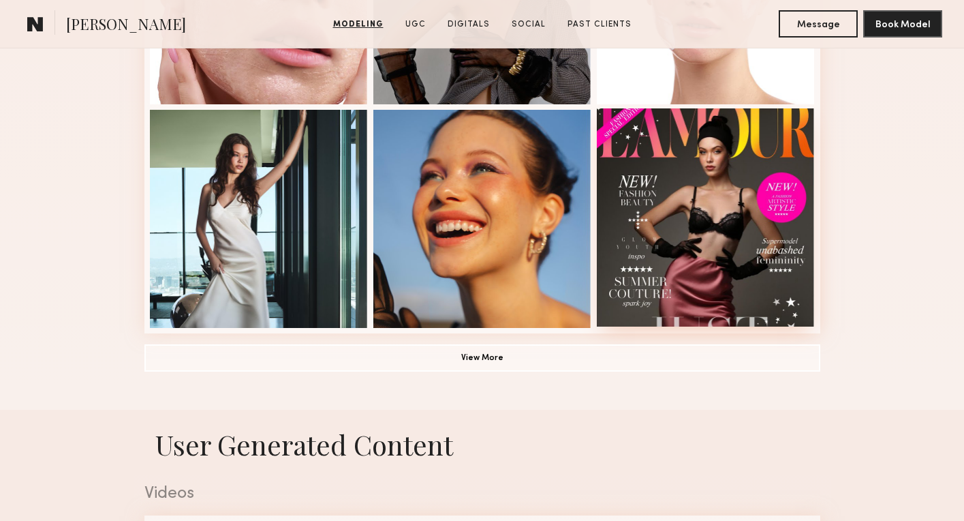
scroll to position [990, 0]
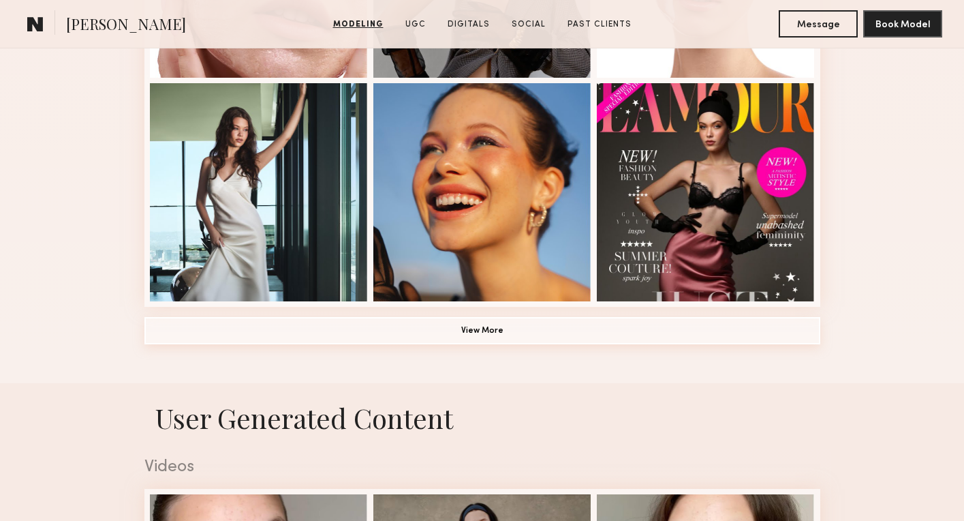
click at [523, 333] on button "View More" at bounding box center [483, 330] width 676 height 27
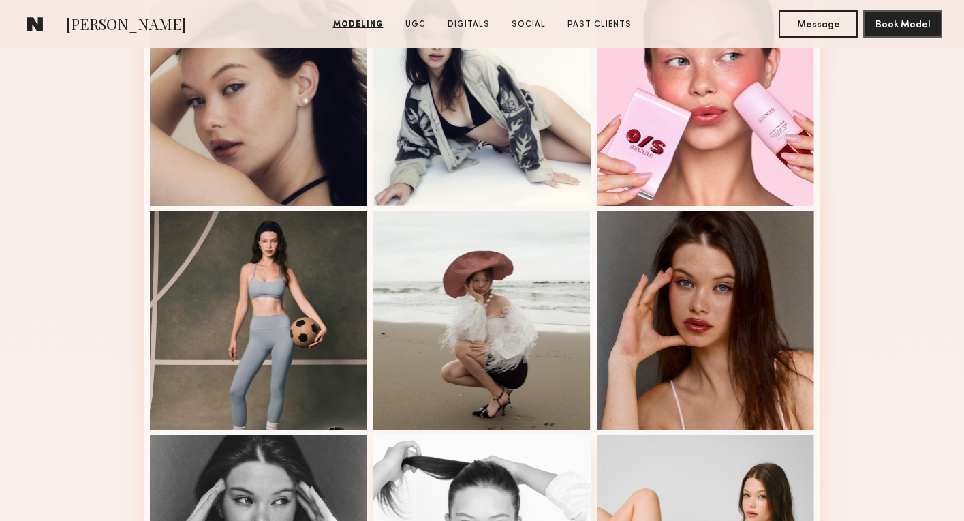
scroll to position [1303, 0]
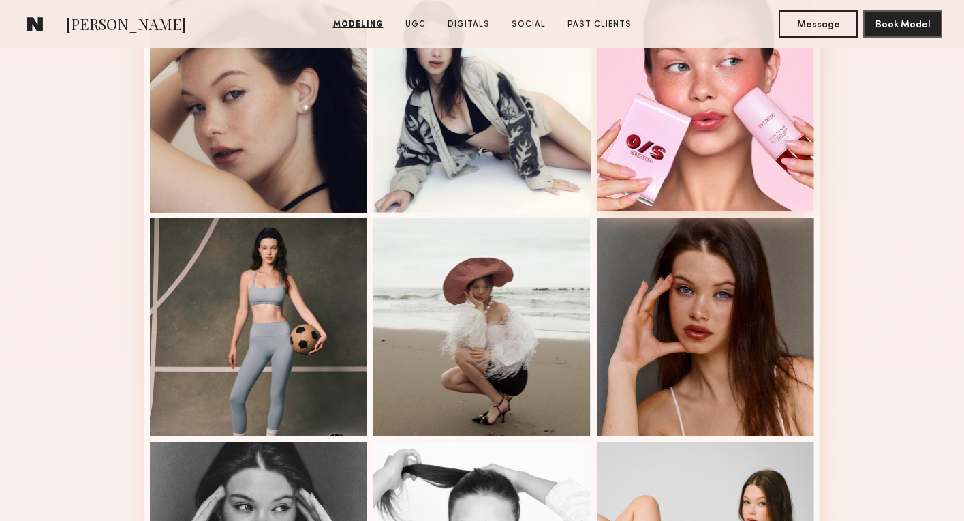
click at [710, 89] on div at bounding box center [706, 102] width 218 height 218
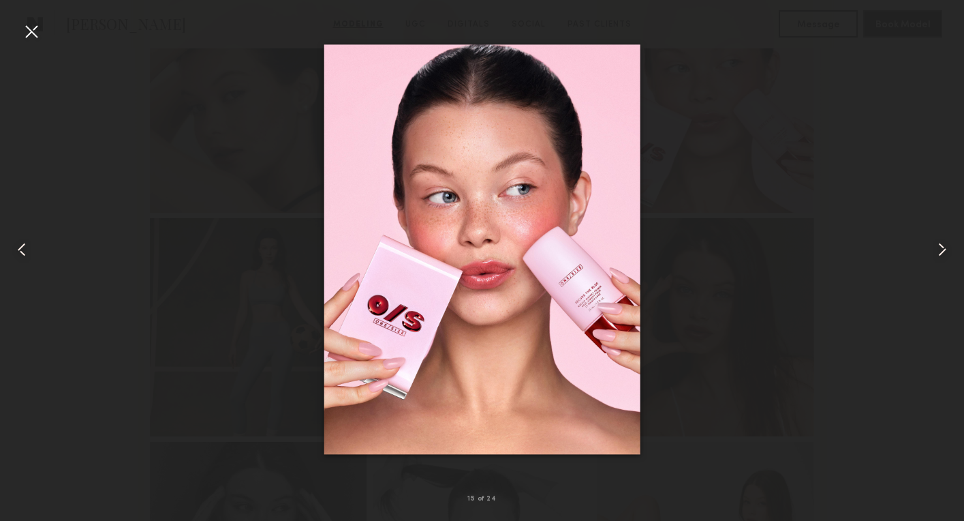
click at [942, 249] on common-icon at bounding box center [943, 250] width 22 height 22
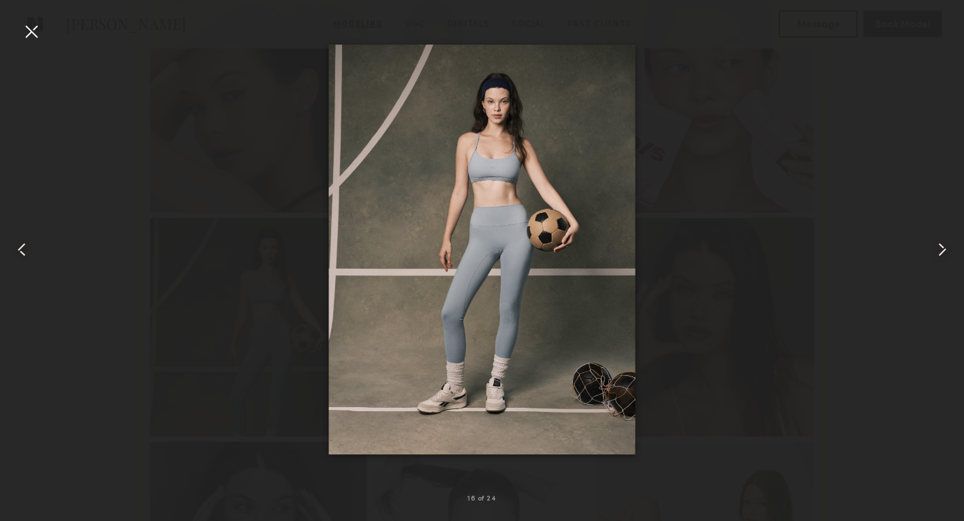
click at [942, 249] on common-icon at bounding box center [943, 250] width 22 height 22
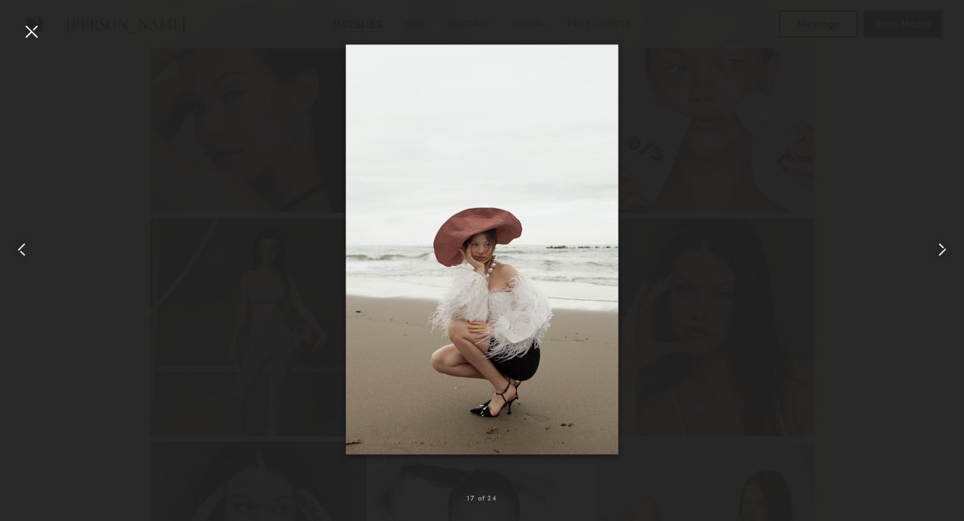
click at [942, 249] on common-icon at bounding box center [943, 250] width 22 height 22
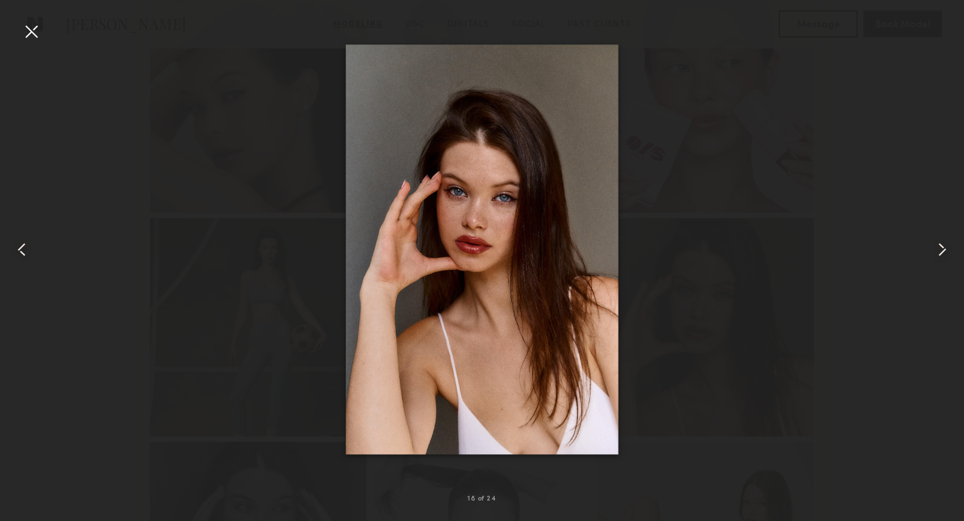
click at [942, 249] on common-icon at bounding box center [943, 250] width 22 height 22
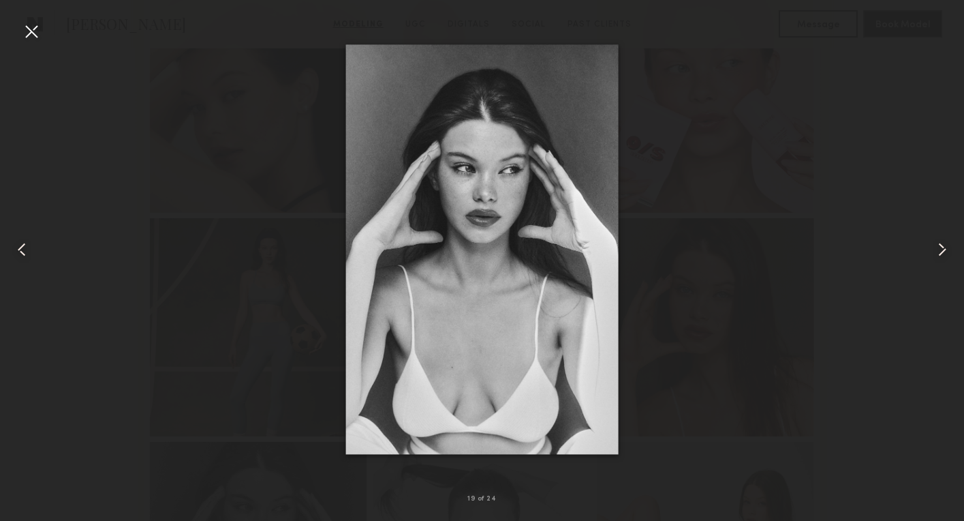
click at [942, 249] on common-icon at bounding box center [943, 250] width 22 height 22
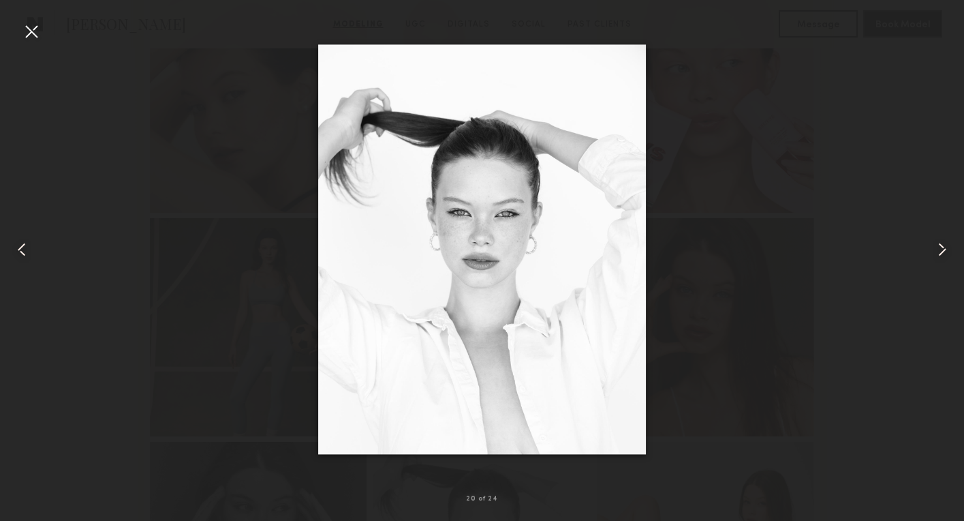
click at [942, 249] on common-icon at bounding box center [943, 250] width 22 height 22
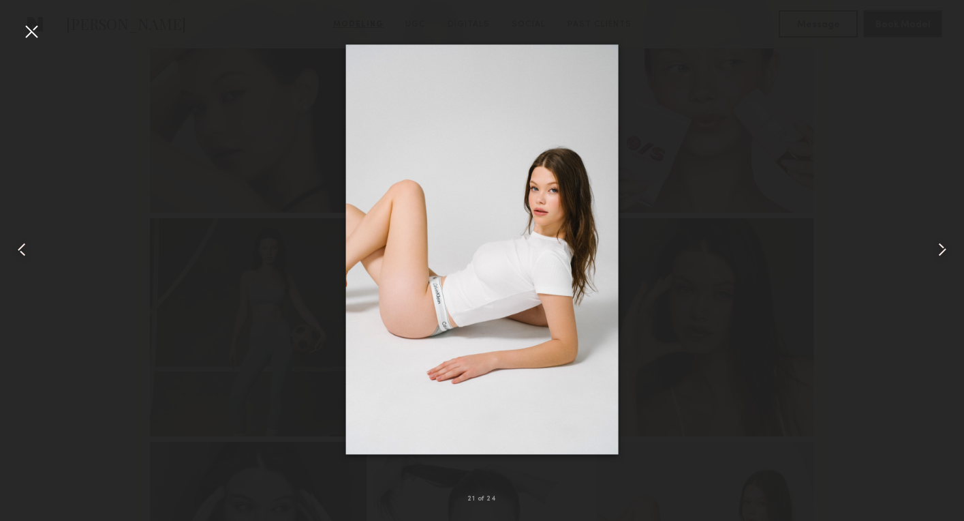
click at [942, 249] on common-icon at bounding box center [943, 250] width 22 height 22
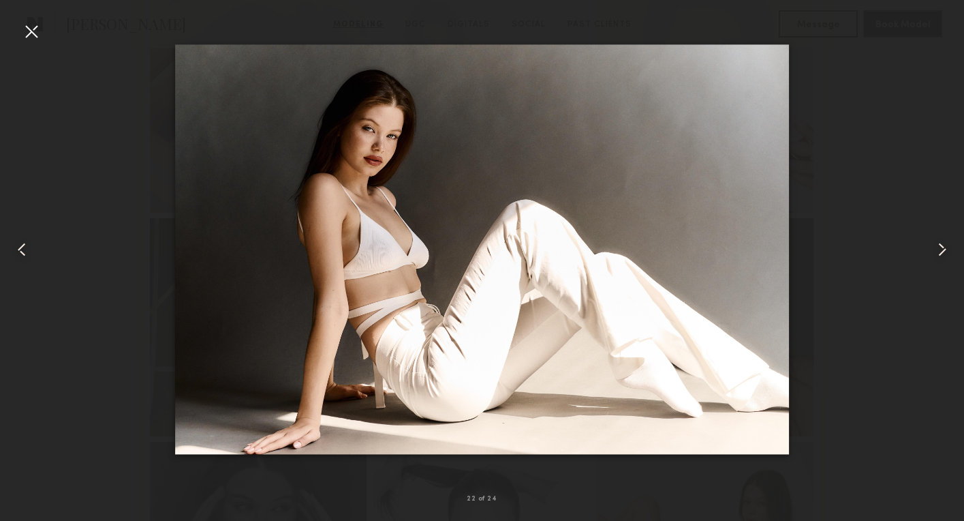
click at [942, 249] on common-icon at bounding box center [943, 250] width 22 height 22
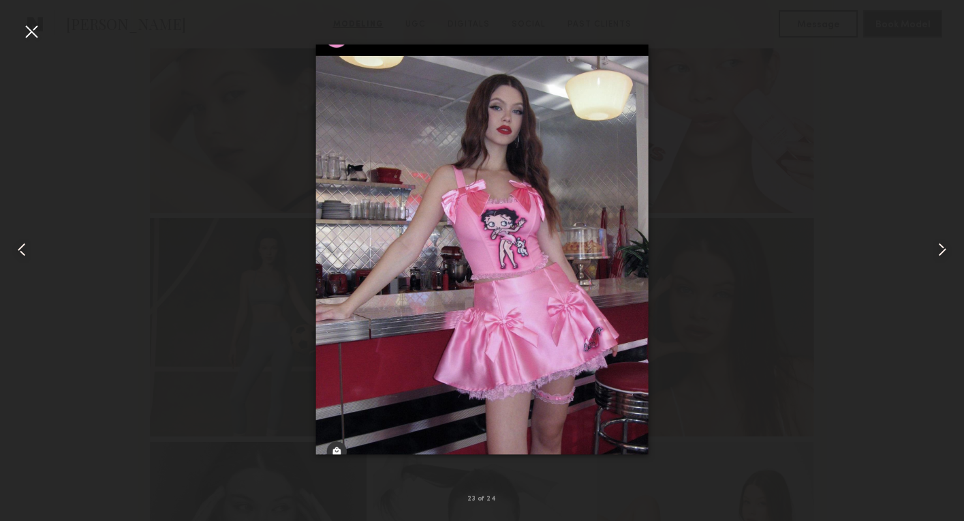
click at [942, 249] on common-icon at bounding box center [943, 250] width 22 height 22
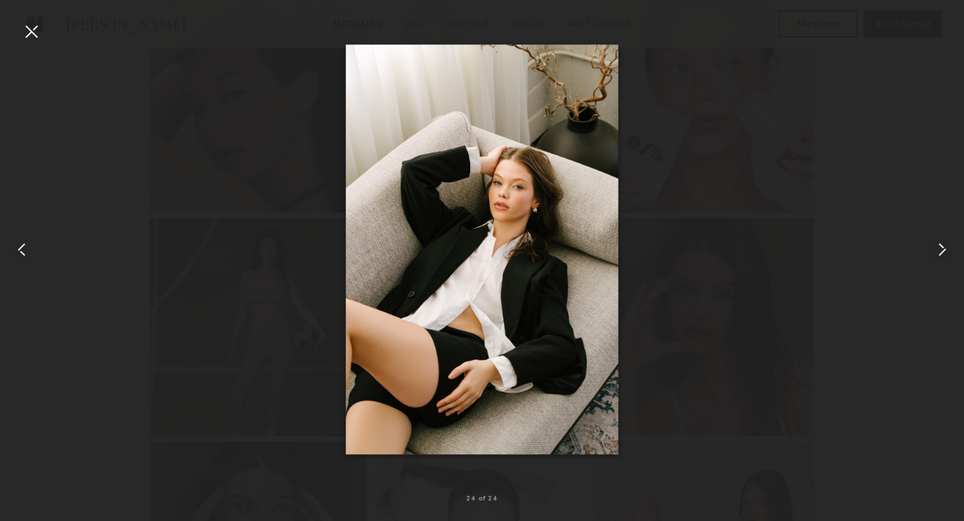
click at [942, 249] on common-icon at bounding box center [943, 250] width 22 height 22
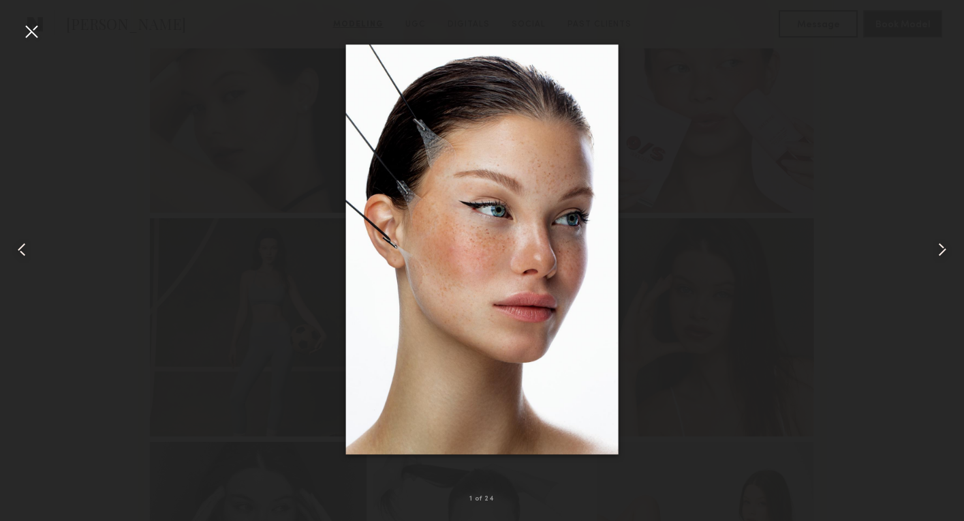
click at [942, 249] on common-icon at bounding box center [943, 250] width 22 height 22
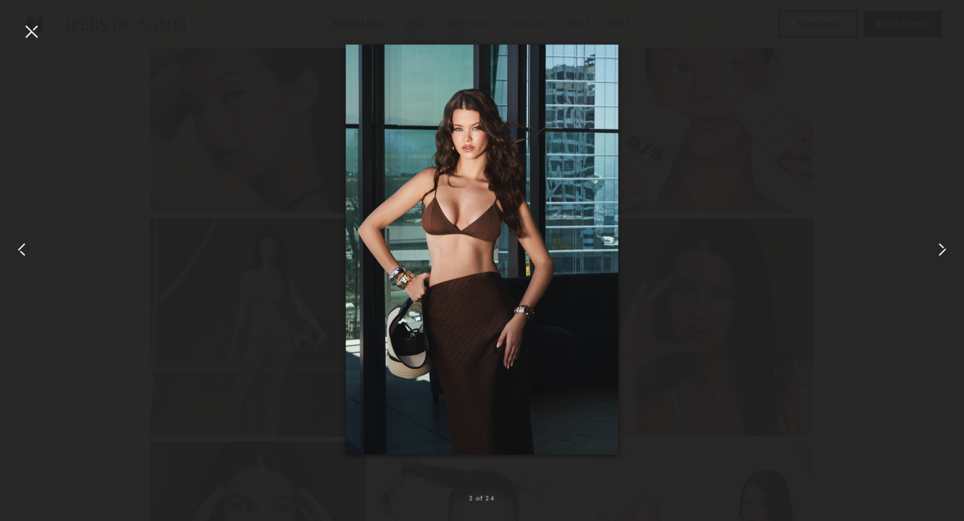
click at [942, 249] on common-icon at bounding box center [943, 250] width 22 height 22
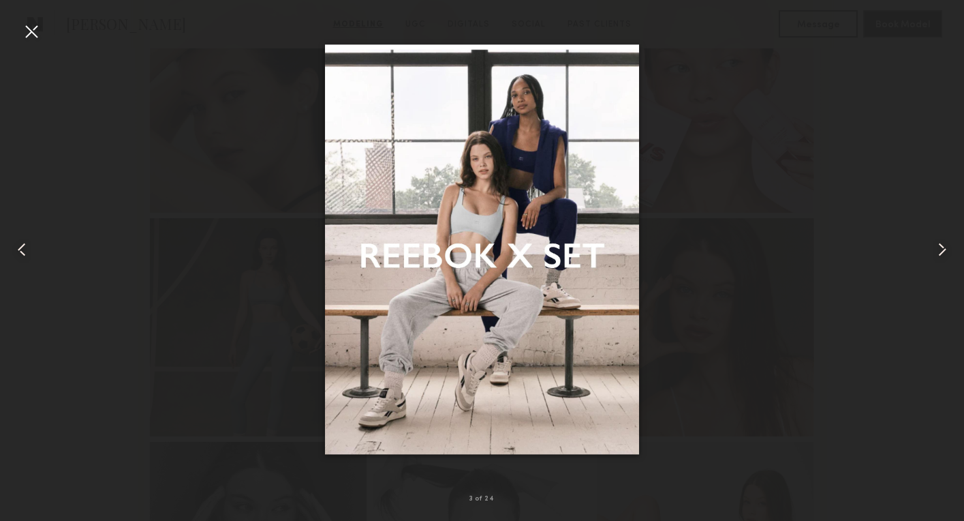
click at [942, 249] on common-icon at bounding box center [943, 250] width 22 height 22
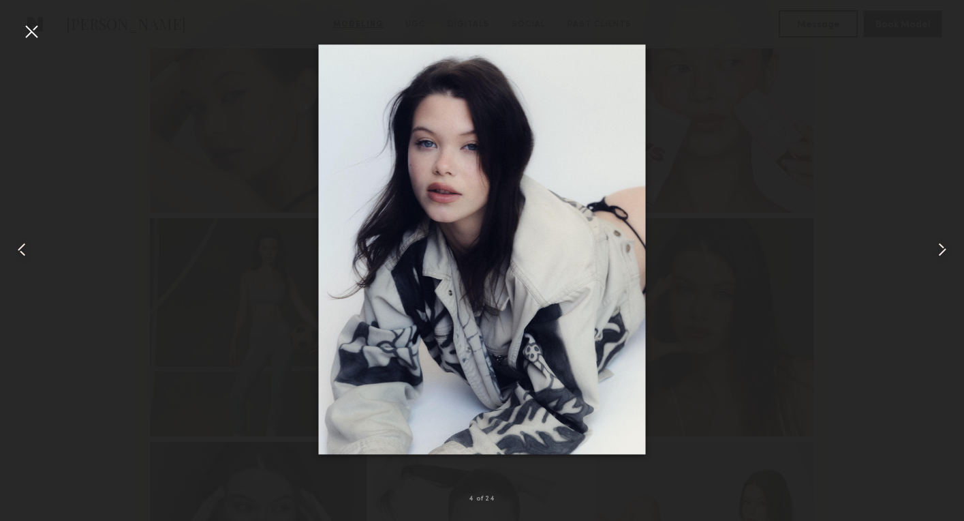
click at [942, 249] on common-icon at bounding box center [943, 250] width 22 height 22
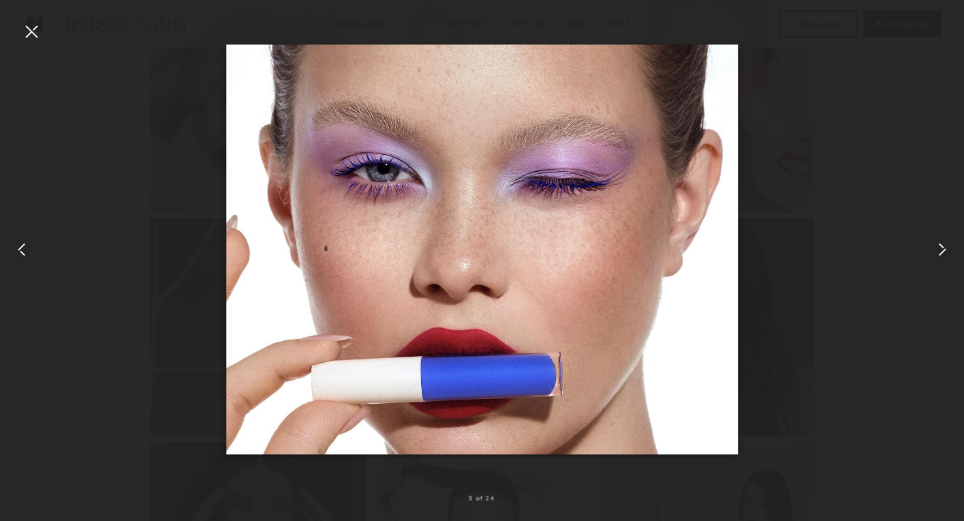
click at [942, 249] on common-icon at bounding box center [943, 250] width 22 height 22
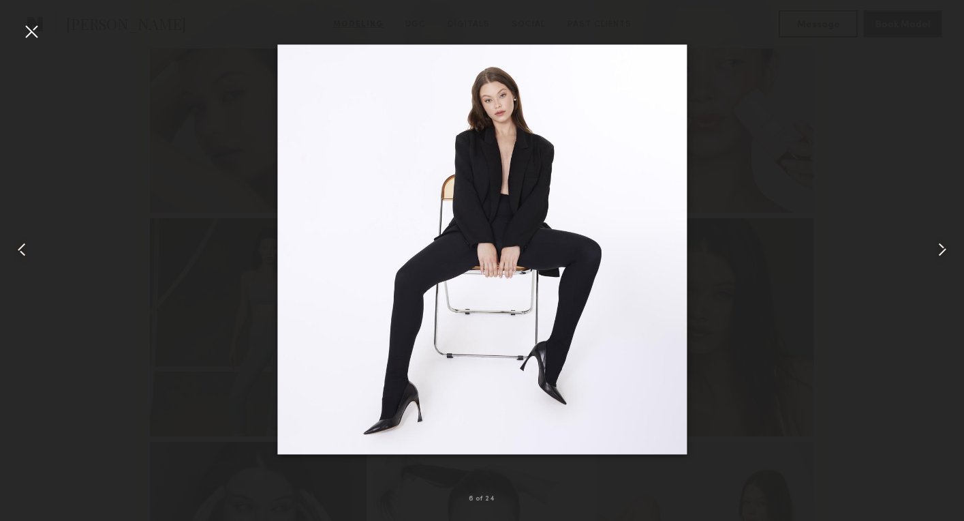
click at [40, 33] on div at bounding box center [31, 31] width 22 height 22
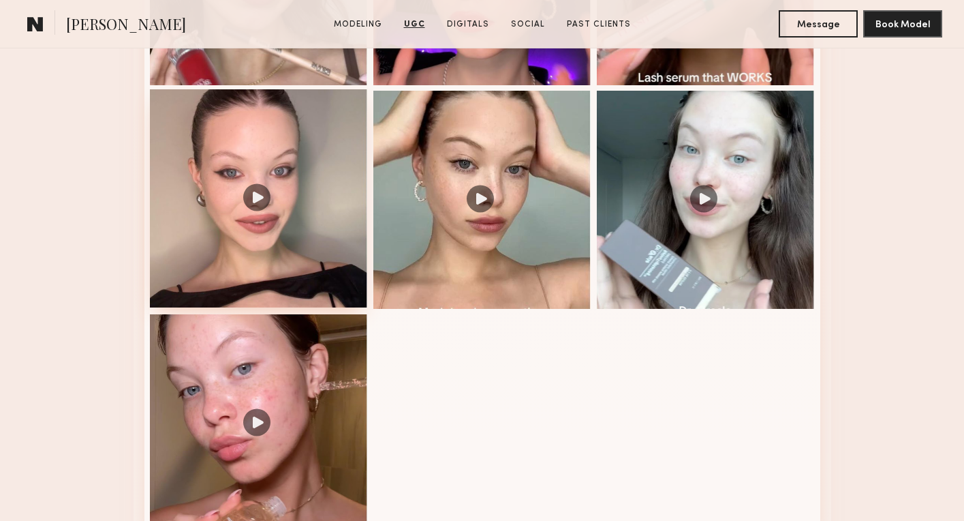
scroll to position [2699, 0]
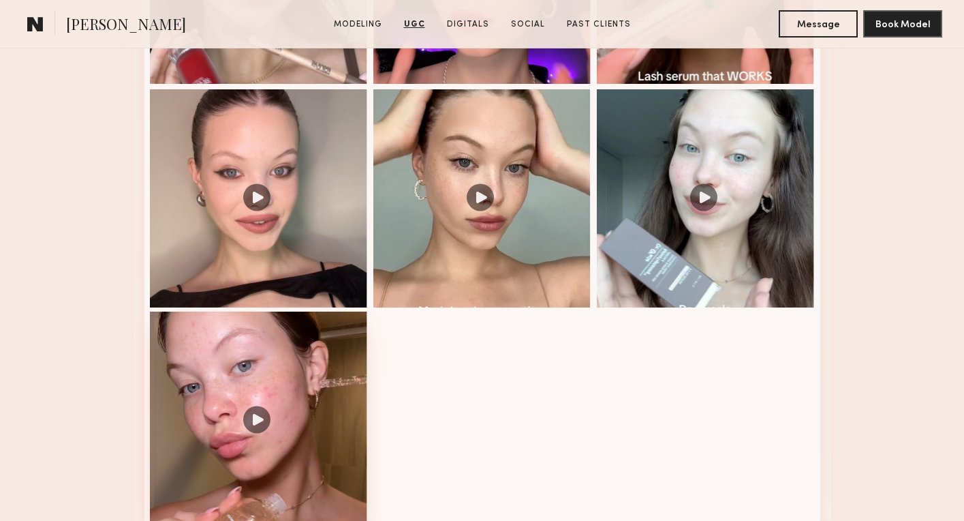
click at [294, 393] on div at bounding box center [259, 421] width 218 height 218
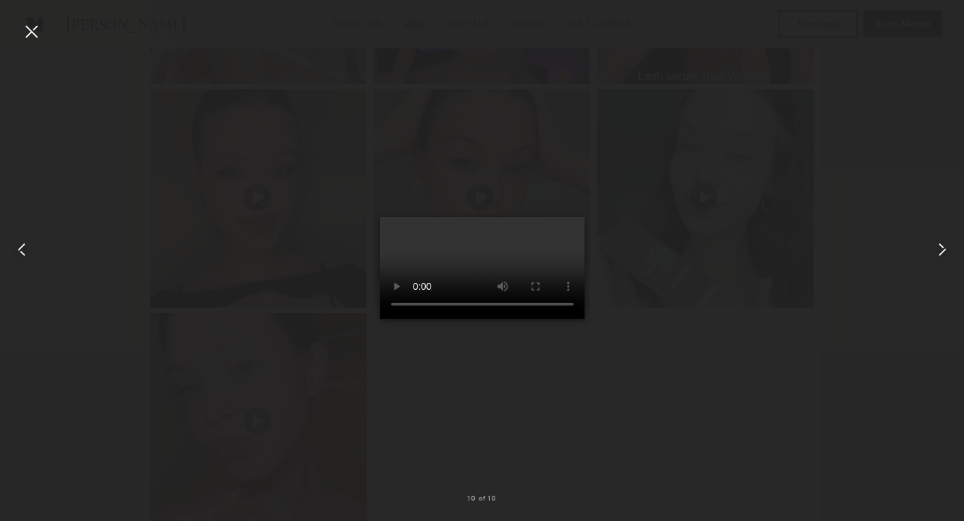
click at [382, 319] on video at bounding box center [482, 268] width 204 height 102
click at [576, 217] on video at bounding box center [482, 268] width 204 height 102
click at [31, 31] on div at bounding box center [31, 31] width 22 height 22
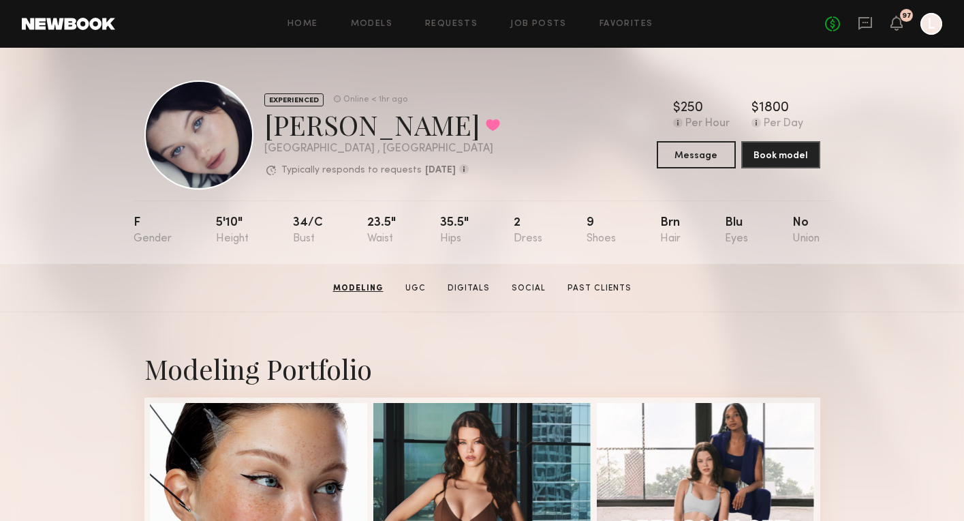
scroll to position [0, 0]
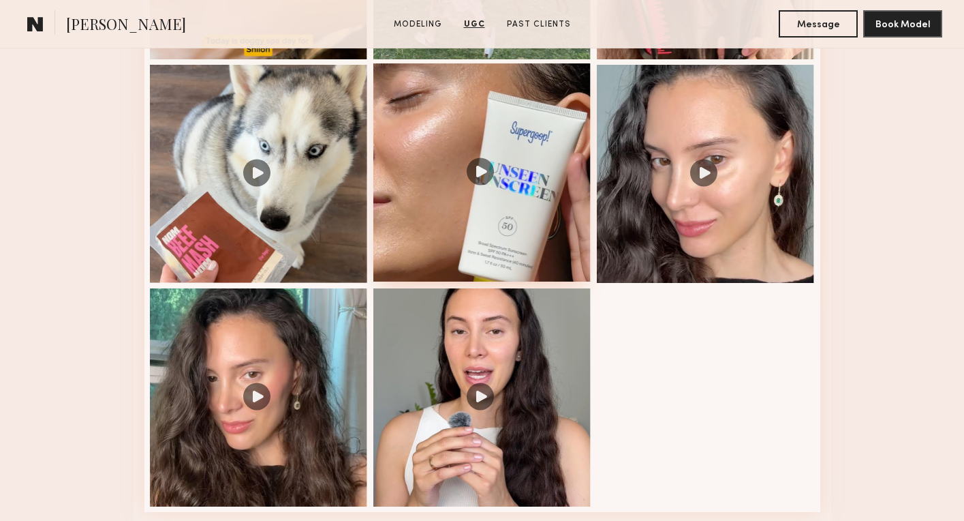
scroll to position [1660, 0]
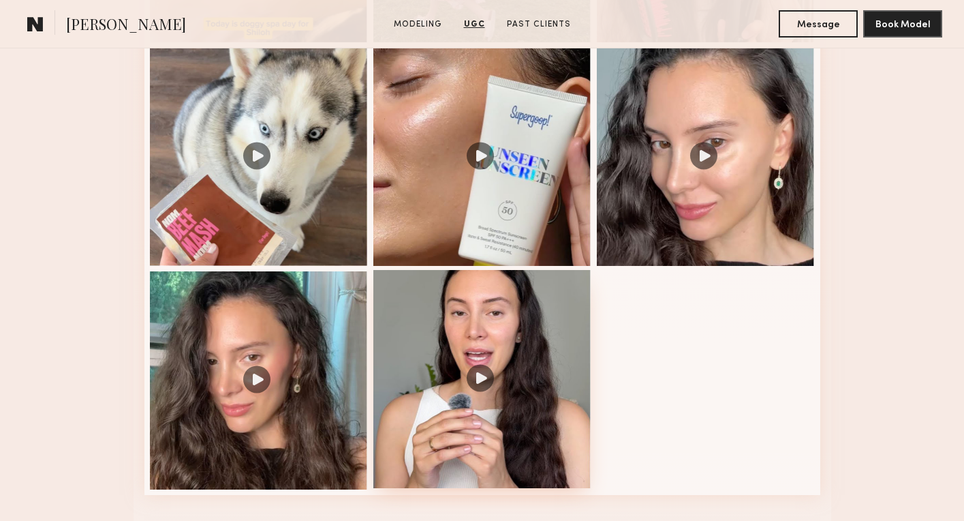
click at [482, 370] on div at bounding box center [483, 379] width 218 height 218
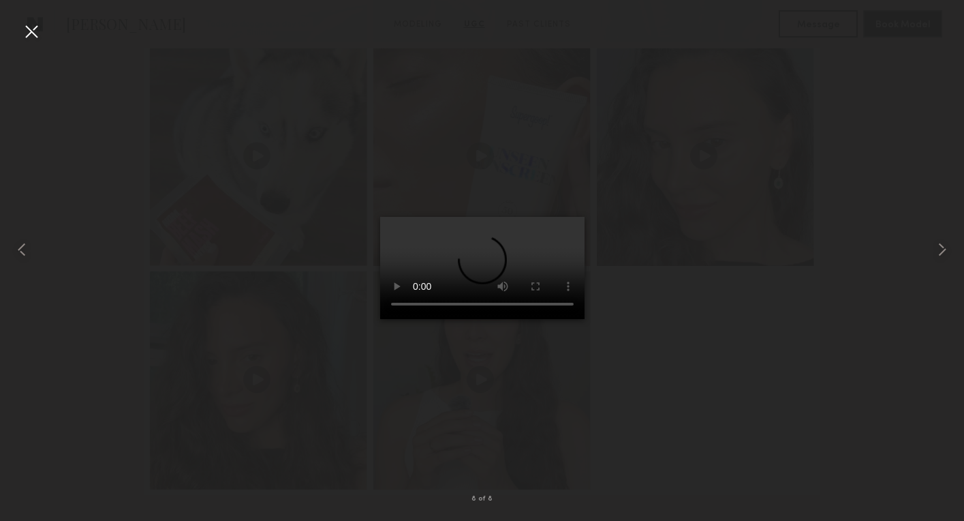
click at [580, 217] on video at bounding box center [482, 268] width 204 height 102
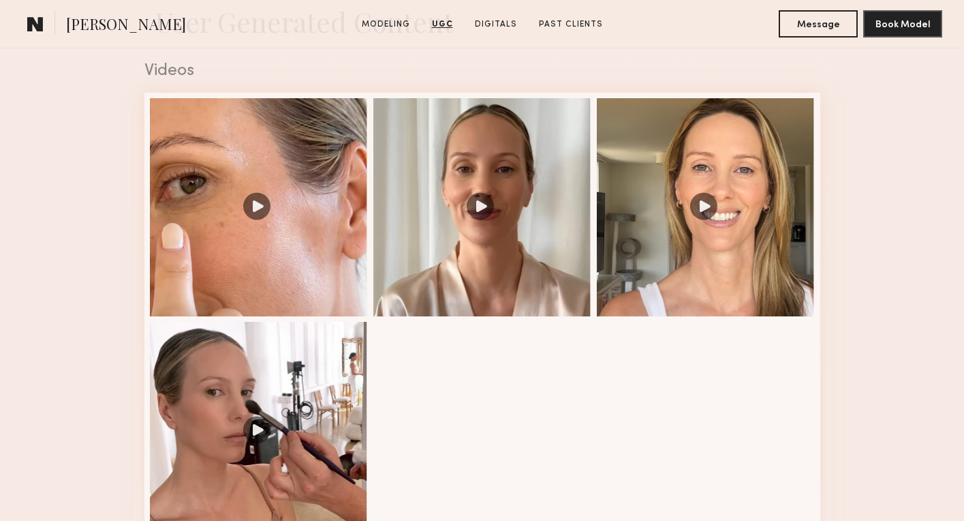
scroll to position [1241, 0]
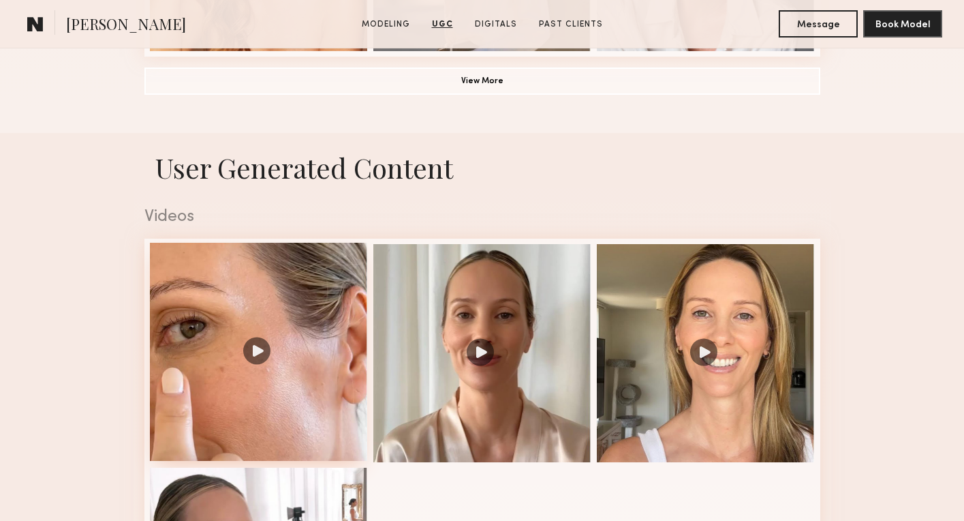
click at [301, 412] on div at bounding box center [259, 352] width 218 height 218
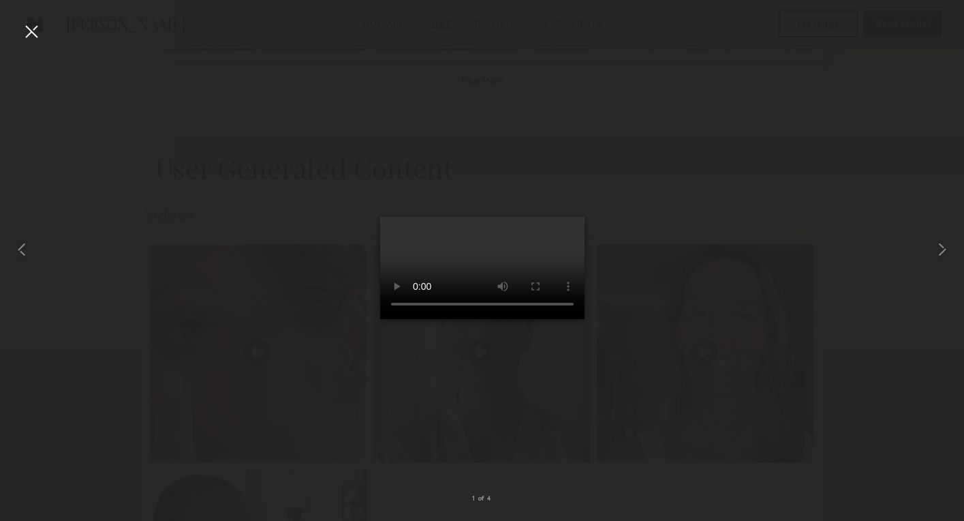
click at [573, 217] on video at bounding box center [482, 268] width 204 height 102
click at [941, 245] on common-icon at bounding box center [943, 250] width 22 height 22
click at [939, 252] on common-icon at bounding box center [943, 250] width 22 height 22
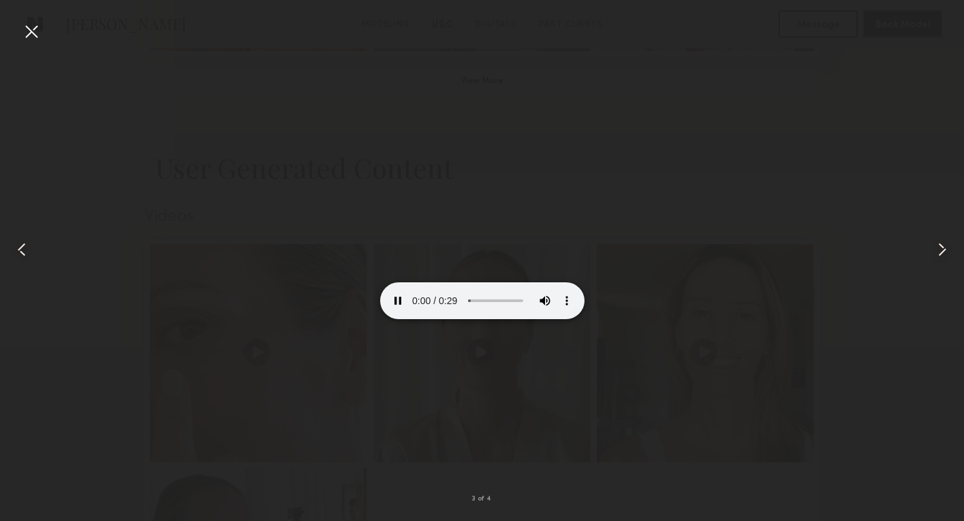
click at [380, 319] on video at bounding box center [482, 268] width 204 height 102
click at [943, 248] on common-icon at bounding box center [943, 250] width 22 height 22
click at [947, 248] on common-icon at bounding box center [943, 250] width 22 height 22
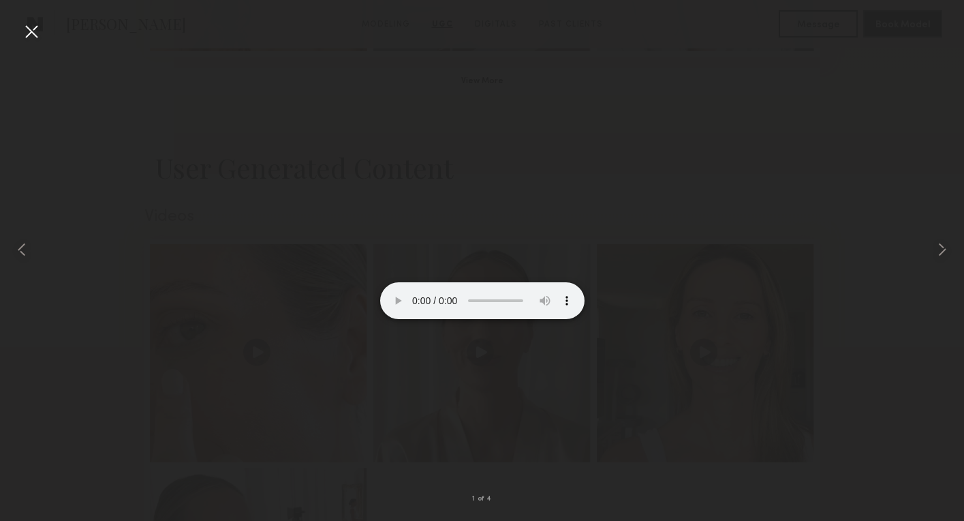
click at [32, 29] on div at bounding box center [31, 31] width 22 height 22
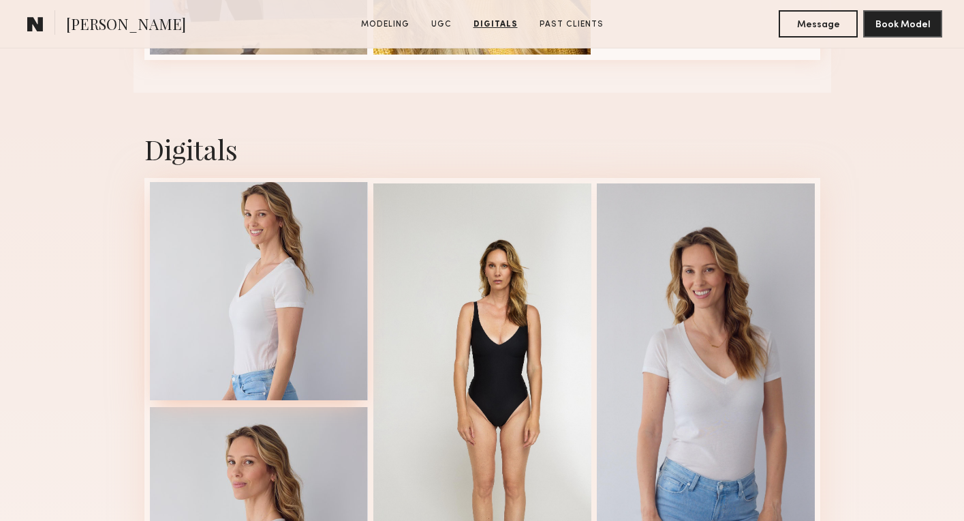
scroll to position [2177, 0]
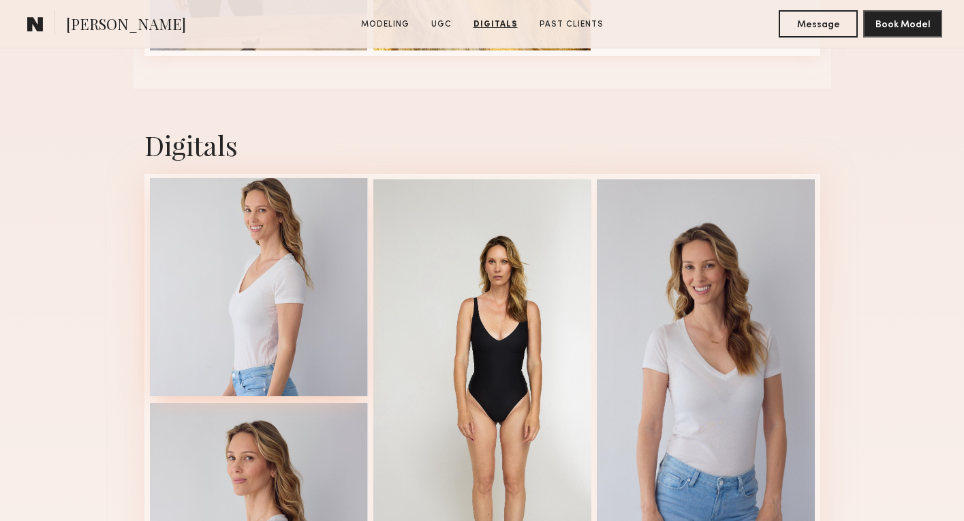
click at [178, 289] on div at bounding box center [259, 287] width 218 height 218
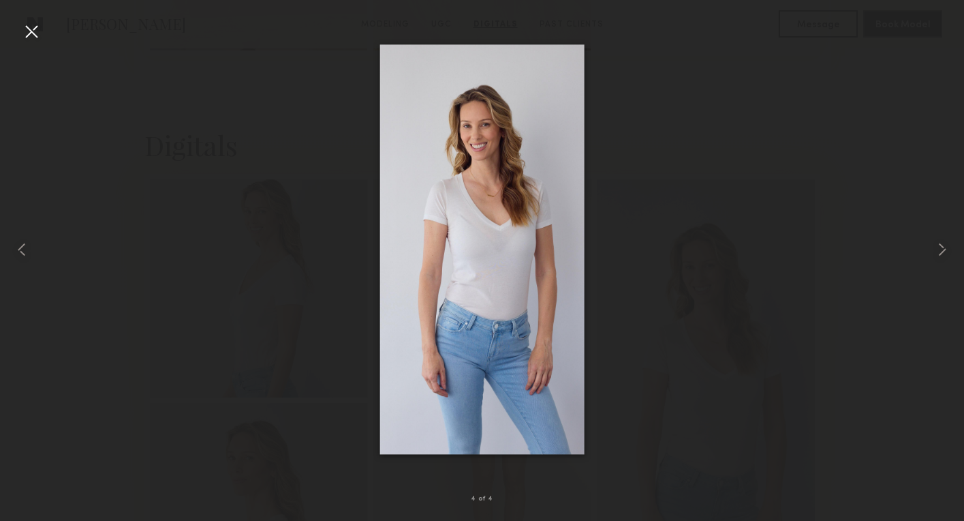
click at [29, 31] on div at bounding box center [31, 31] width 22 height 22
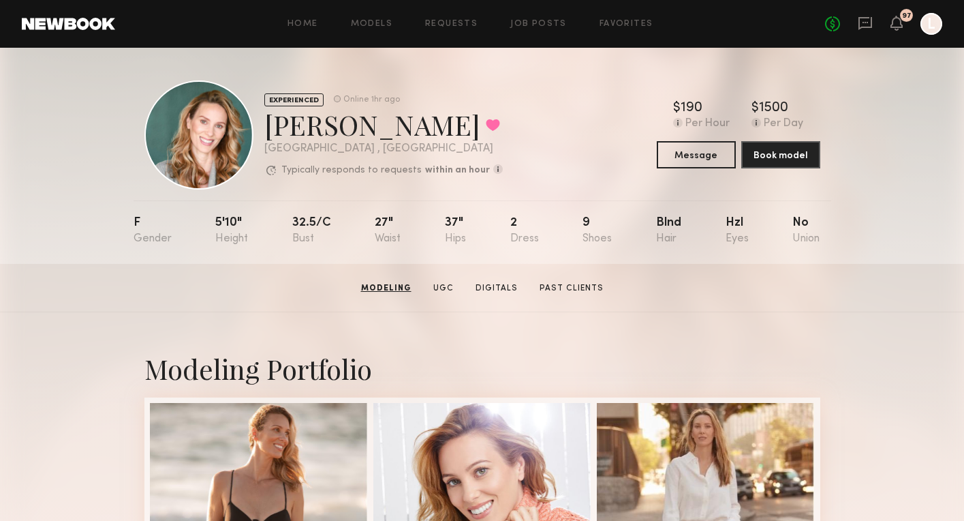
scroll to position [0, 0]
click at [486, 125] on button at bounding box center [493, 125] width 14 height 12
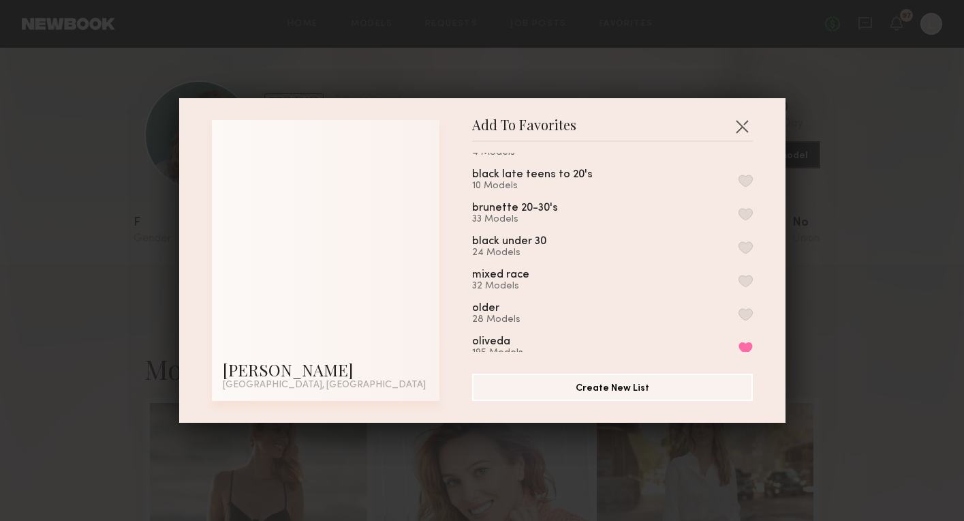
scroll to position [577, 0]
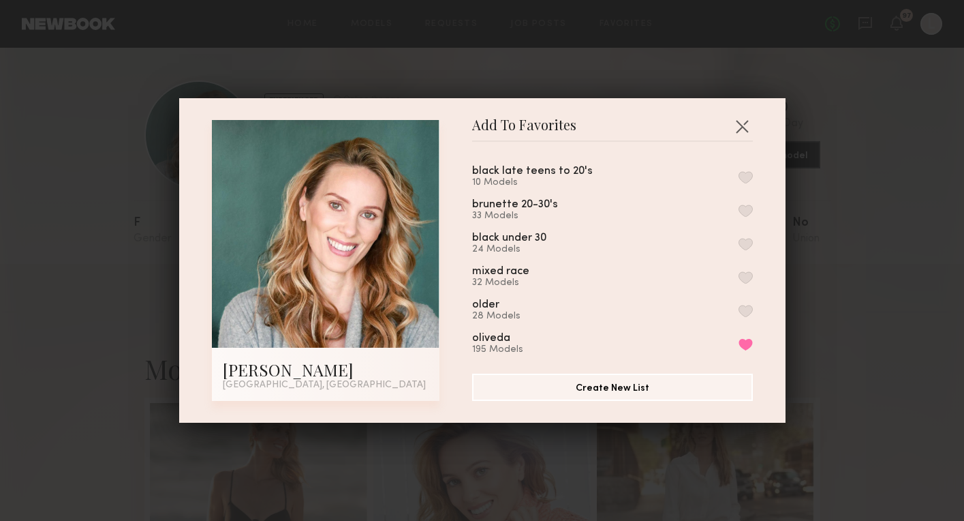
click at [747, 305] on button "button" at bounding box center [746, 311] width 14 height 12
click at [746, 121] on button "button" at bounding box center [742, 126] width 22 height 22
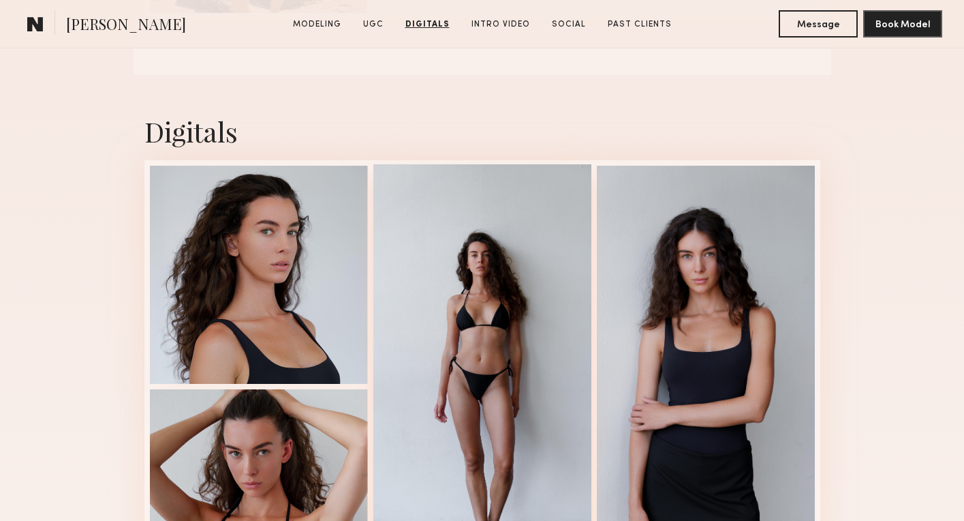
scroll to position [1915, 0]
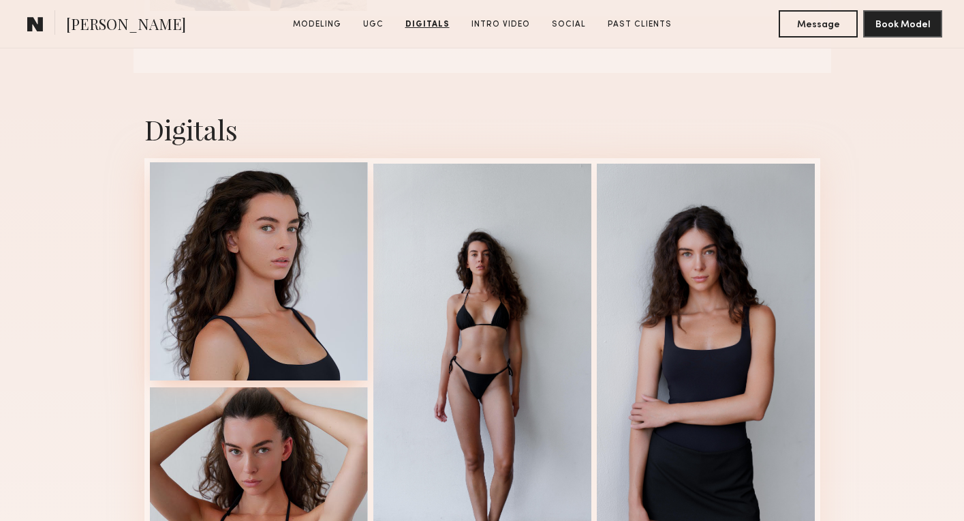
click at [257, 316] on div at bounding box center [259, 271] width 218 height 218
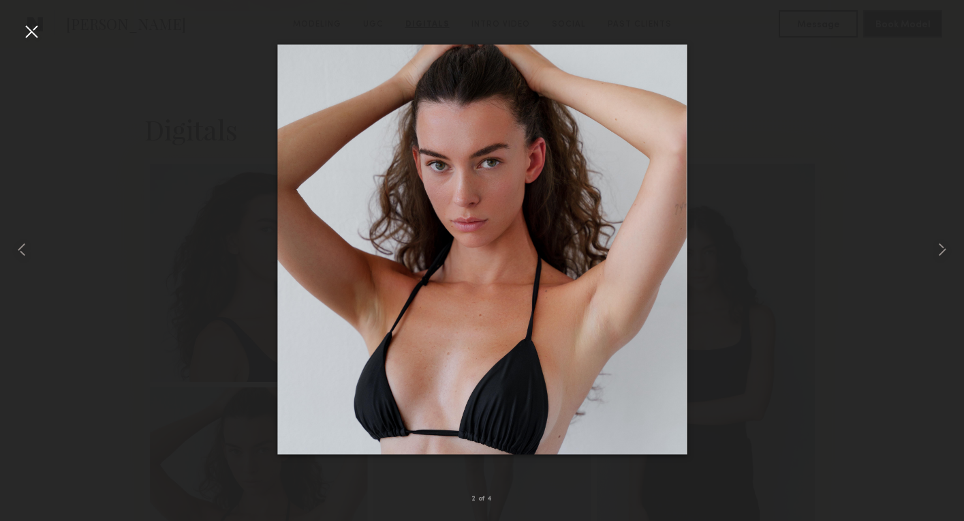
click at [115, 148] on div at bounding box center [482, 249] width 964 height 455
click at [28, 29] on div at bounding box center [31, 31] width 22 height 22
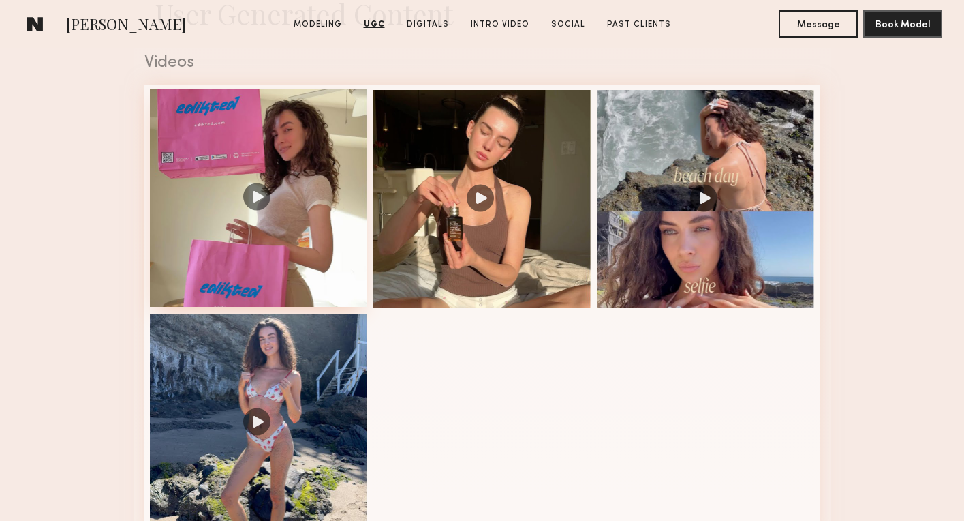
scroll to position [1391, 0]
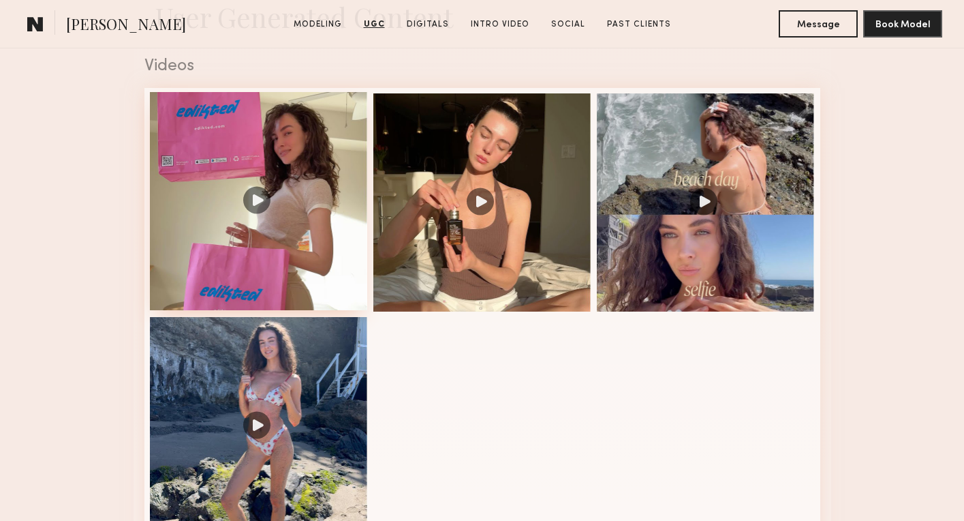
click at [288, 166] on div at bounding box center [259, 201] width 218 height 218
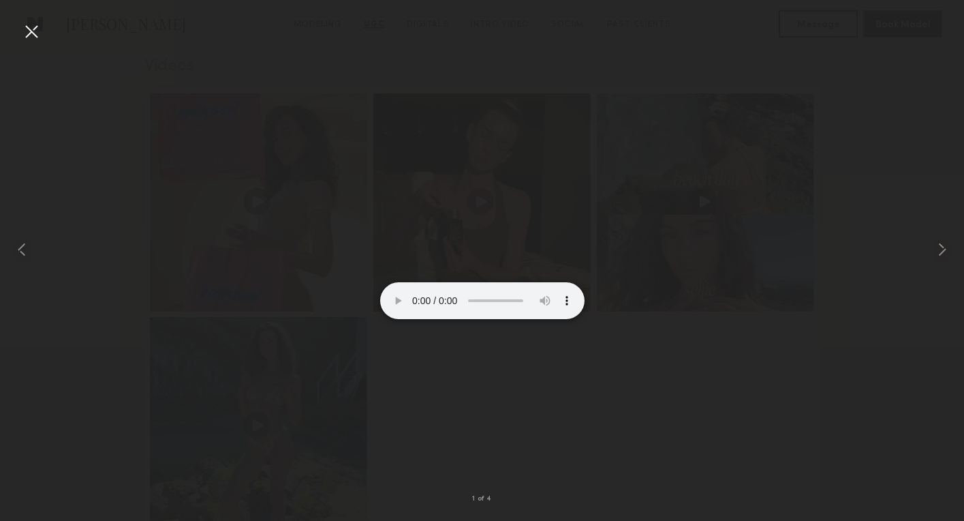
click at [575, 217] on video at bounding box center [482, 268] width 204 height 102
click at [32, 32] on div at bounding box center [31, 31] width 22 height 22
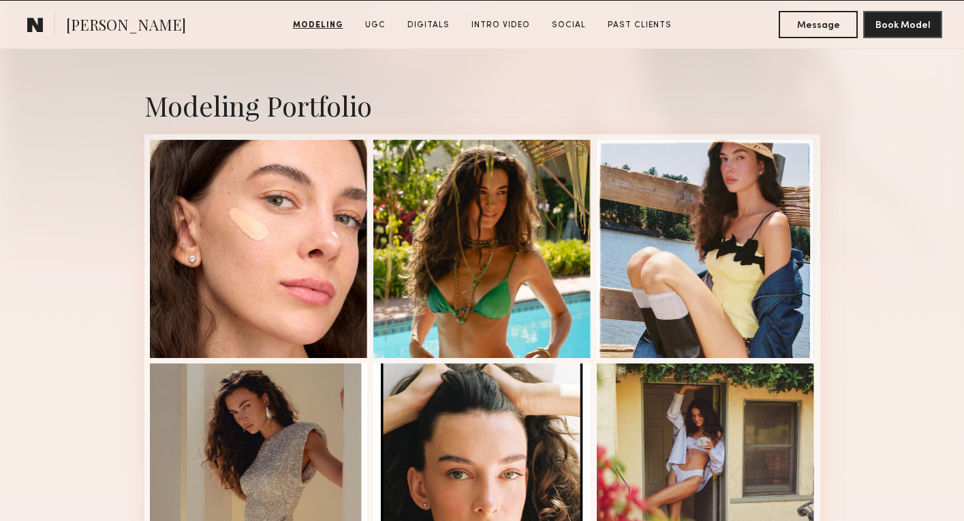
scroll to position [258, 0]
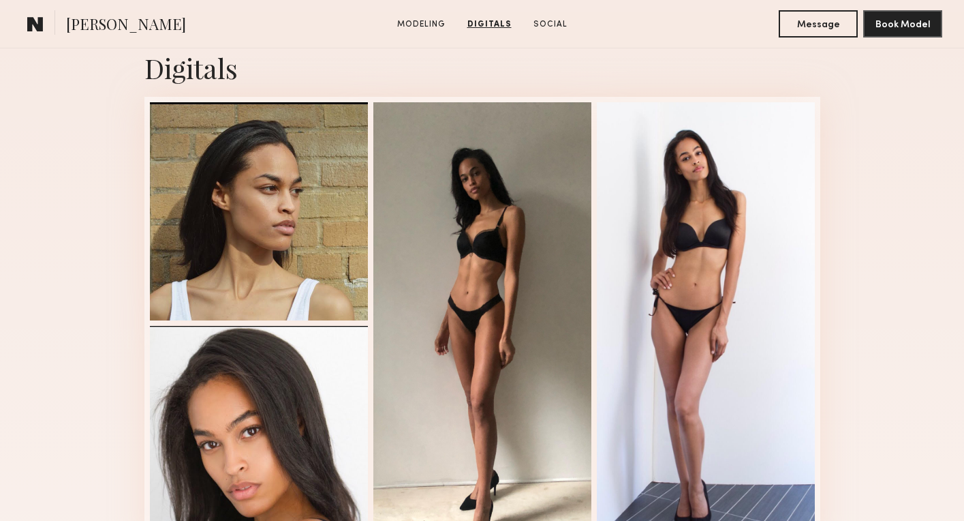
scroll to position [1328, 0]
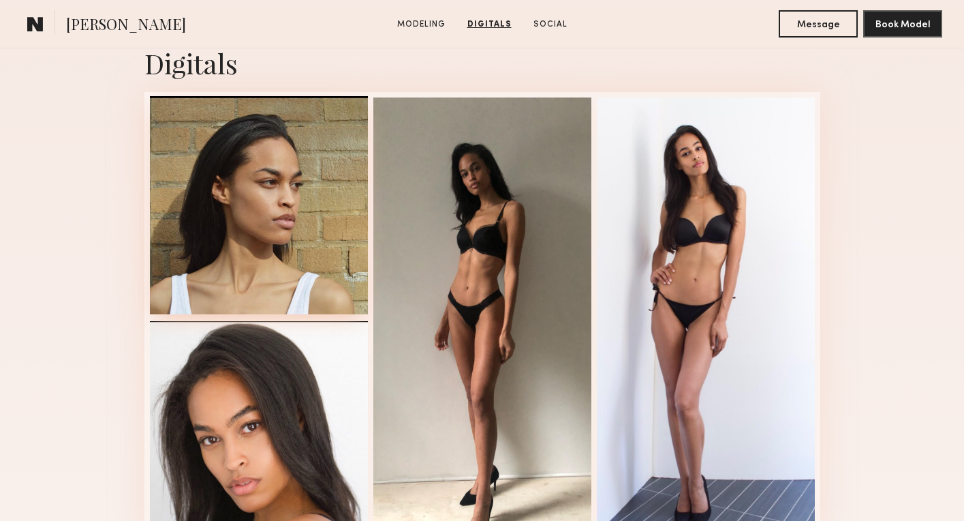
click at [214, 223] on div at bounding box center [259, 205] width 218 height 218
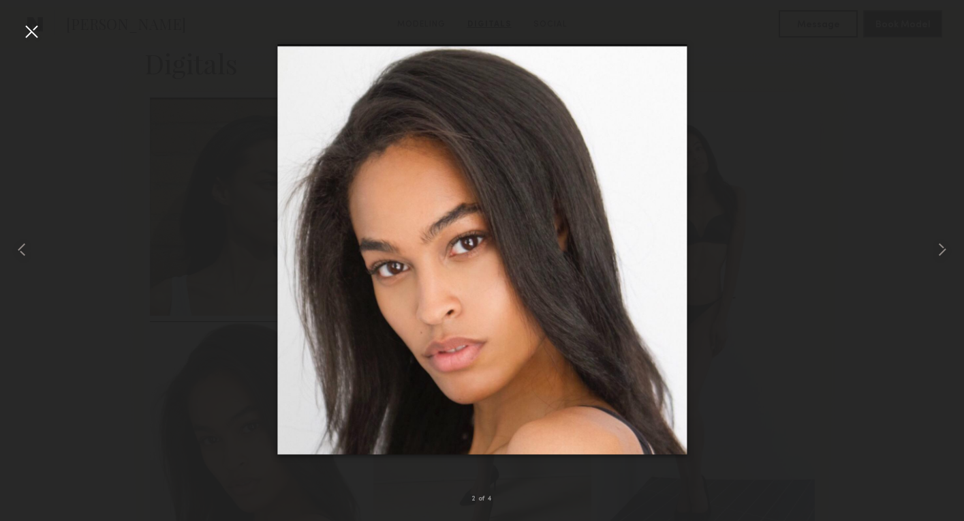
click at [32, 35] on div at bounding box center [31, 31] width 22 height 22
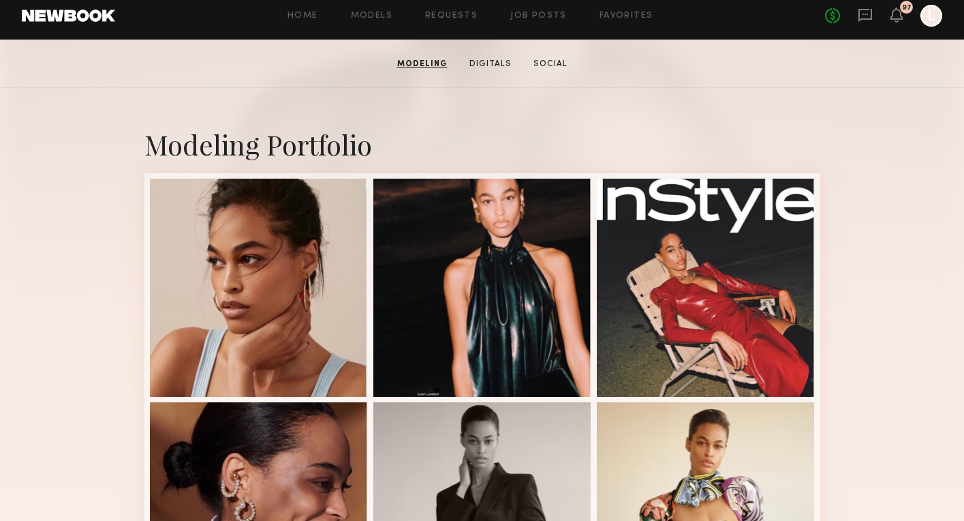
scroll to position [228, 0]
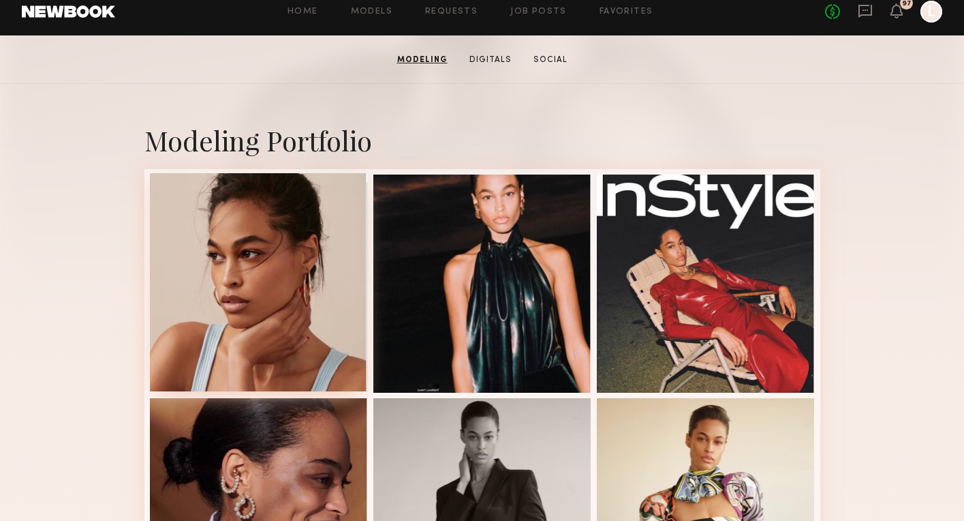
click at [208, 251] on div at bounding box center [259, 282] width 218 height 218
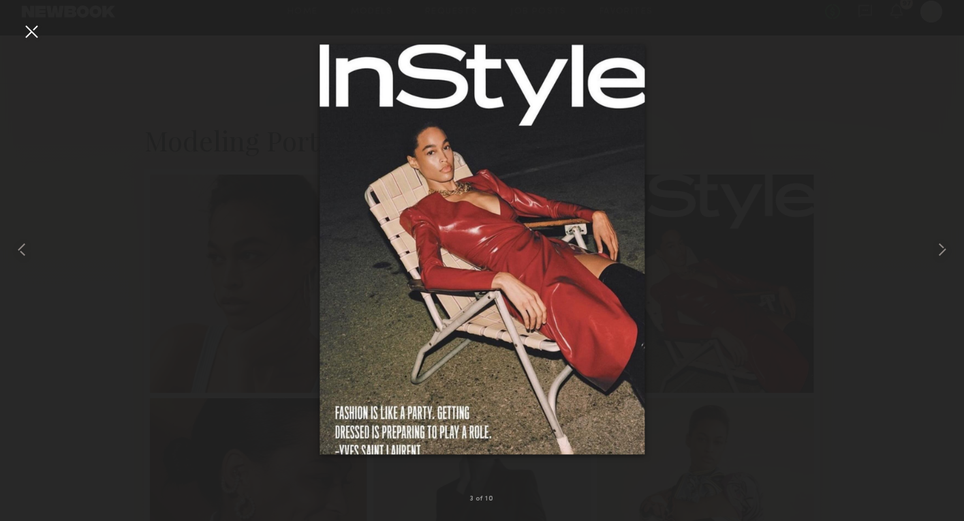
click at [28, 31] on div at bounding box center [31, 31] width 22 height 22
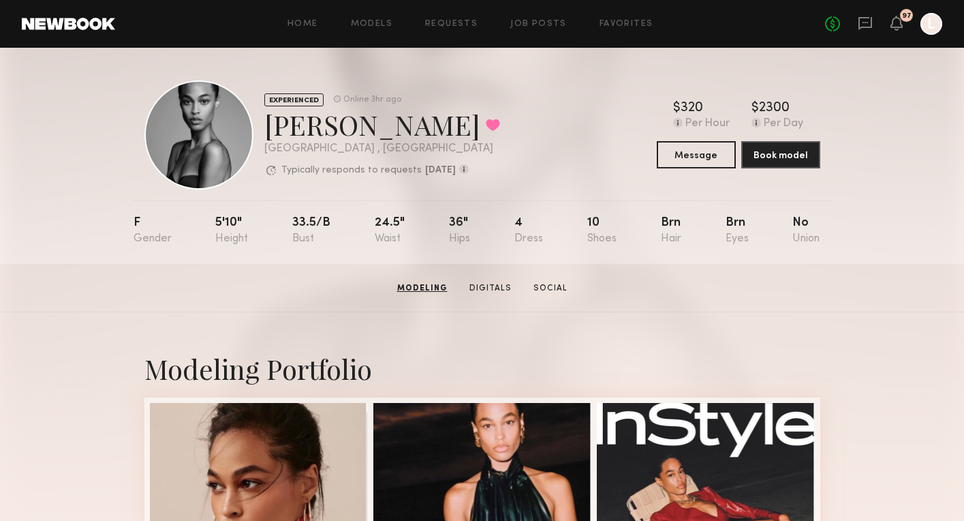
scroll to position [0, 0]
click at [486, 122] on button at bounding box center [493, 125] width 14 height 12
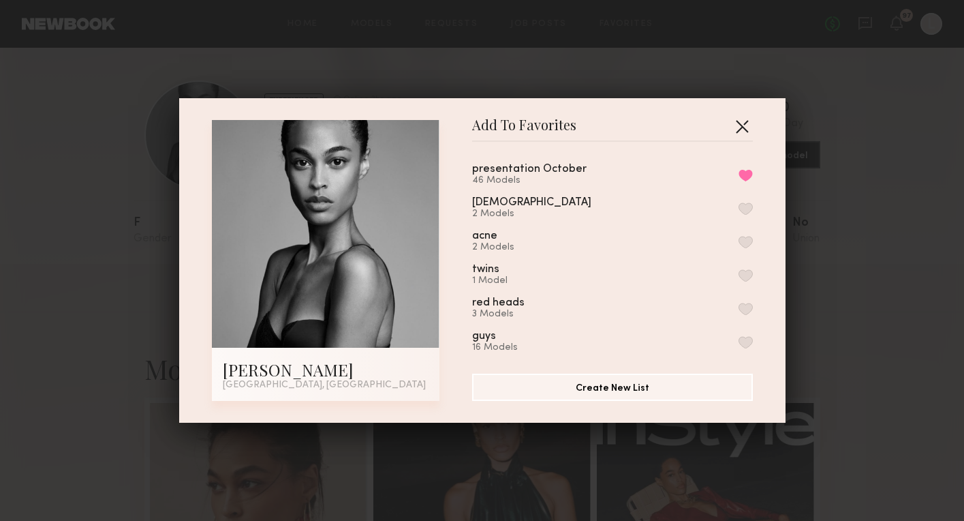
click at [744, 125] on button "button" at bounding box center [742, 126] width 22 height 22
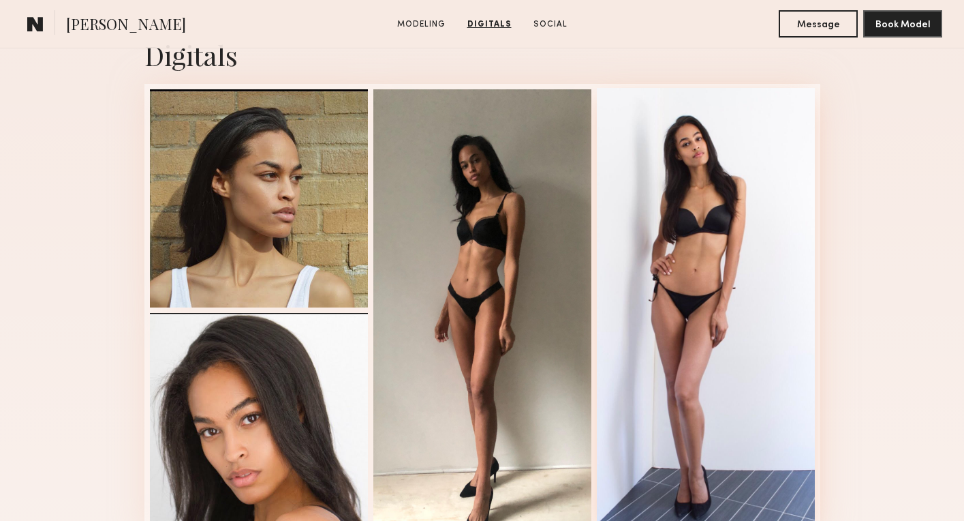
scroll to position [1335, 0]
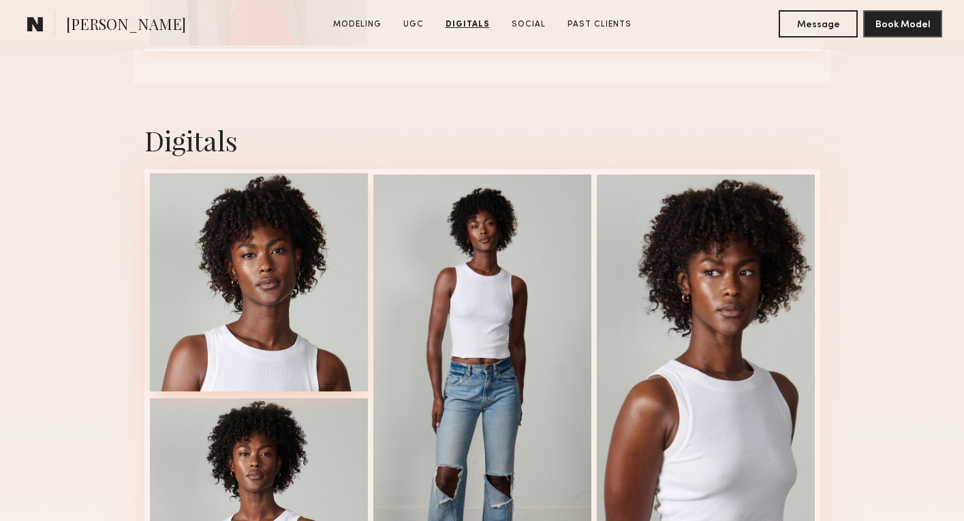
scroll to position [3301, 0]
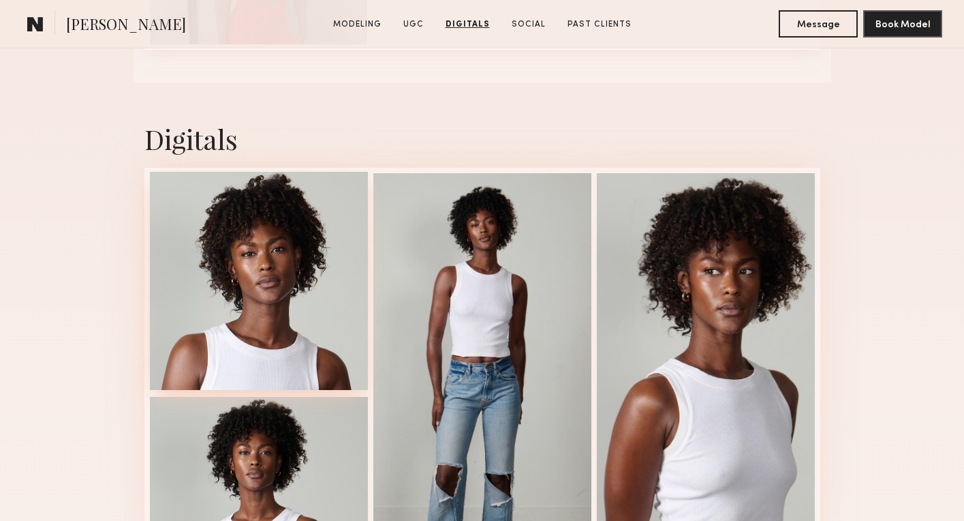
click at [287, 320] on div at bounding box center [259, 281] width 218 height 218
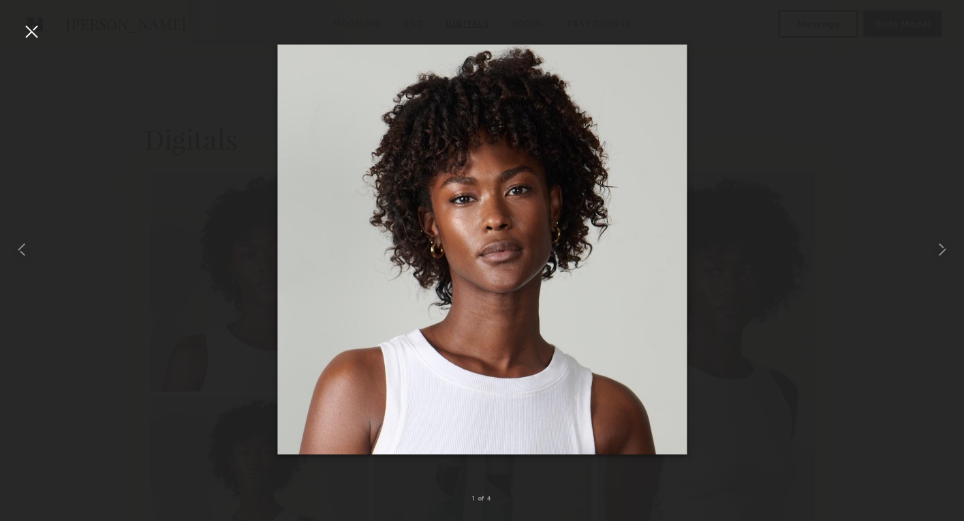
click at [33, 27] on div at bounding box center [31, 31] width 22 height 22
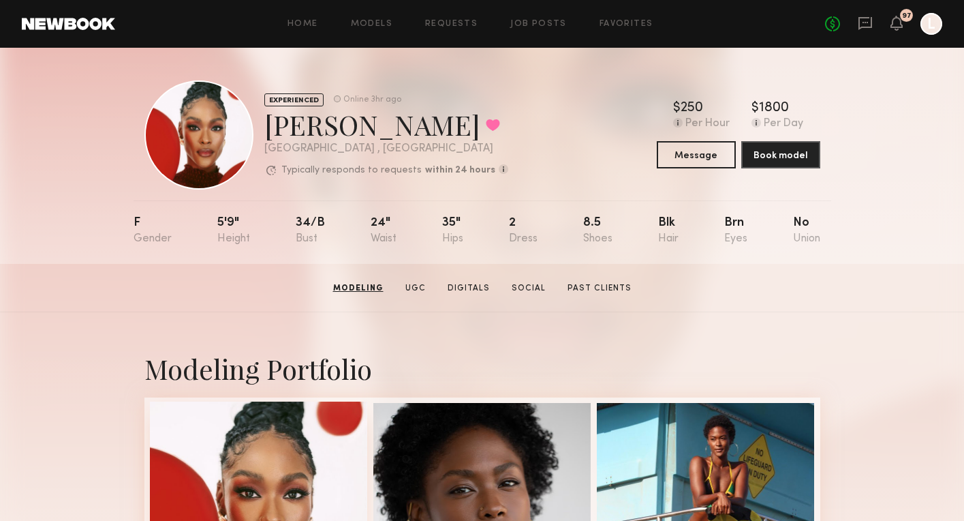
scroll to position [0, 0]
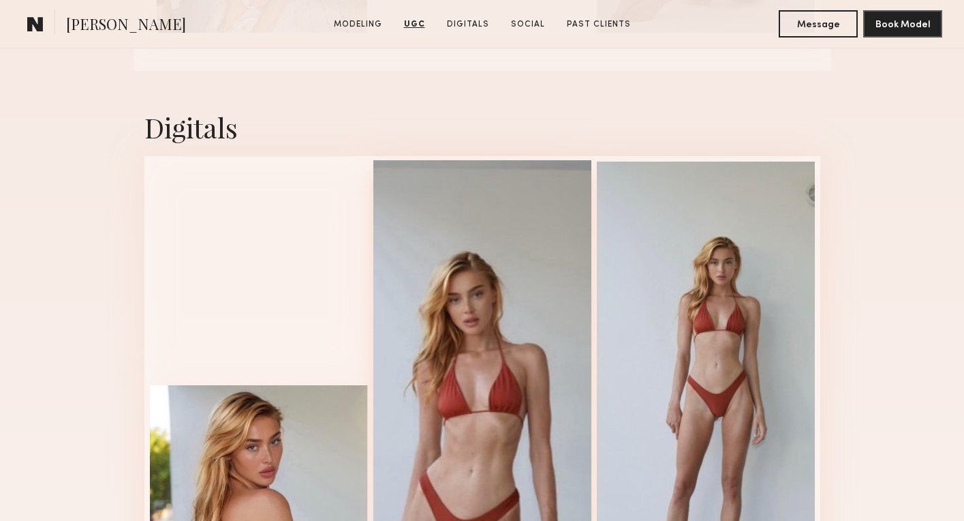
scroll to position [2960, 0]
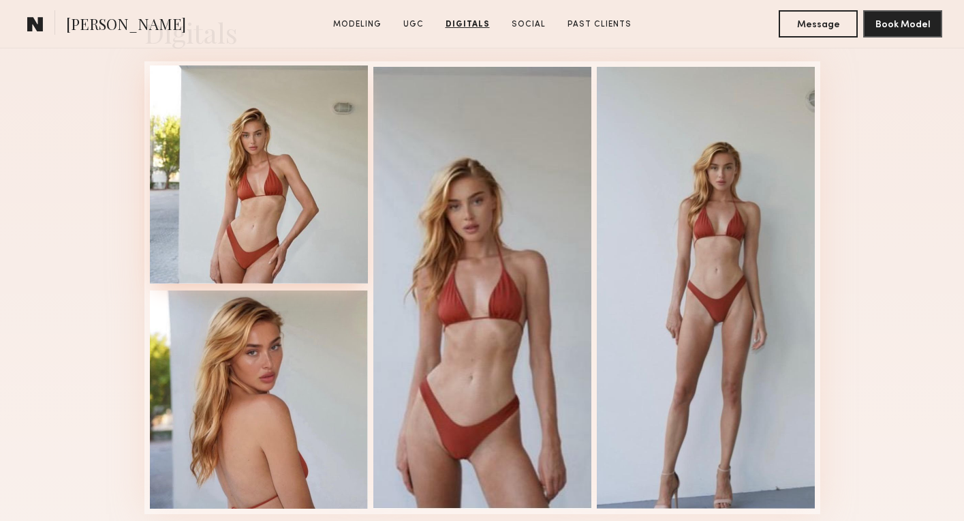
click at [275, 208] on div at bounding box center [259, 174] width 218 height 218
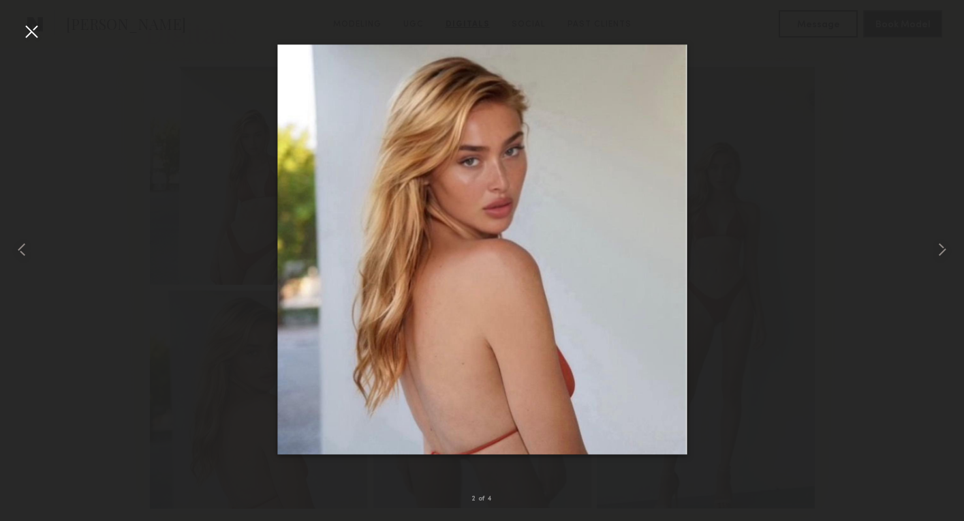
click at [31, 33] on div at bounding box center [31, 31] width 22 height 22
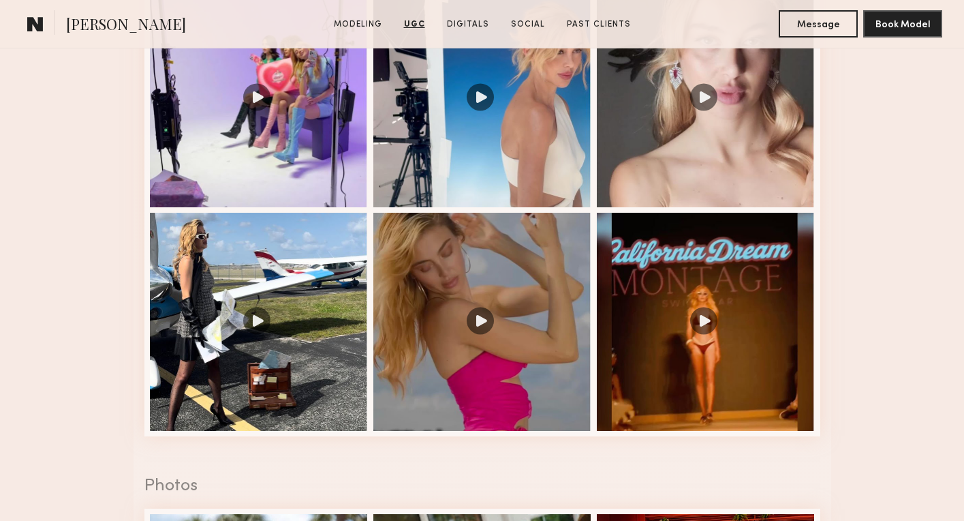
scroll to position [1716, 0]
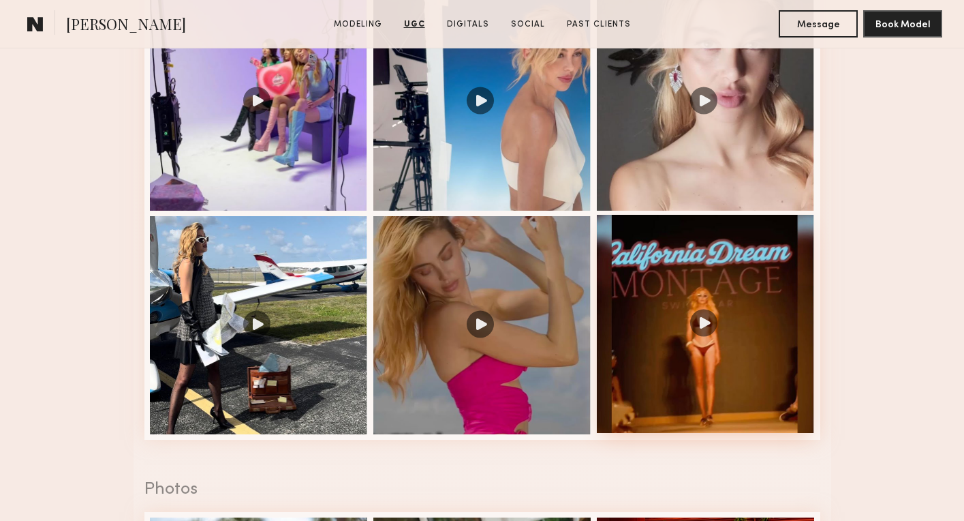
click at [664, 303] on div at bounding box center [706, 324] width 218 height 218
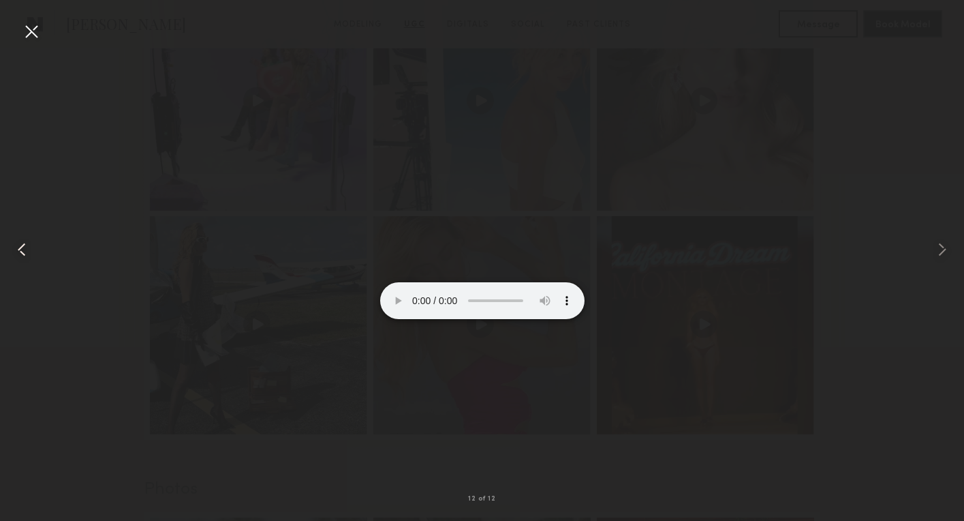
click at [27, 246] on common-icon at bounding box center [22, 250] width 22 height 22
click at [29, 28] on div at bounding box center [31, 31] width 22 height 22
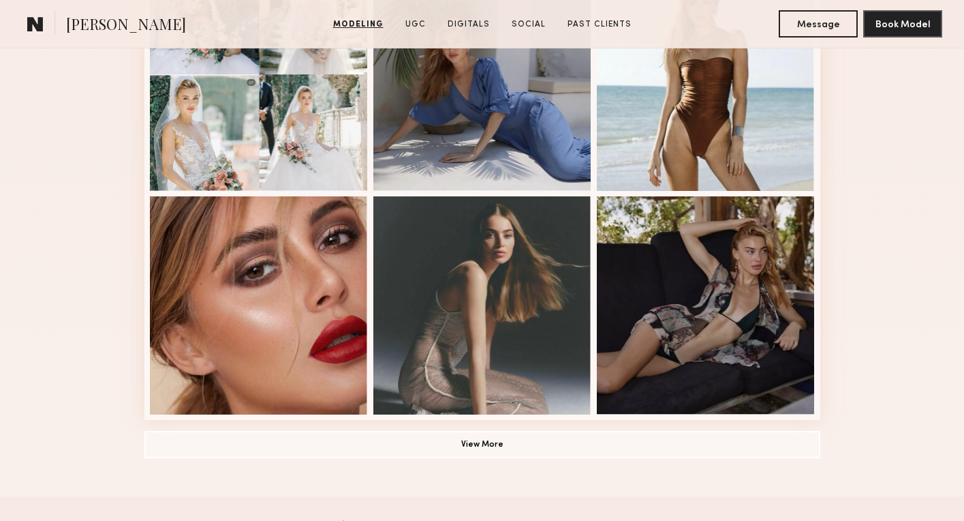
scroll to position [659, 0]
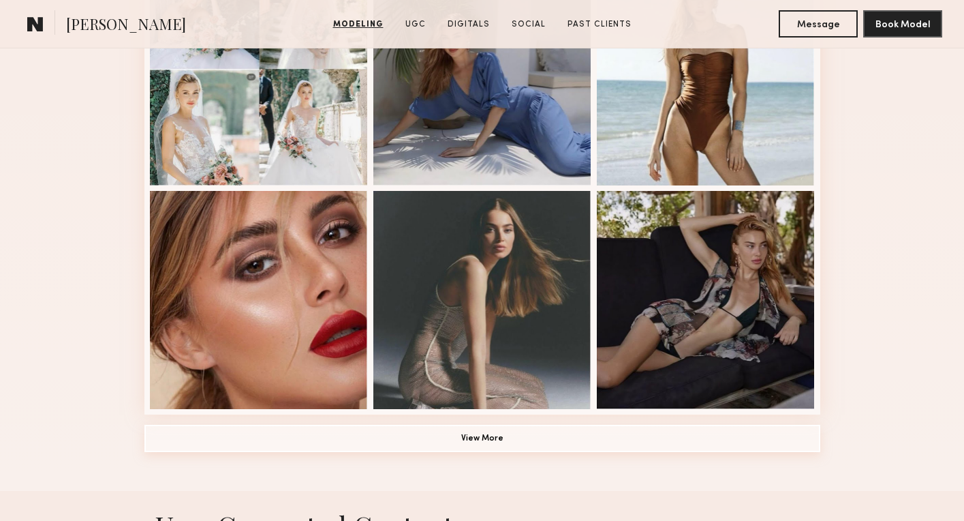
click at [500, 439] on button "View More" at bounding box center [483, 438] width 676 height 27
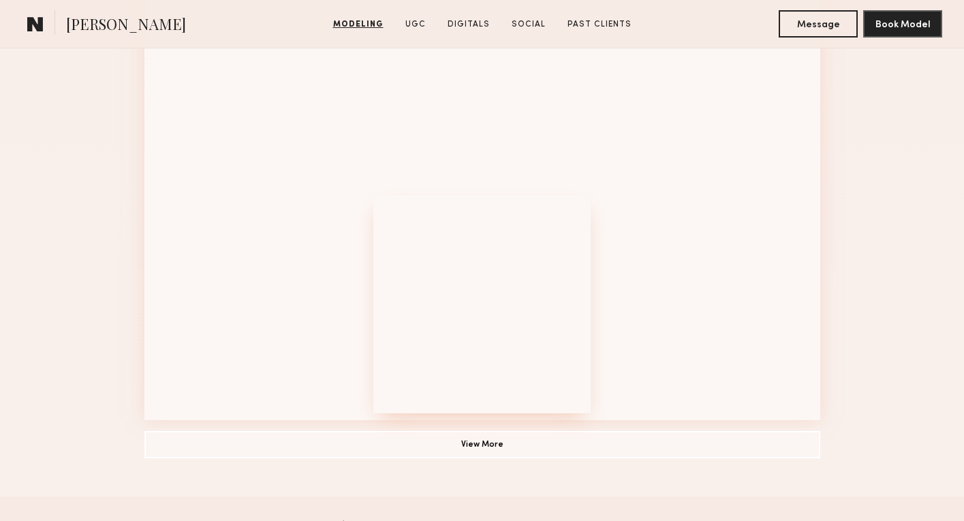
scroll to position [1592, 0]
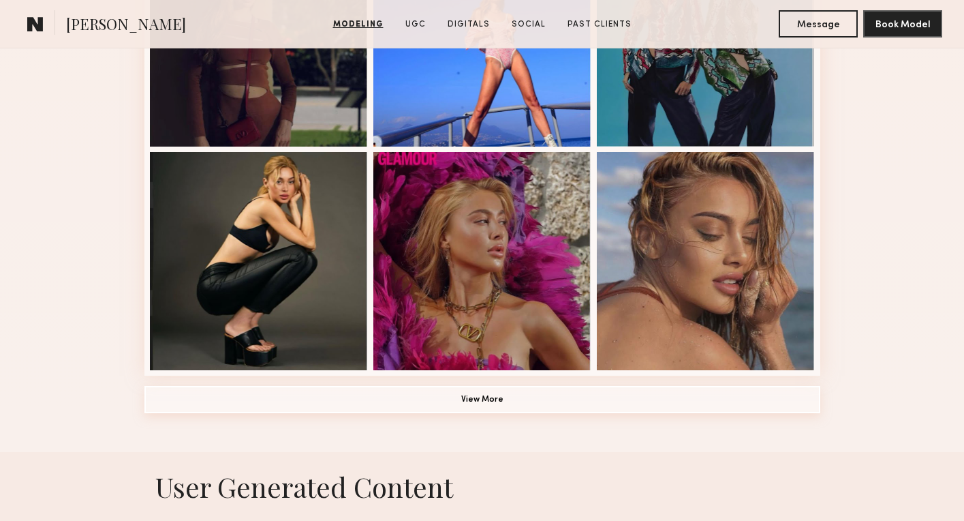
click at [492, 398] on button "View More" at bounding box center [483, 399] width 676 height 27
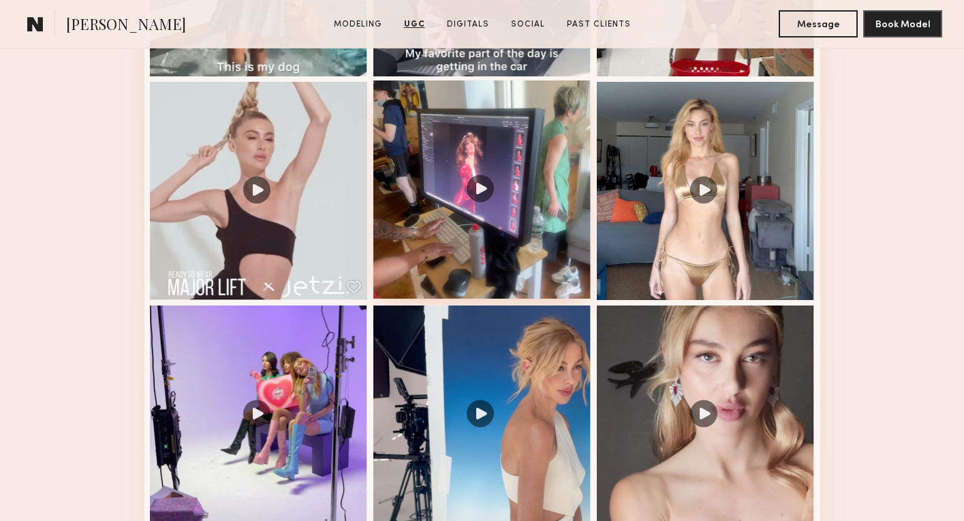
scroll to position [2485, 0]
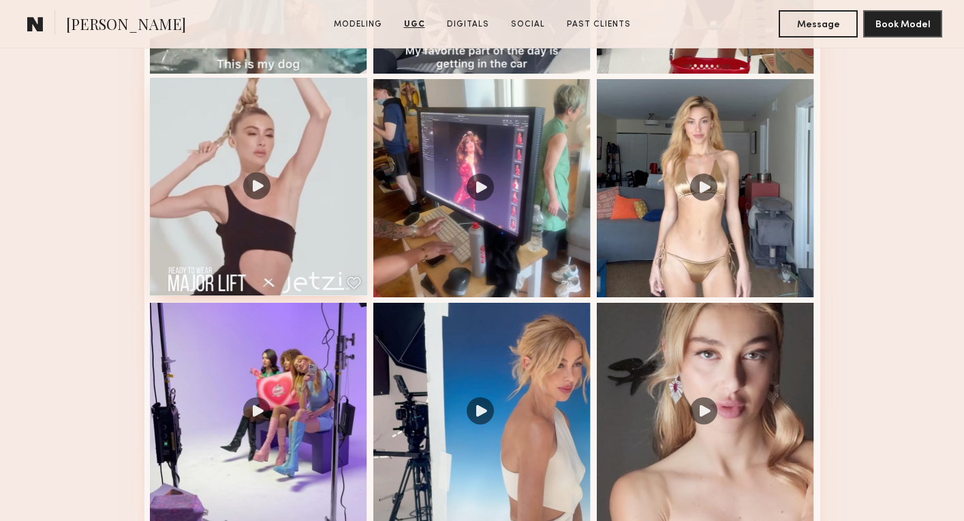
click at [246, 213] on div at bounding box center [259, 187] width 218 height 218
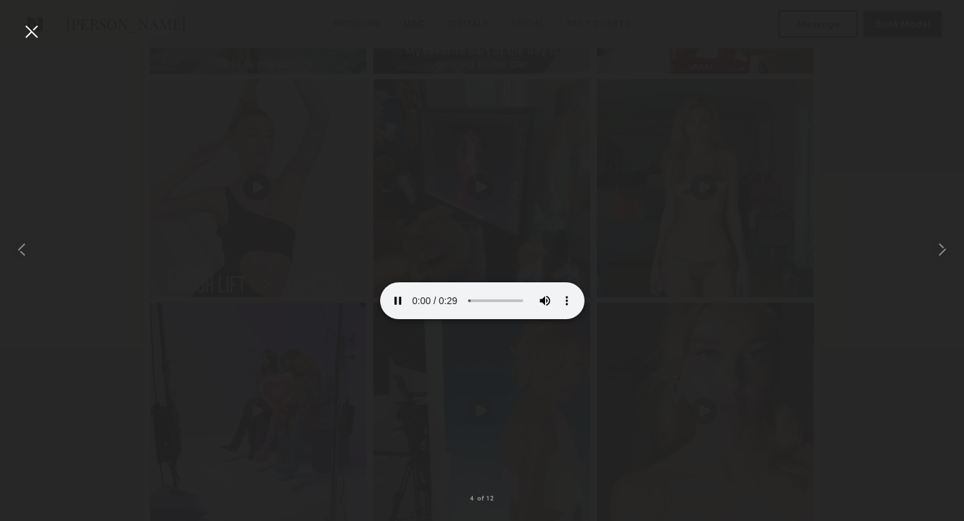
click at [408, 319] on video at bounding box center [482, 268] width 204 height 102
click at [941, 252] on common-icon at bounding box center [943, 250] width 22 height 22
click at [568, 319] on video at bounding box center [482, 268] width 204 height 102
click at [427, 319] on video at bounding box center [482, 268] width 204 height 102
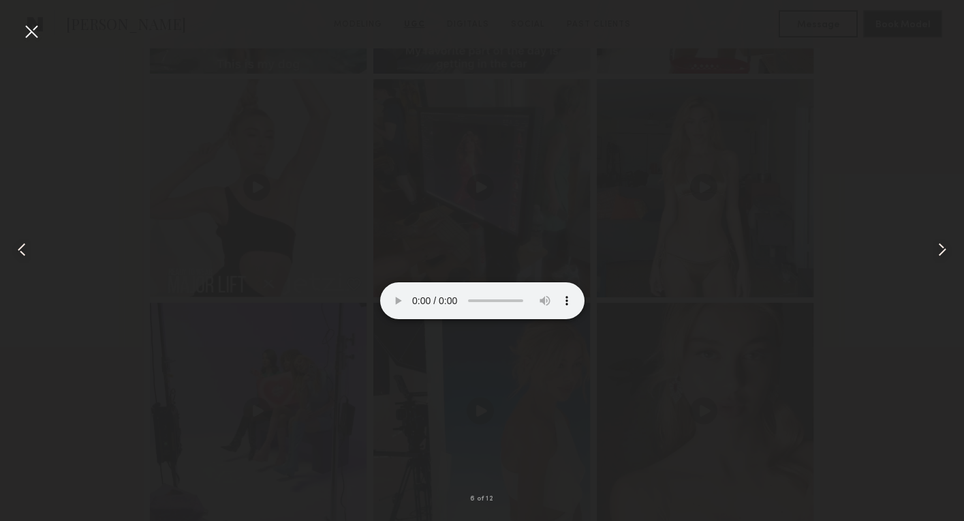
click at [28, 29] on div at bounding box center [31, 31] width 22 height 22
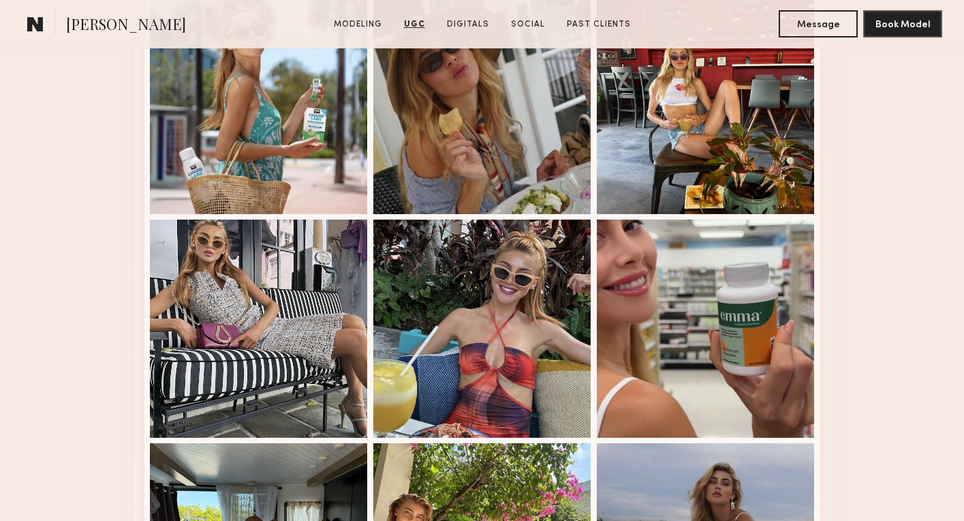
scroll to position [3551, 0]
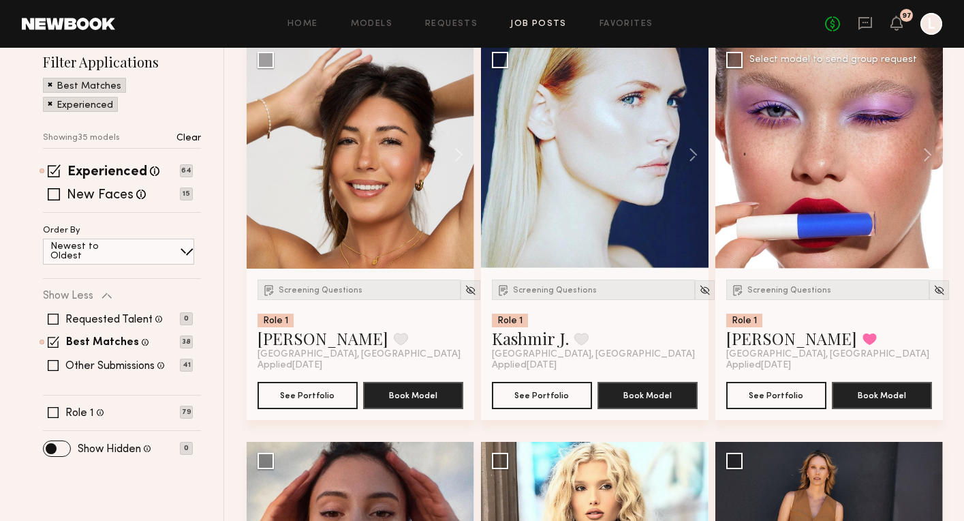
scroll to position [249, 0]
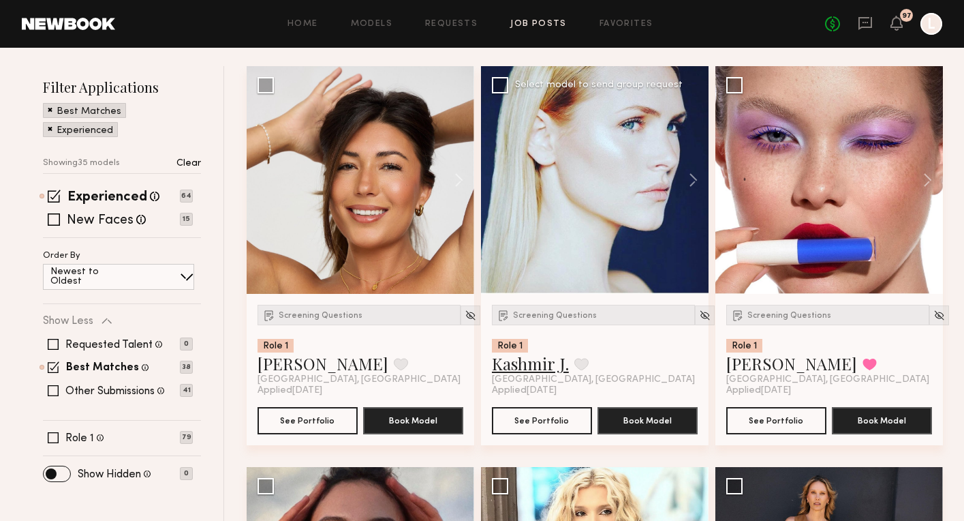
click at [528, 367] on link "Kashmir J." at bounding box center [530, 363] width 77 height 22
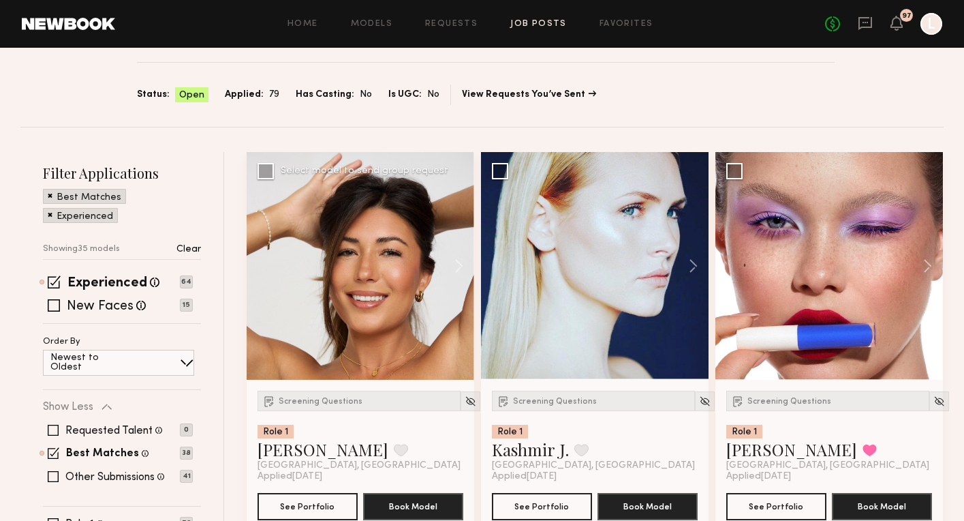
scroll to position [158, 0]
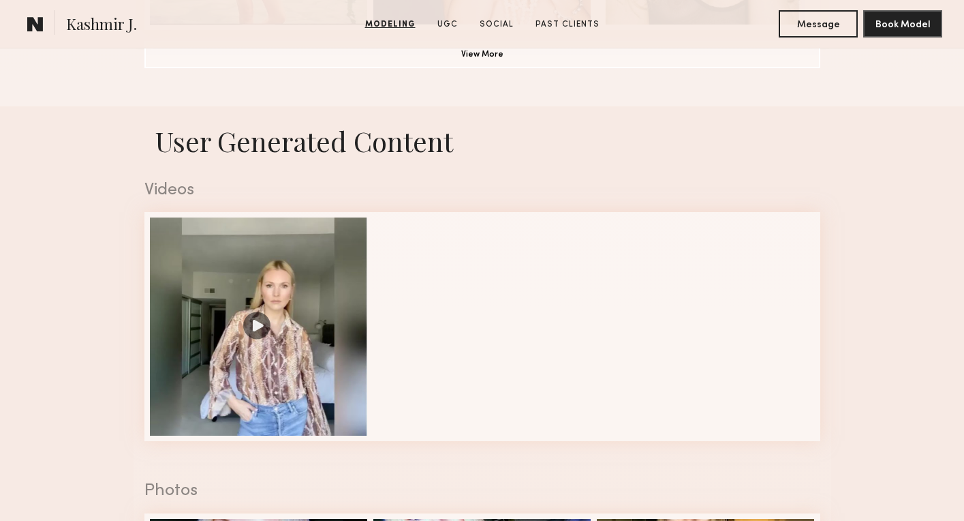
scroll to position [1333, 0]
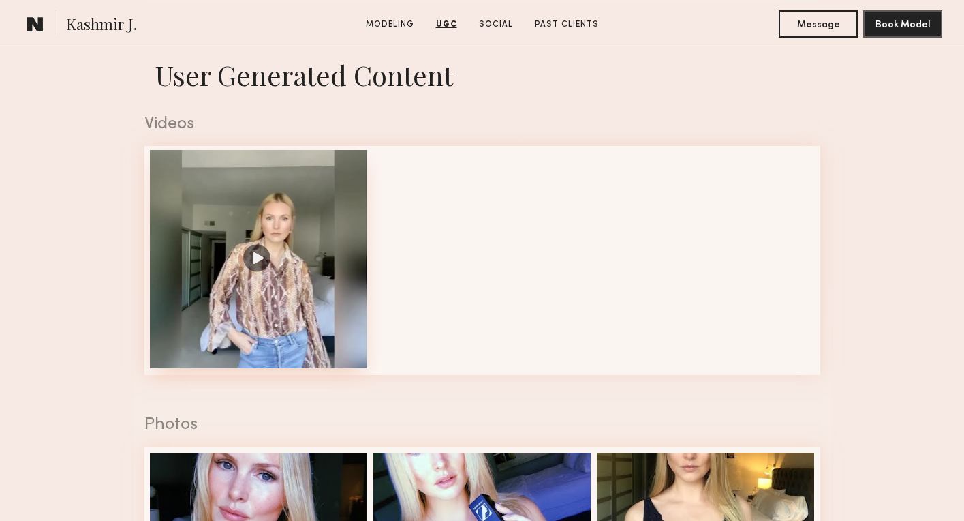
click at [279, 286] on div at bounding box center [259, 259] width 218 height 218
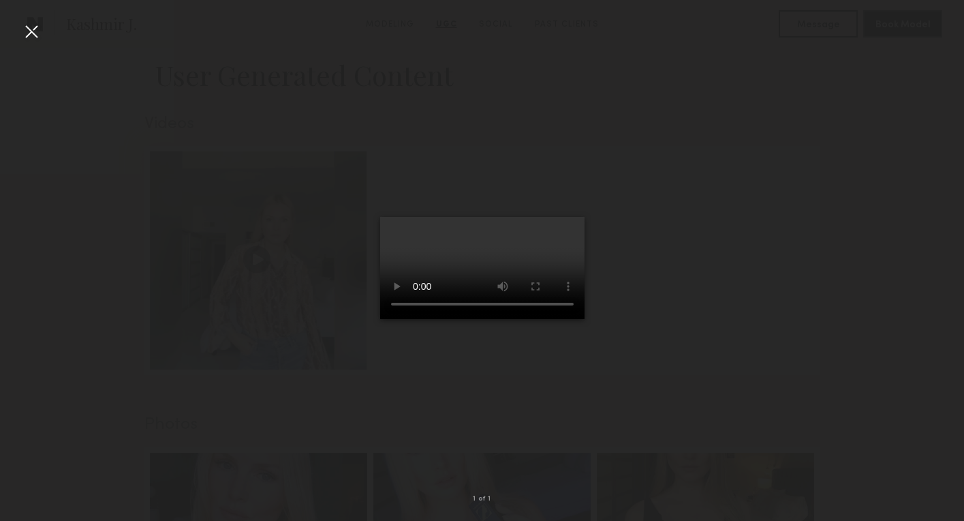
click at [578, 319] on video at bounding box center [482, 268] width 204 height 102
click at [36, 26] on div at bounding box center [31, 31] width 22 height 22
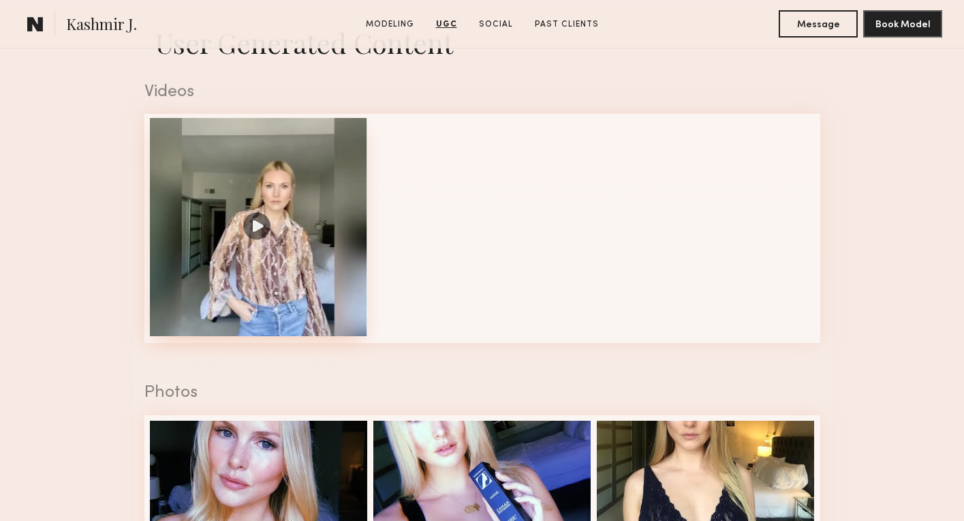
scroll to position [1366, 0]
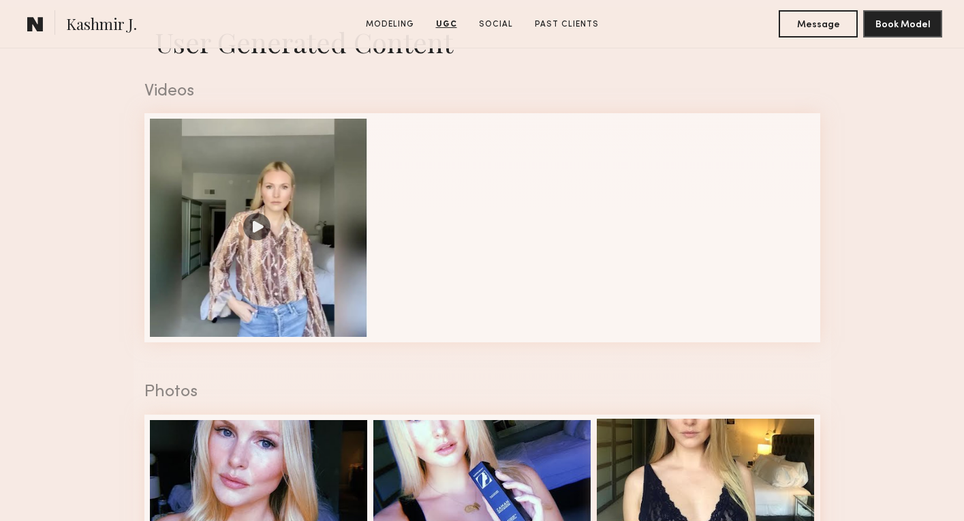
click at [642, 454] on div at bounding box center [706, 528] width 218 height 218
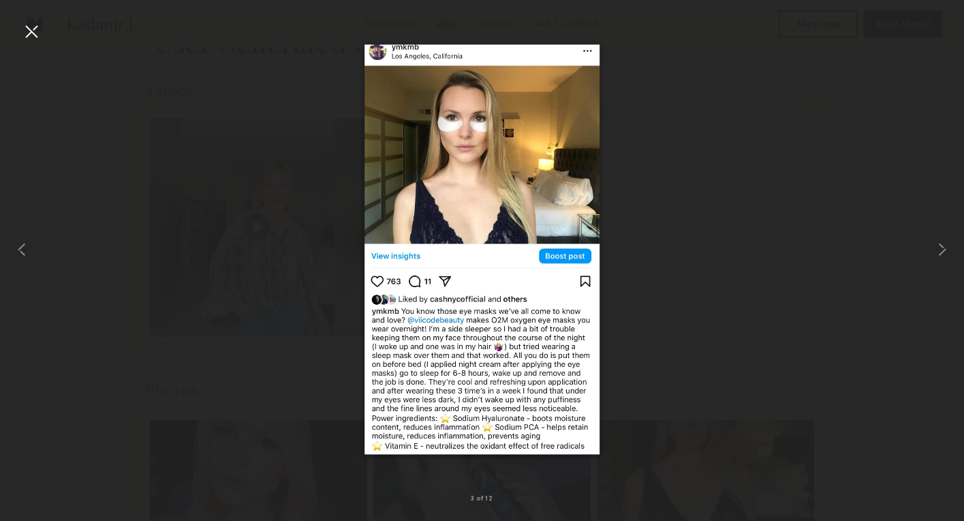
click at [33, 29] on div at bounding box center [31, 31] width 22 height 22
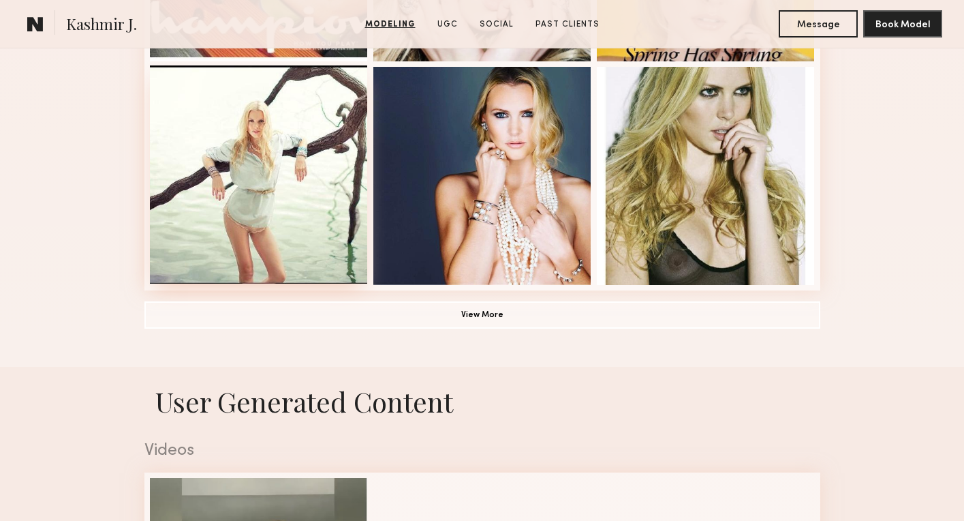
scroll to position [958, 0]
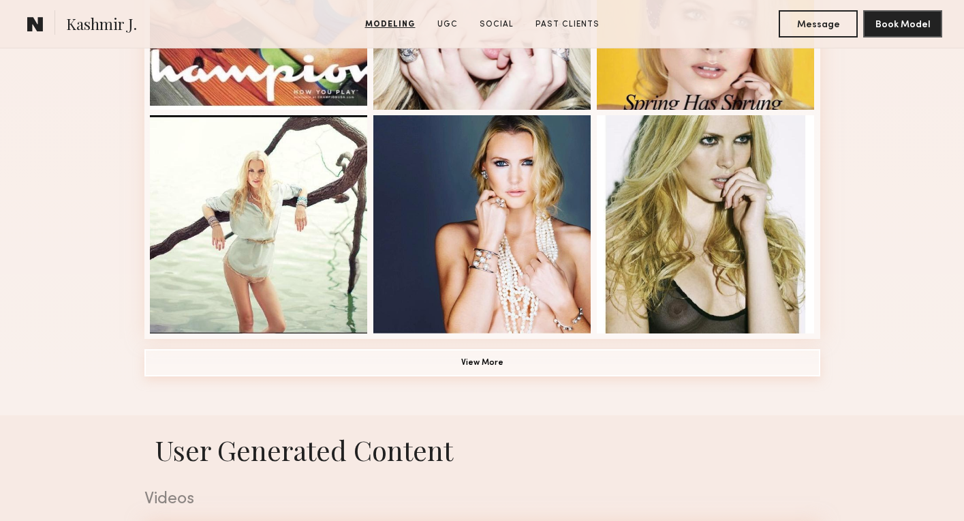
click at [416, 354] on button "View More" at bounding box center [483, 362] width 676 height 27
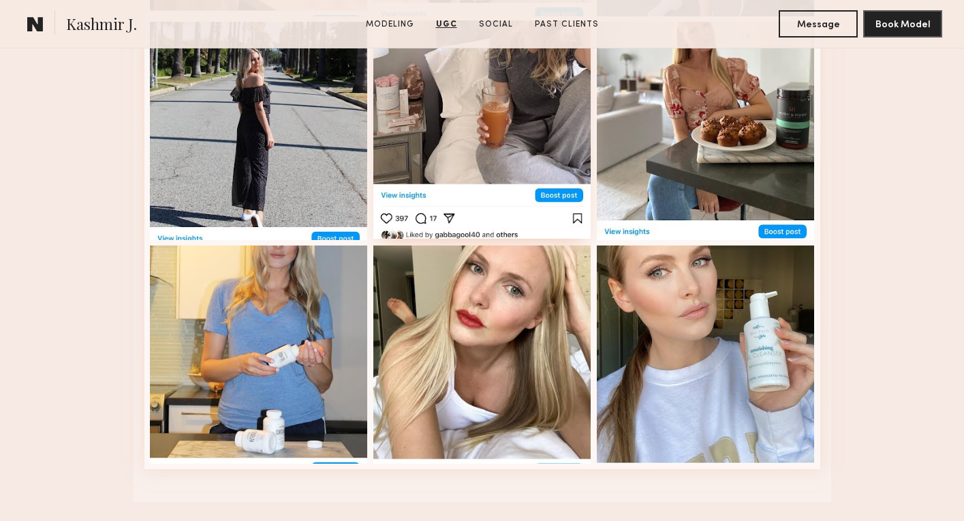
scroll to position [3113, 0]
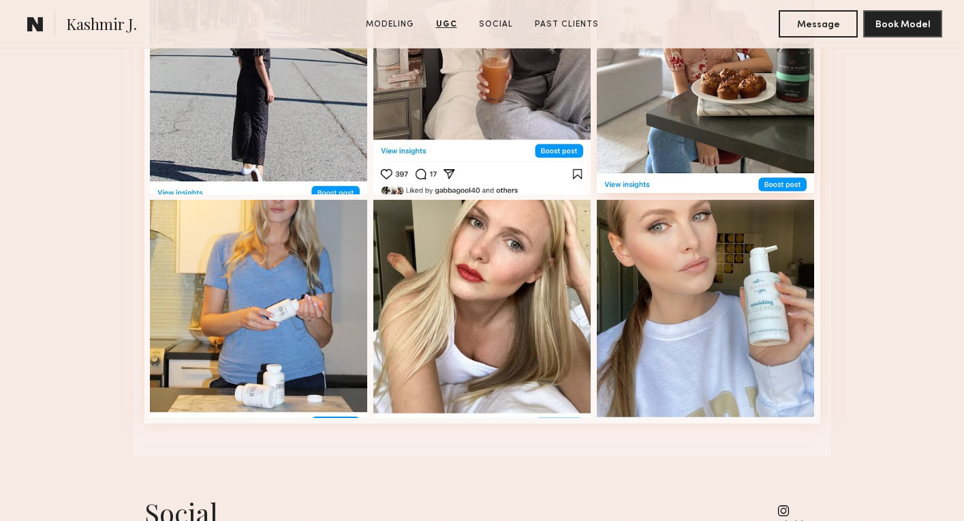
click at [640, 87] on div at bounding box center [706, 84] width 218 height 218
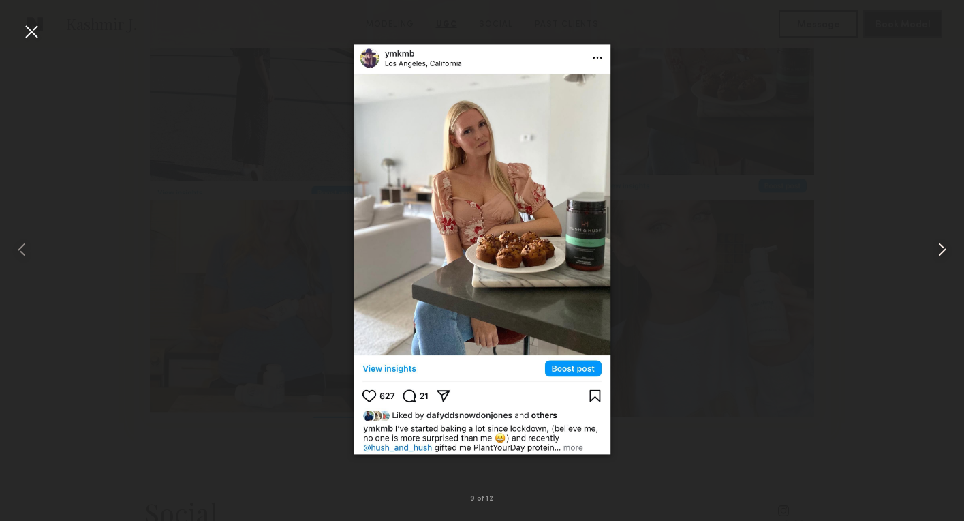
click at [943, 249] on common-icon at bounding box center [943, 250] width 22 height 22
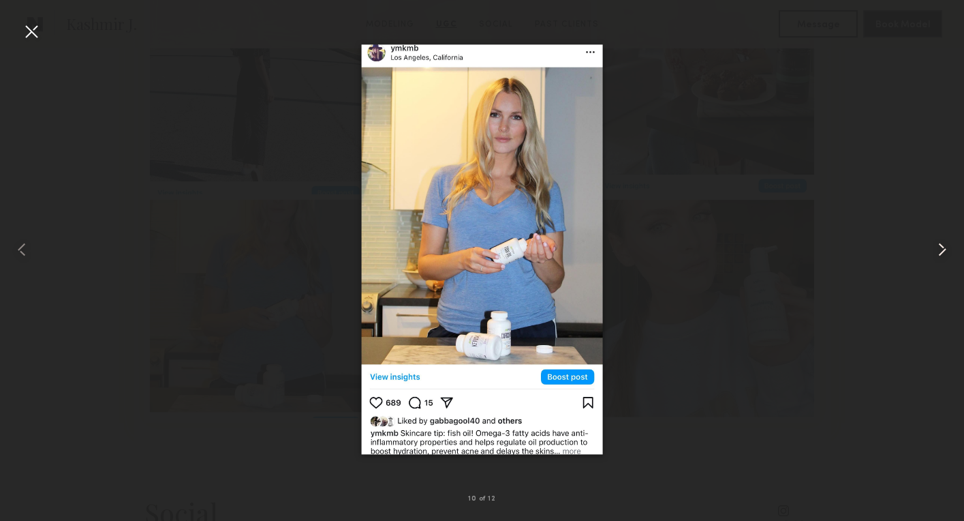
click at [943, 249] on common-icon at bounding box center [943, 250] width 22 height 22
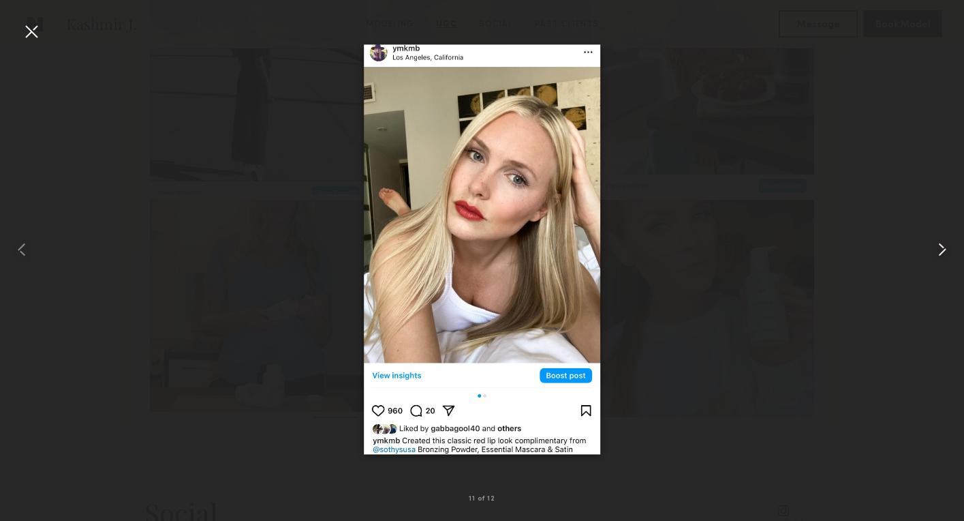
click at [943, 249] on common-icon at bounding box center [943, 250] width 22 height 22
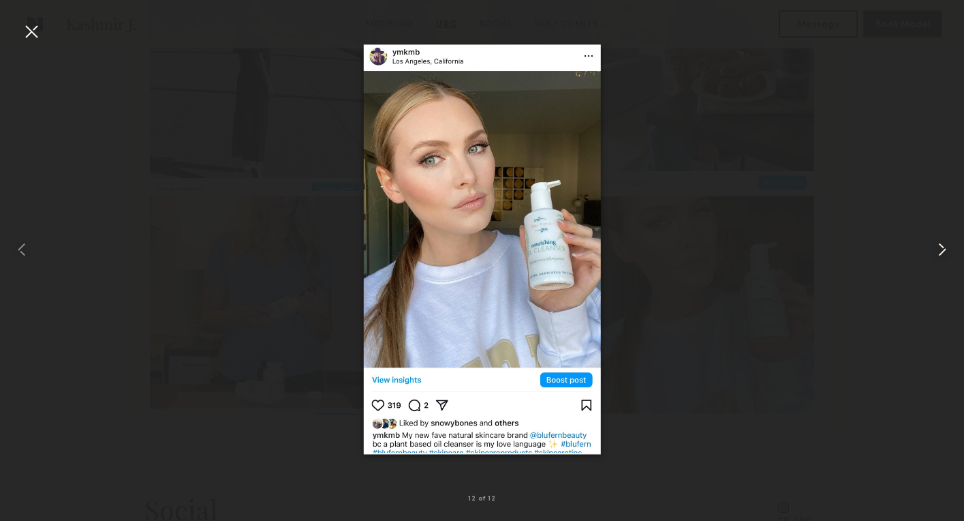
scroll to position [3118, 0]
click at [943, 251] on common-icon at bounding box center [943, 250] width 22 height 22
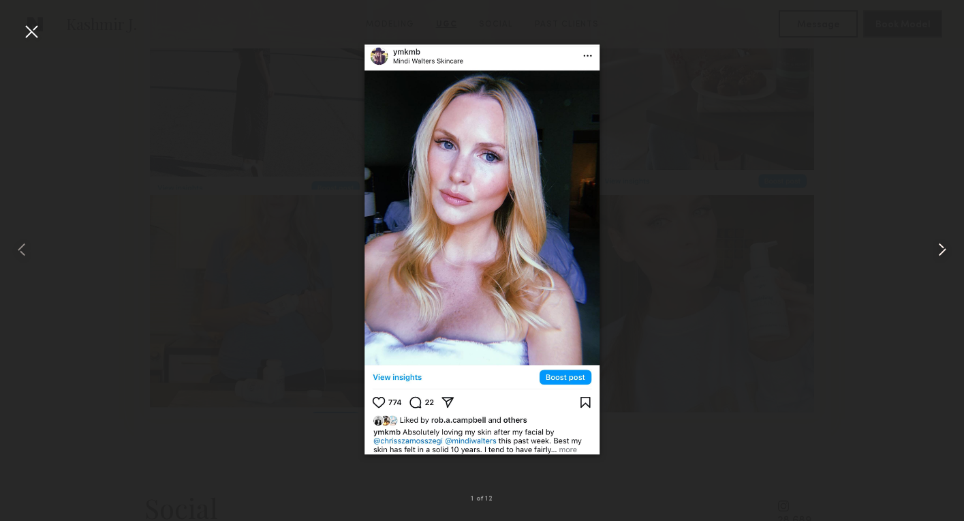
click at [944, 250] on common-icon at bounding box center [943, 250] width 22 height 22
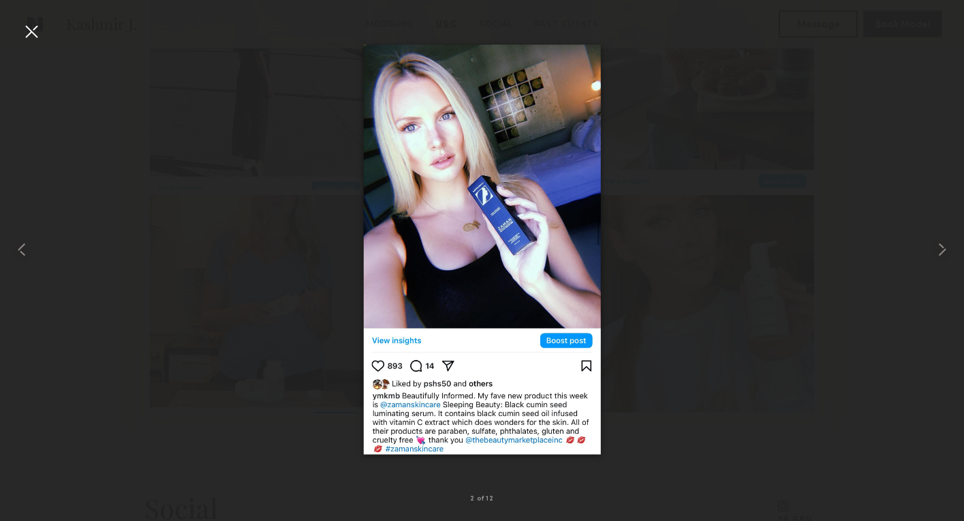
click at [711, 158] on div at bounding box center [482, 249] width 964 height 455
click at [32, 33] on div at bounding box center [31, 31] width 22 height 22
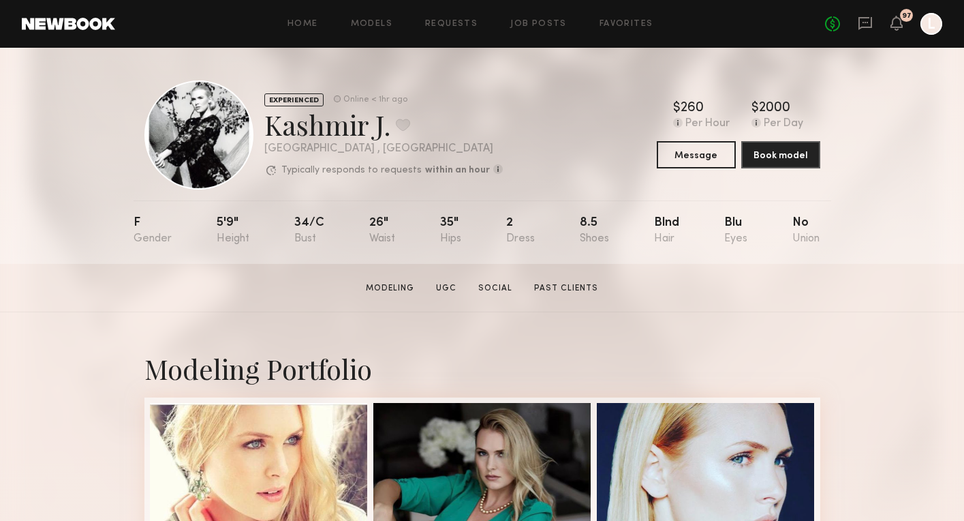
scroll to position [0, 0]
click at [405, 125] on button at bounding box center [403, 125] width 14 height 12
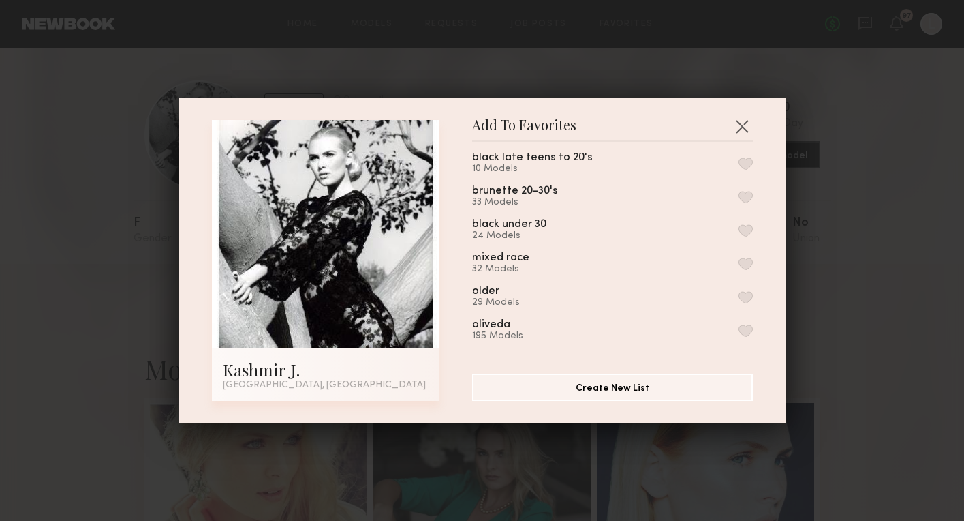
scroll to position [594, 0]
click at [745, 288] on button "button" at bounding box center [746, 294] width 14 height 12
click at [744, 322] on button "button" at bounding box center [746, 328] width 14 height 12
click at [845, 284] on div "Add To Favorites Kashmir J. Palm Springs, CA Add To Favorites presentation Octo…" at bounding box center [482, 260] width 964 height 521
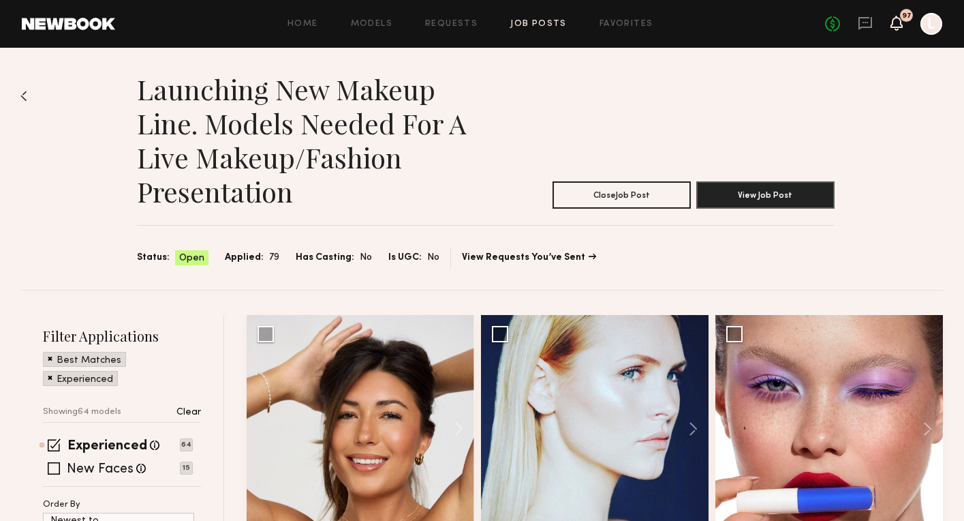
click at [896, 22] on icon at bounding box center [897, 23] width 11 height 10
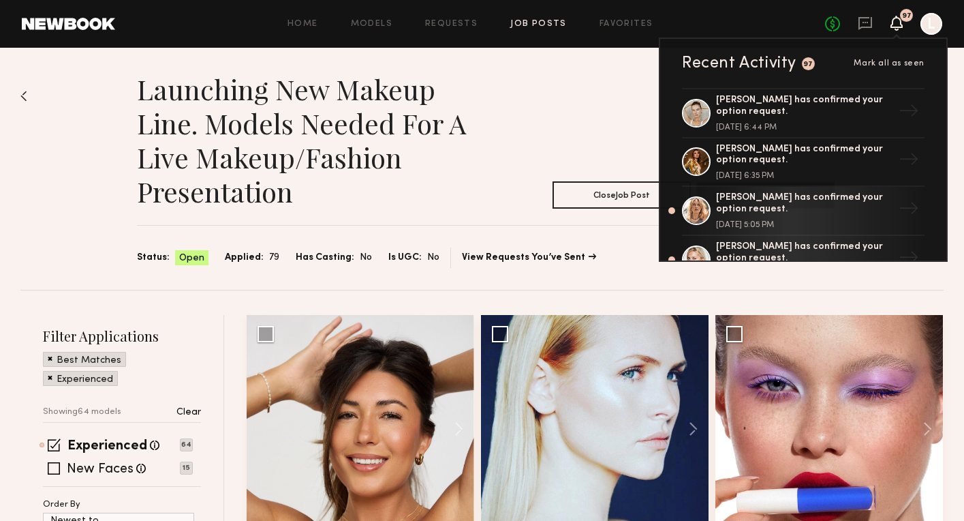
click at [648, 122] on header "Launching new makeup line. Models needed for a live makeup/fashion presentation…" at bounding box center [486, 140] width 698 height 136
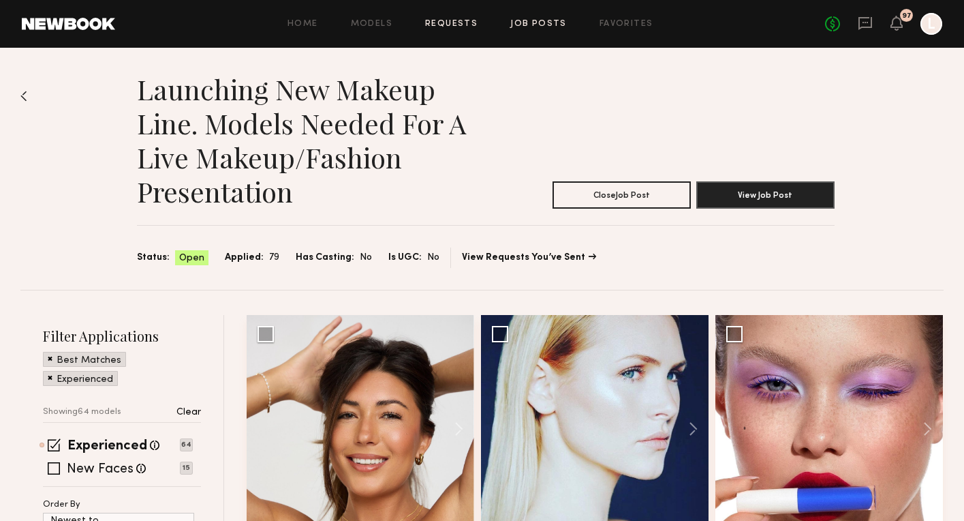
click at [447, 20] on link "Requests" at bounding box center [451, 24] width 52 height 9
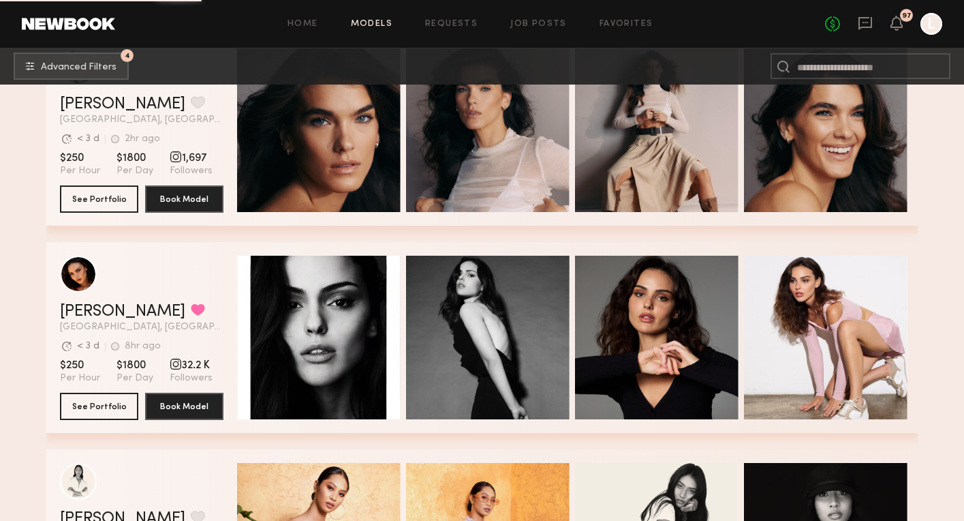
scroll to position [4636, 0]
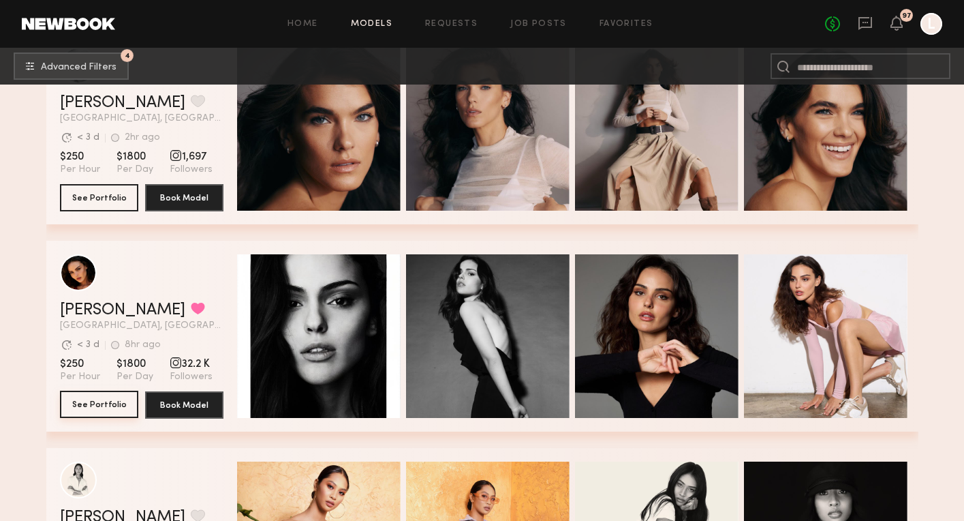
click at [106, 406] on button "See Portfolio" at bounding box center [99, 404] width 78 height 27
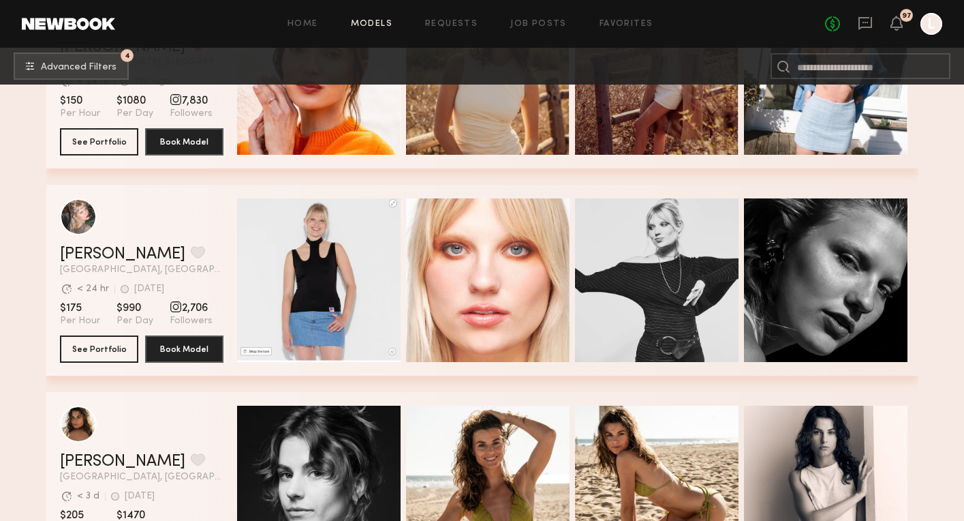
scroll to position [6563, 0]
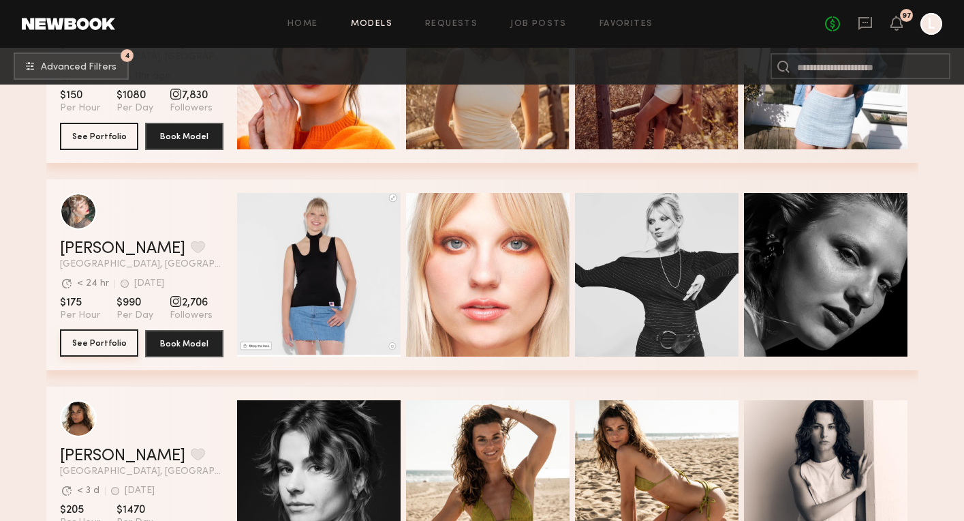
click at [111, 338] on button "See Portfolio" at bounding box center [99, 342] width 78 height 27
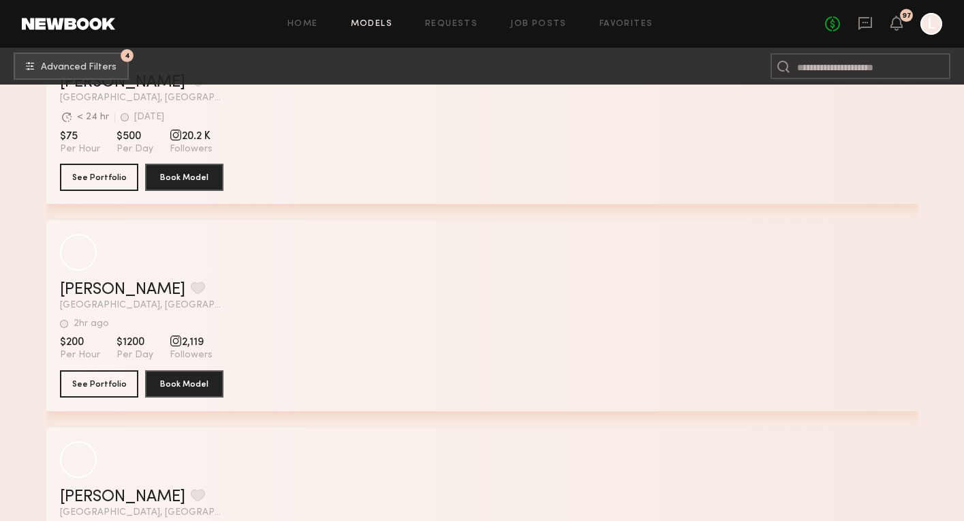
scroll to position [8655, 0]
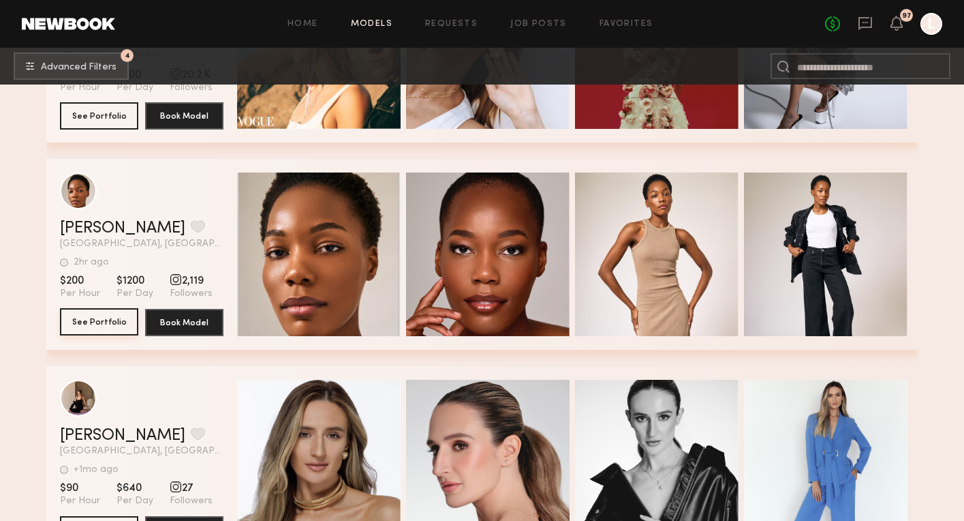
click at [91, 326] on button "See Portfolio" at bounding box center [99, 321] width 78 height 27
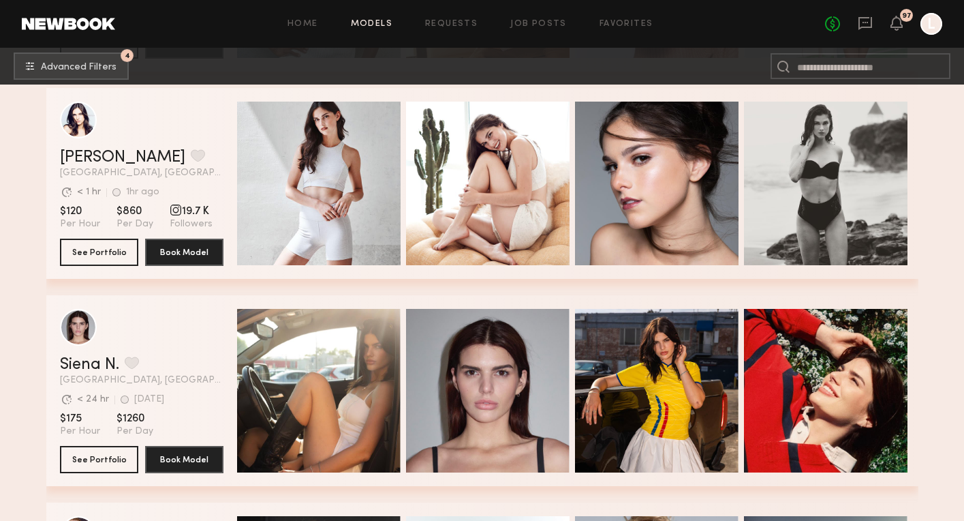
scroll to position [9555, 0]
click at [107, 254] on button "See Portfolio" at bounding box center [99, 251] width 78 height 27
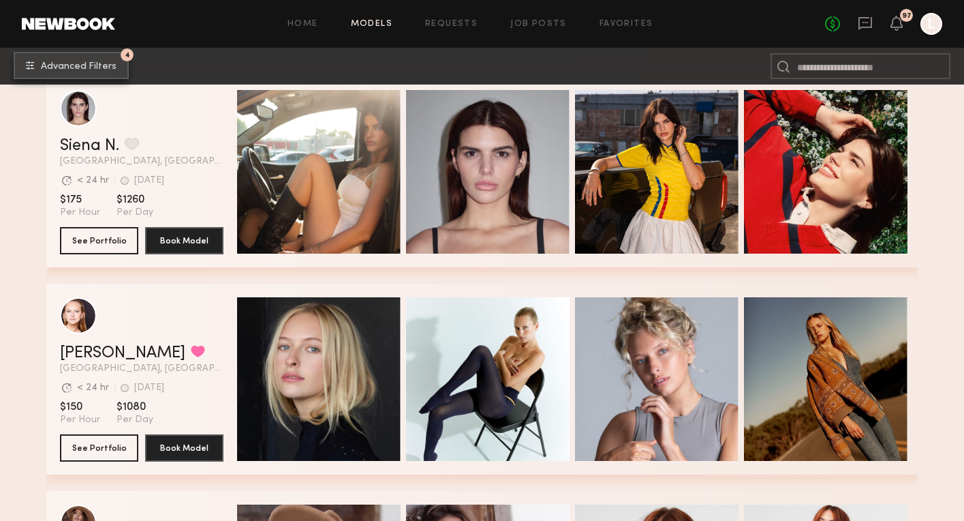
scroll to position [9819, 0]
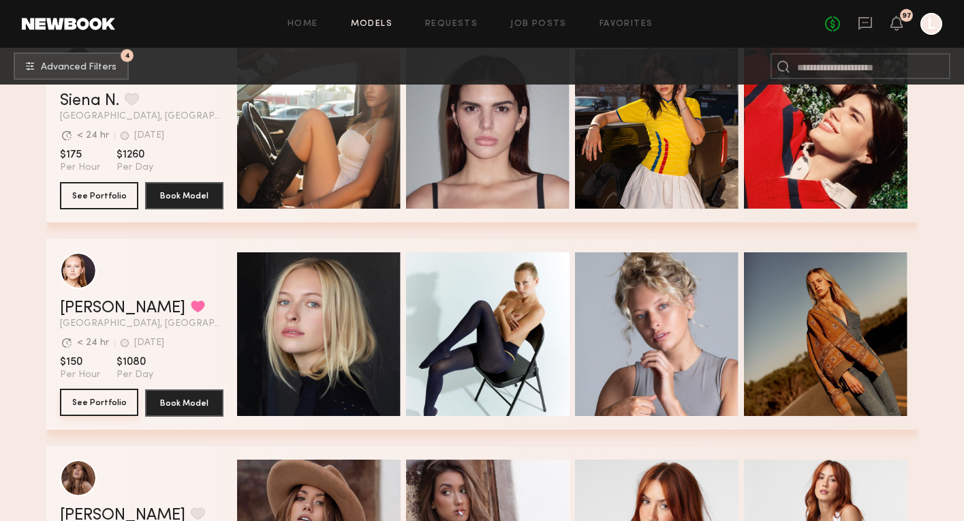
click at [87, 409] on button "See Portfolio" at bounding box center [99, 402] width 78 height 27
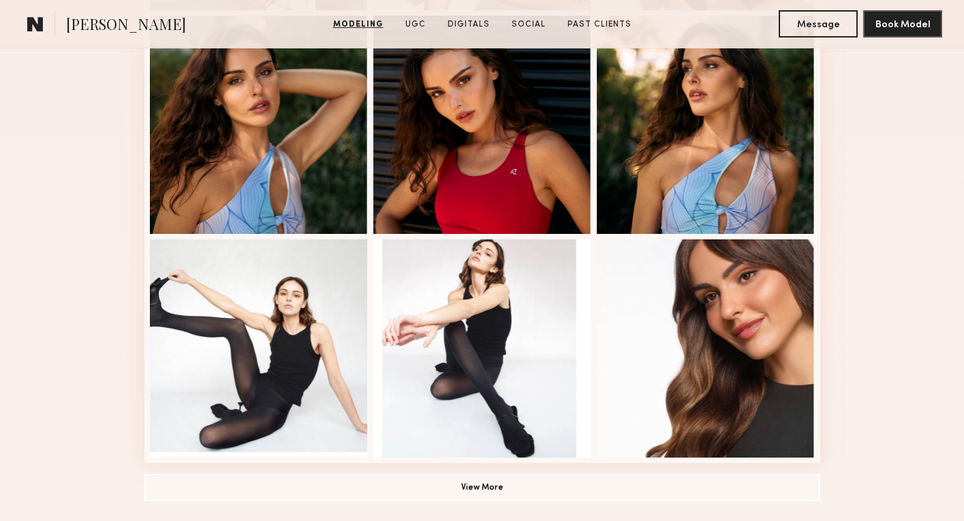
scroll to position [837, 0]
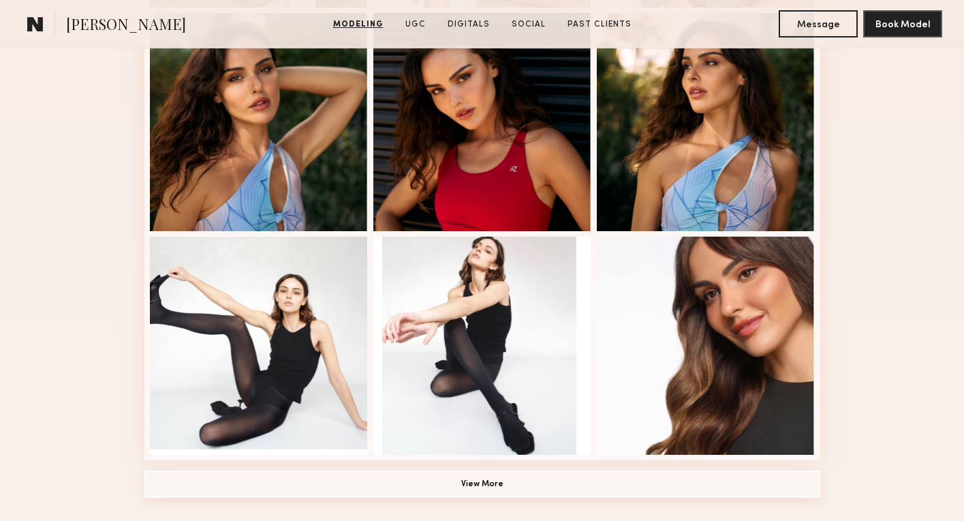
click at [474, 486] on button "View More" at bounding box center [483, 483] width 676 height 27
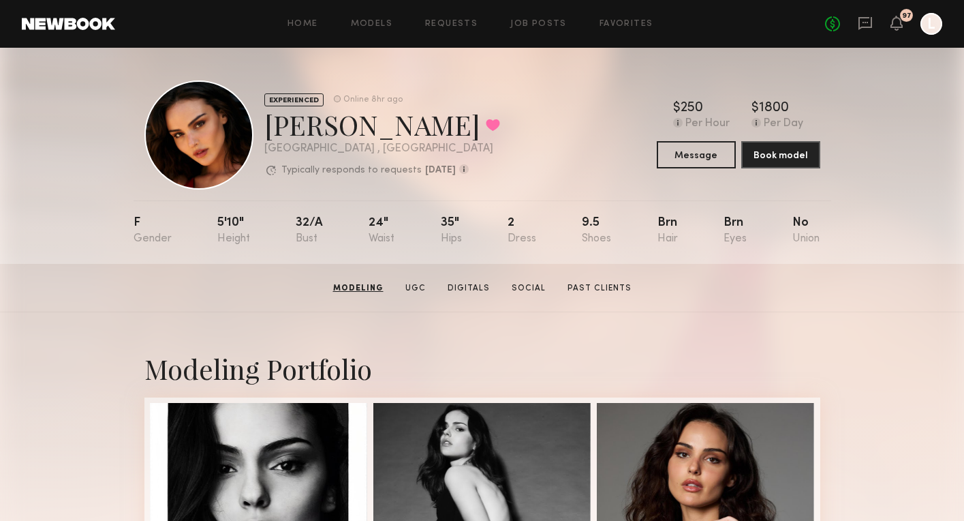
scroll to position [0, 0]
click at [486, 122] on button at bounding box center [493, 125] width 14 height 12
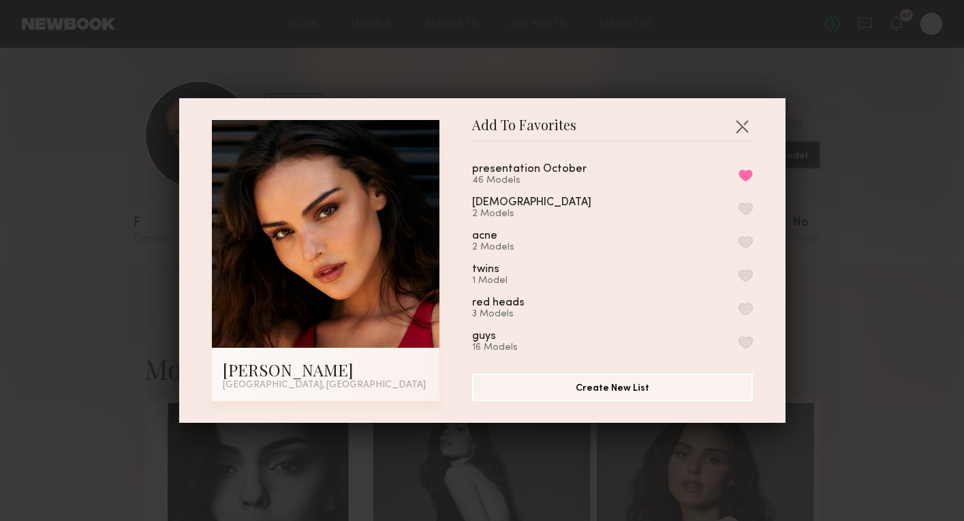
click at [676, 68] on div "Add To Favorites [PERSON_NAME] [GEOGRAPHIC_DATA], [GEOGRAPHIC_DATA] Add To Favo…" at bounding box center [482, 260] width 964 height 521
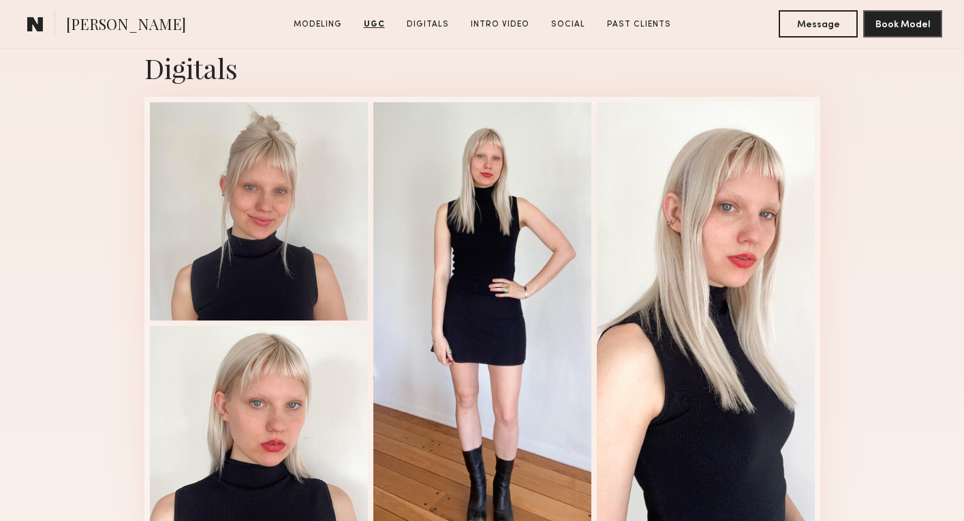
scroll to position [2097, 0]
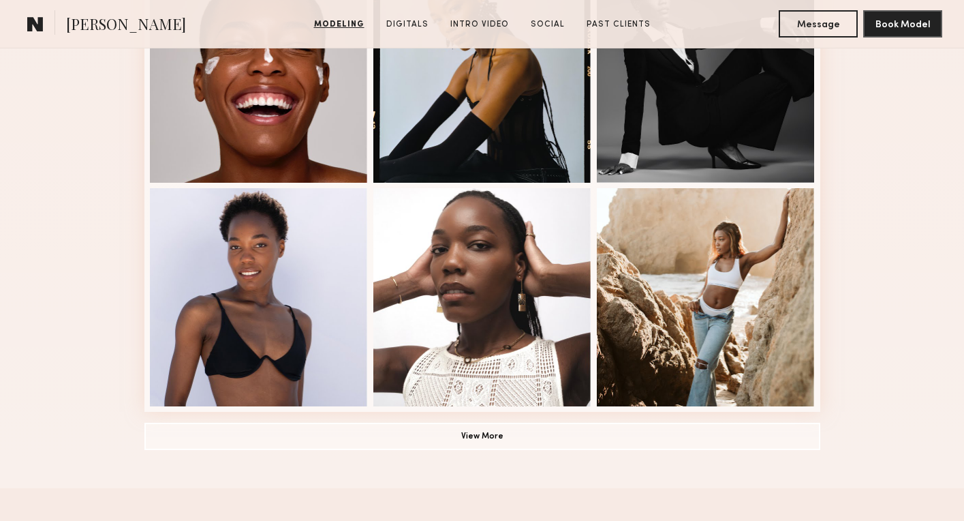
scroll to position [894, 0]
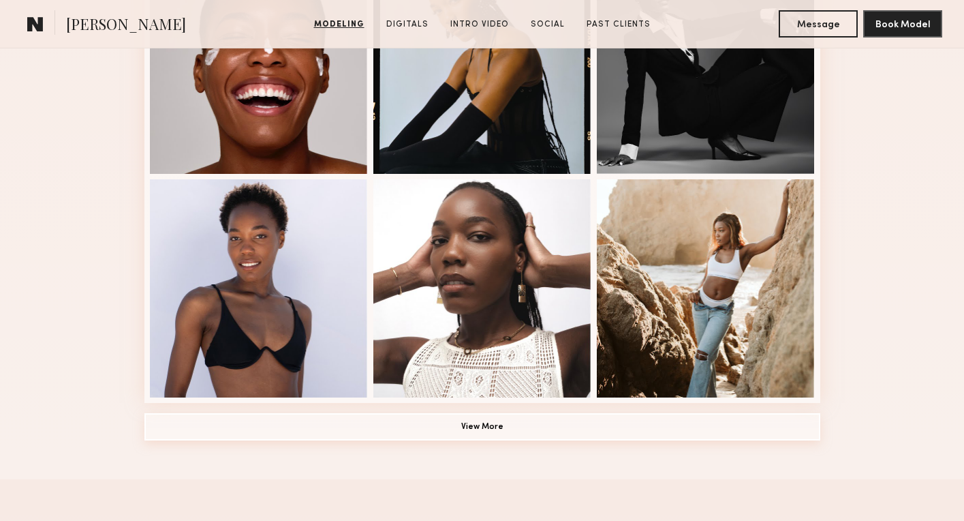
click at [469, 433] on button "View More" at bounding box center [483, 426] width 676 height 27
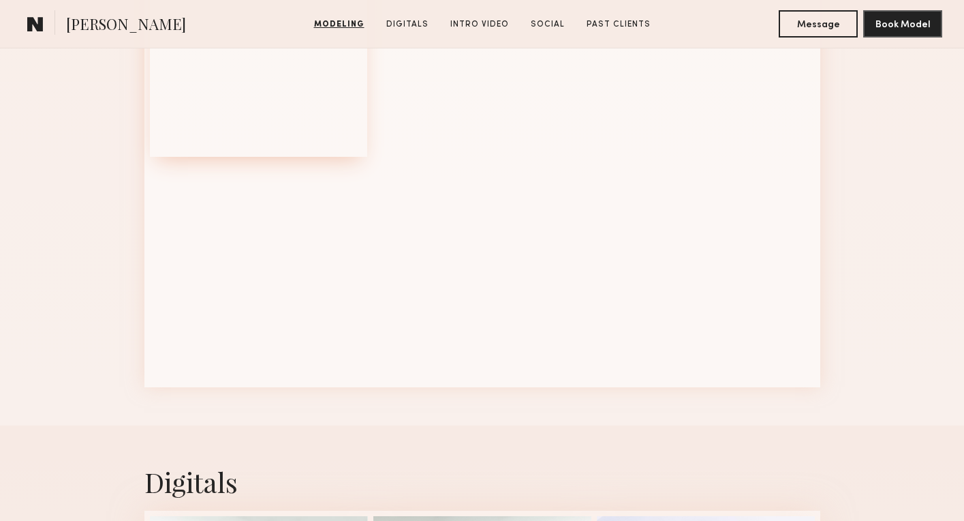
scroll to position [1604, 0]
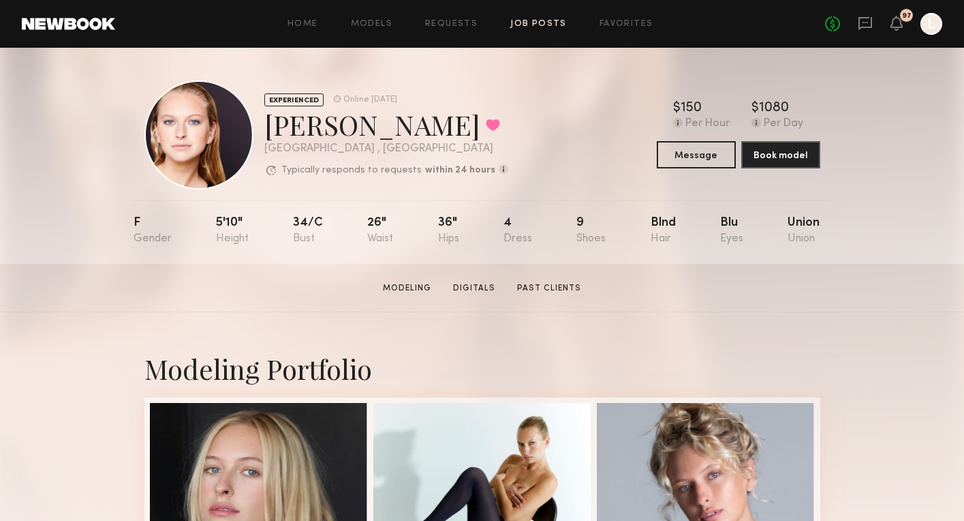
click at [527, 25] on link "Job Posts" at bounding box center [539, 24] width 57 height 9
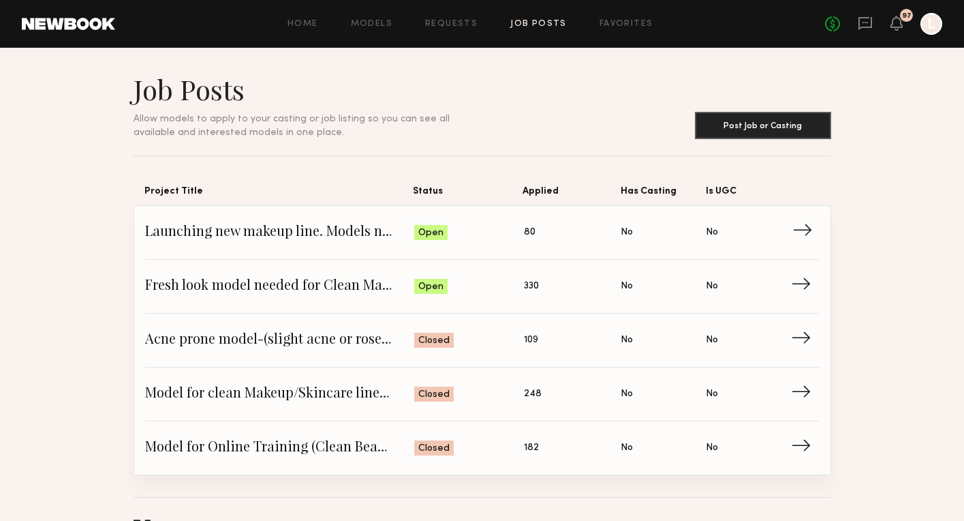
click at [444, 242] on span "Status: Open" at bounding box center [469, 232] width 110 height 20
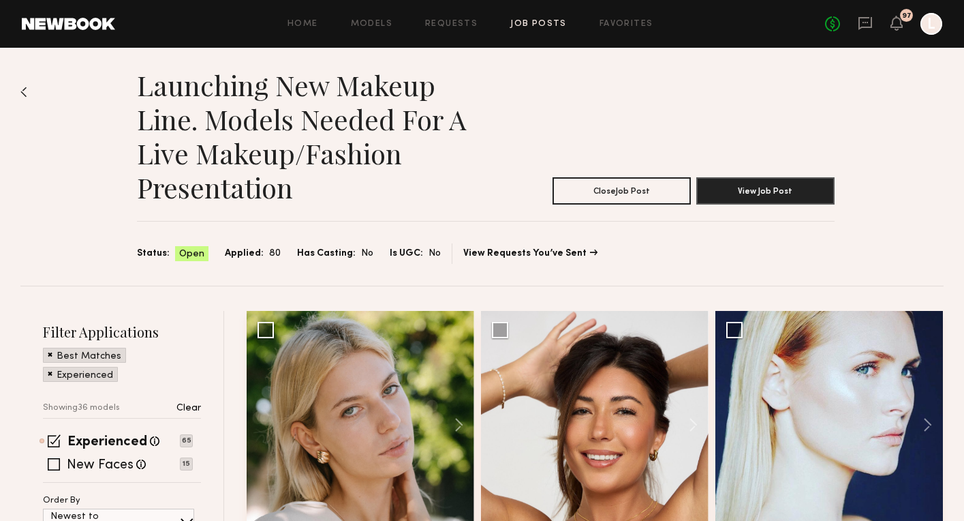
scroll to position [4, 0]
